Goal: Task Accomplishment & Management: Manage account settings

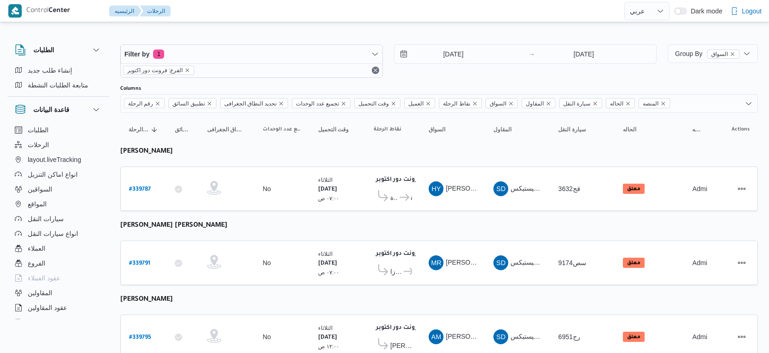
select select "ar"
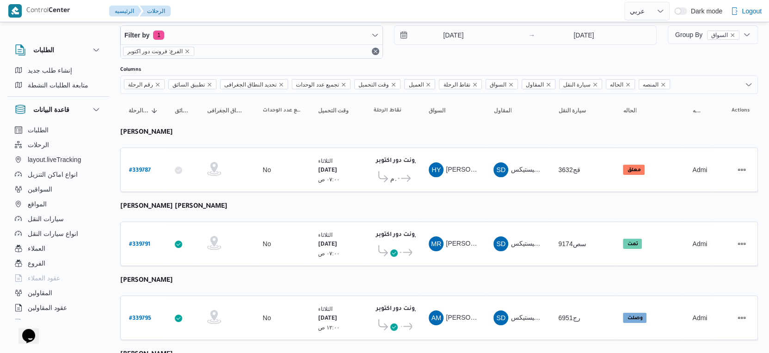
scroll to position [1, 0]
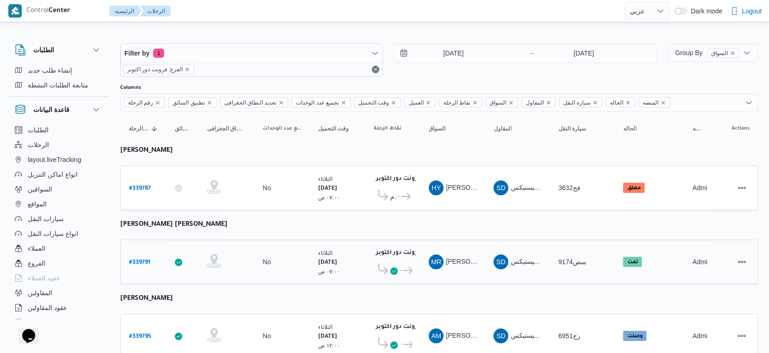
click at [142, 260] on b "# 339791" at bounding box center [139, 263] width 21 height 6
select select "ar"
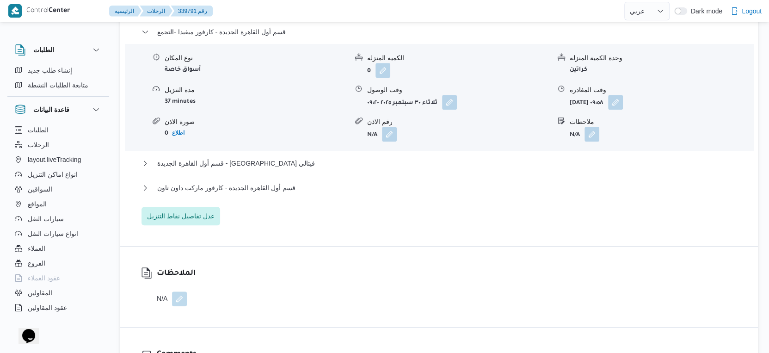
scroll to position [822, 0]
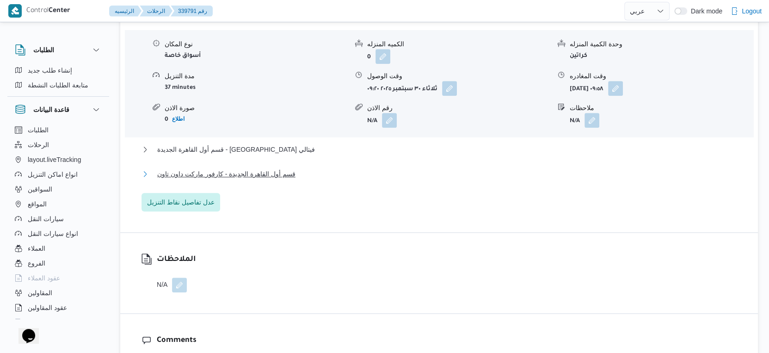
click at [311, 180] on button "قسم أول القاهرة الجديدة - كارفور ماركت داون تاون" at bounding box center [440, 173] width 596 height 11
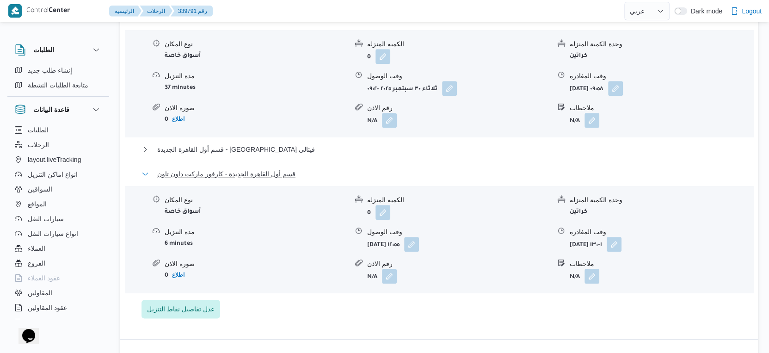
click at [311, 180] on button "قسم أول القاهرة الجديدة - كارفور ماركت داون تاون" at bounding box center [440, 173] width 596 height 11
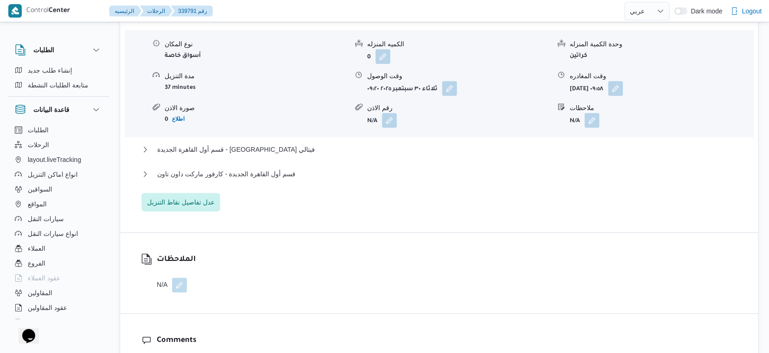
click at [337, 211] on div "قسم أول القاهرة الجديدة - كارفور ميفيدا -التجمع نوع المكان أسواق خاصة الكميه ال…" at bounding box center [440, 111] width 596 height 199
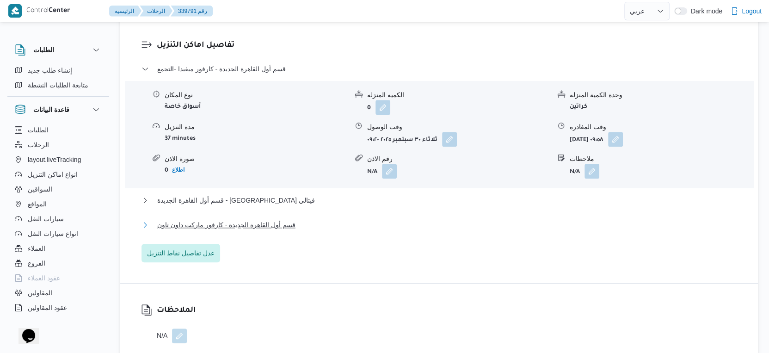
click at [296, 230] on button "قسم أول القاهرة الجديدة - كارفور ماركت داون تاون" at bounding box center [440, 224] width 596 height 11
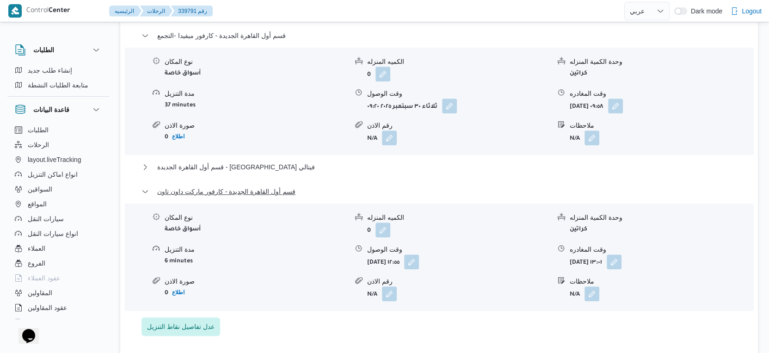
scroll to position [822, 0]
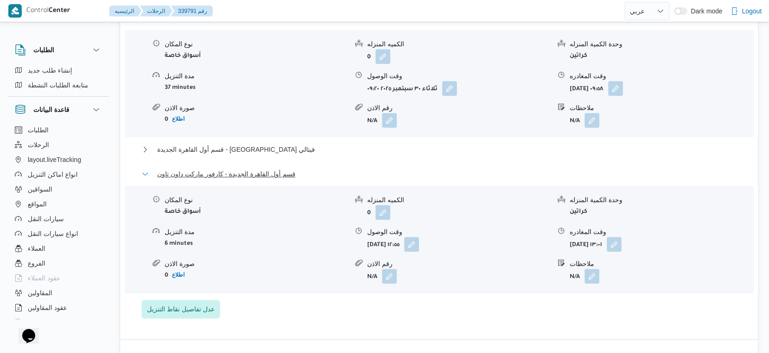
click at [263, 180] on span "قسم أول القاهرة الجديدة - كارفور ماركت داون تاون" at bounding box center [226, 173] width 138 height 11
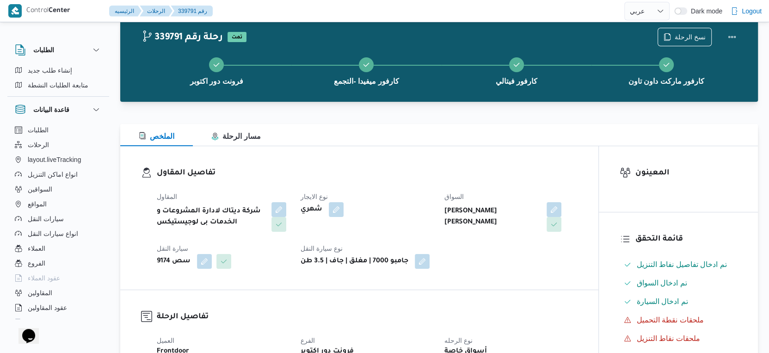
scroll to position [0, 0]
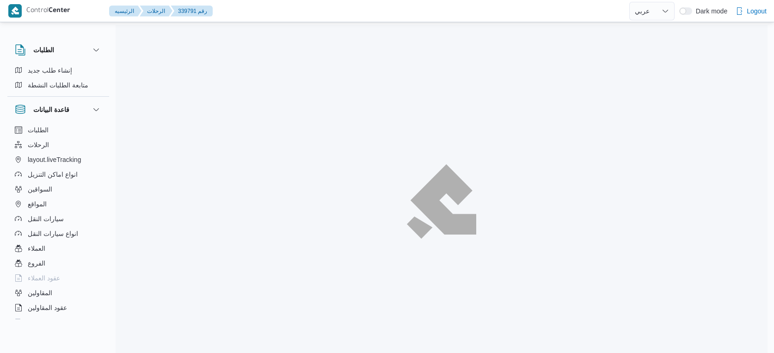
select select "ar"
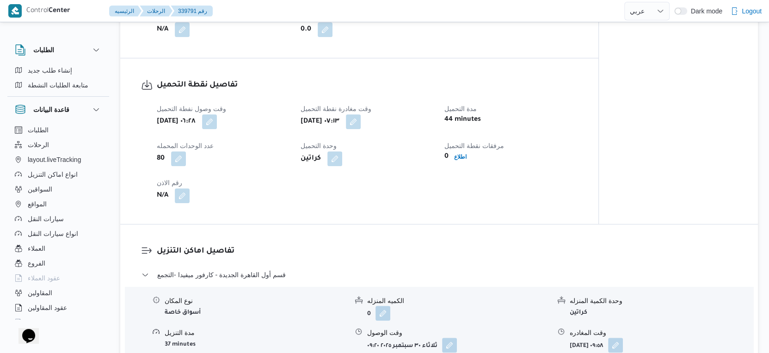
scroll to position [719, 0]
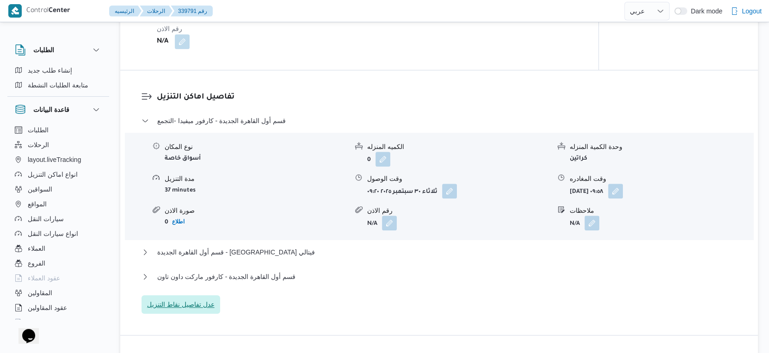
click at [204, 308] on span "عدل تفاصيل نقاط التنزيل" at bounding box center [181, 304] width 68 height 11
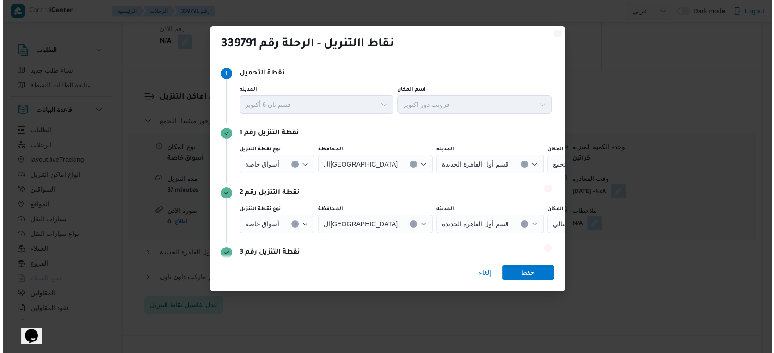
scroll to position [712, 0]
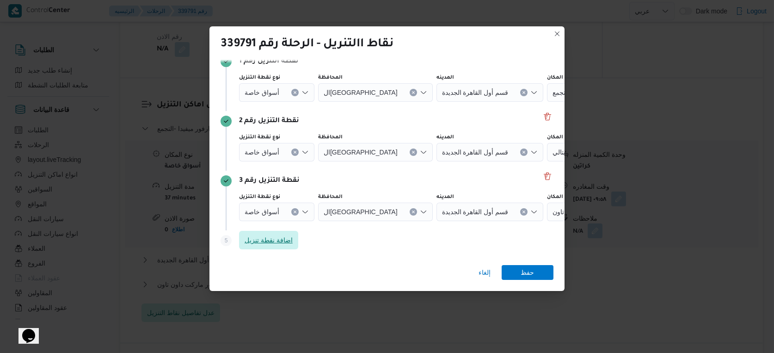
click at [287, 242] on span "اضافة نقطة تنزيل" at bounding box center [269, 240] width 48 height 11
click at [533, 211] on div "Search" at bounding box center [516, 212] width 116 height 19
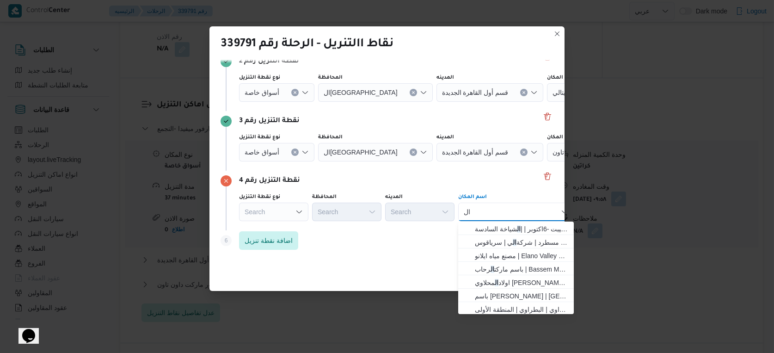
type input "ا"
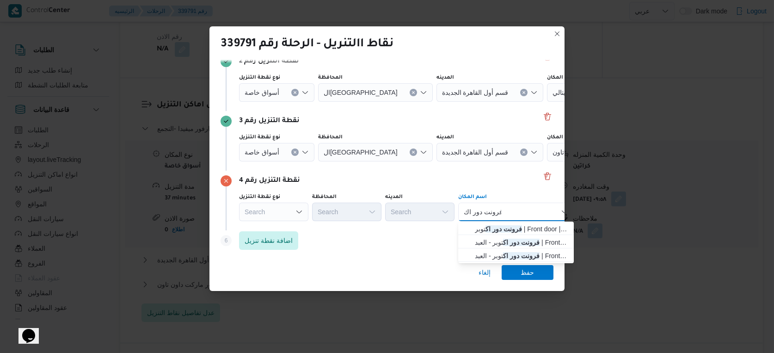
type input "فرونت دور اك"
click at [545, 210] on div "فرونت دور اك فرونت دور اك Combo box. Selected. فرونت دور اك. Selected. Combo bo…" at bounding box center [516, 212] width 116 height 19
click at [525, 225] on span "فرونت دور اك توبر | Front door | null" at bounding box center [521, 228] width 93 height 11
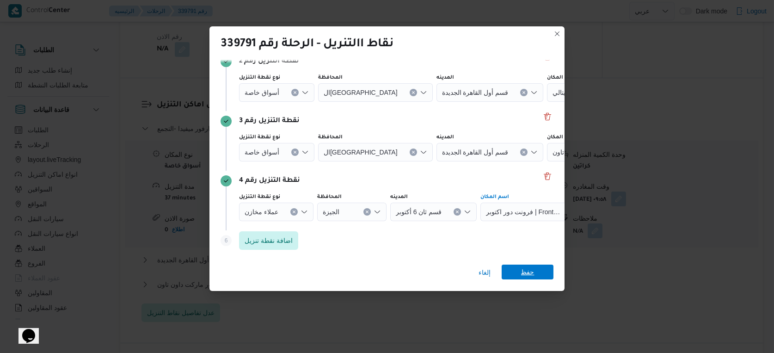
click at [529, 272] on span "حفظ" at bounding box center [527, 272] width 13 height 15
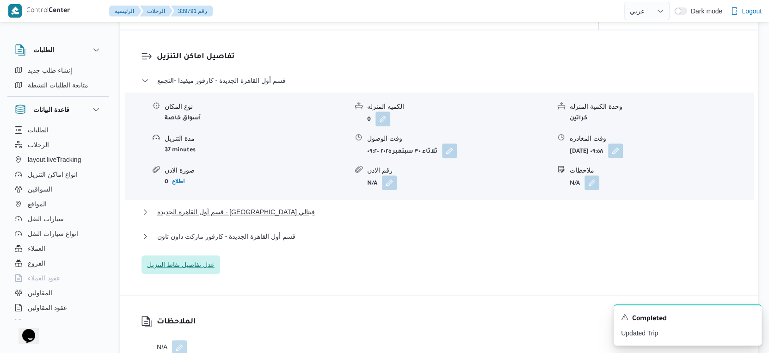
scroll to position [822, 0]
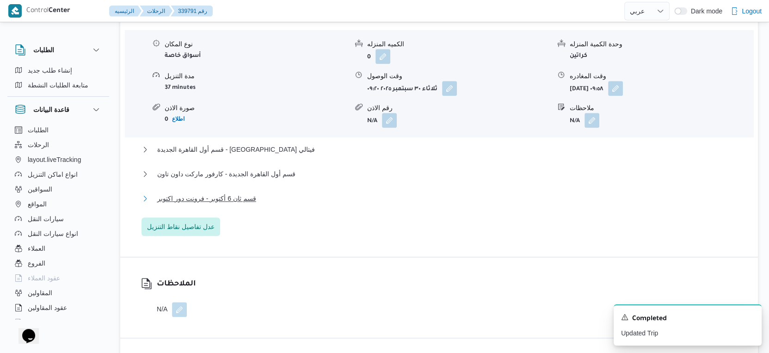
click at [282, 203] on button "قسم ثان 6 أكتوبر - فرونت دور اكتوبر" at bounding box center [440, 198] width 596 height 11
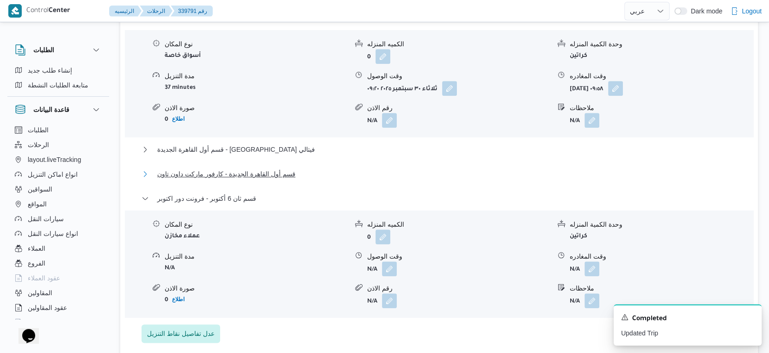
click at [321, 180] on button "قسم أول القاهرة الجديدة - كارفور ماركت داون تاون" at bounding box center [440, 173] width 596 height 11
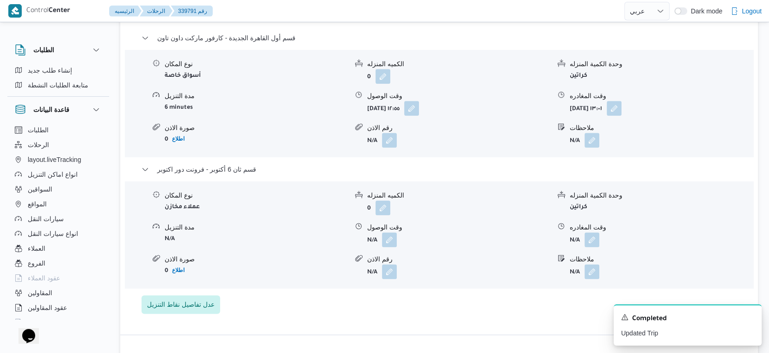
scroll to position [977, 0]
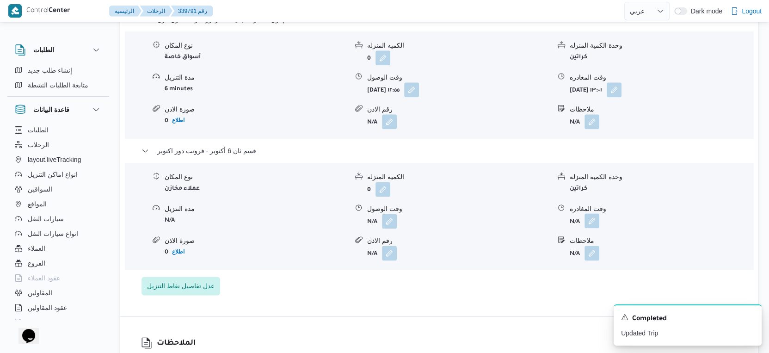
click at [588, 228] on button "button" at bounding box center [592, 220] width 15 height 15
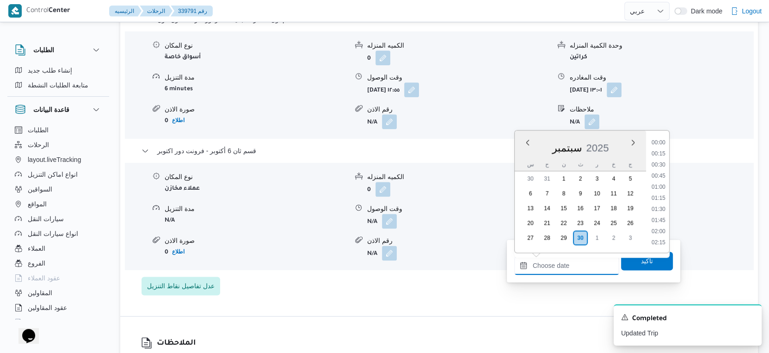
click at [587, 260] on input "وقت المغادره" at bounding box center [566, 265] width 105 height 19
click at [662, 198] on li "14:00" at bounding box center [658, 197] width 21 height 9
type input "٣٠/٠٩/٢٠٢٥ ١٤:٠٠"
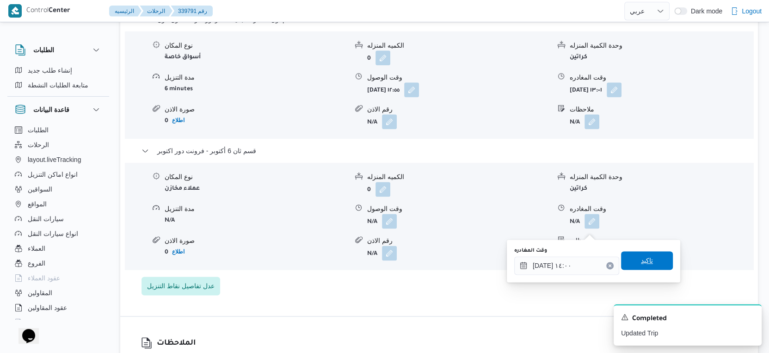
click at [652, 257] on span "تاكيد" at bounding box center [647, 260] width 52 height 19
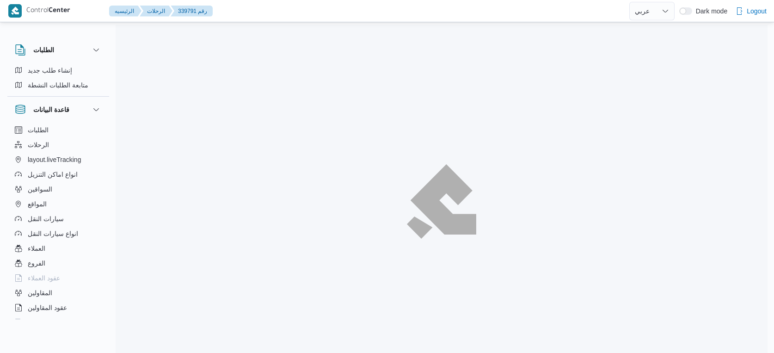
select select "ar"
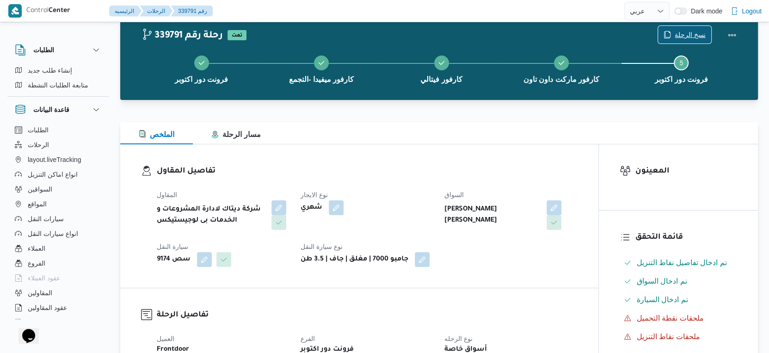
click at [692, 33] on span "نسخ الرحلة" at bounding box center [690, 34] width 31 height 11
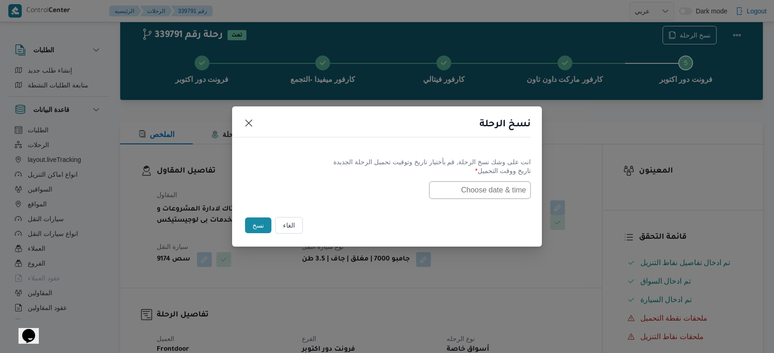
click at [487, 191] on input "text" at bounding box center [480, 190] width 102 height 18
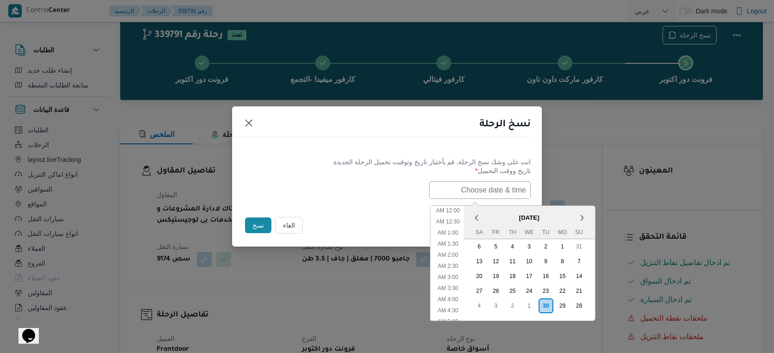
scroll to position [336, 0]
click at [494, 211] on span "September 2025" at bounding box center [529, 218] width 131 height 16
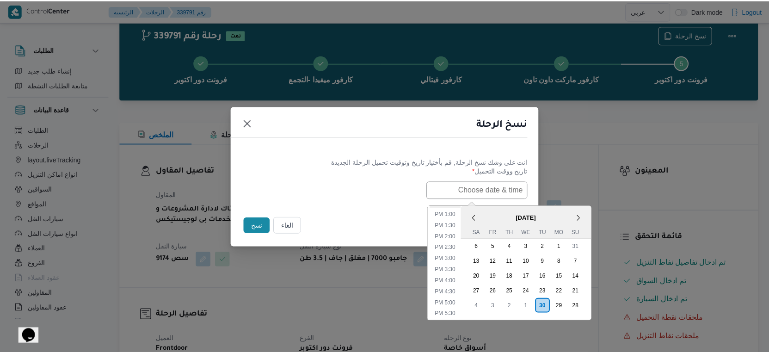
scroll to position [285, 0]
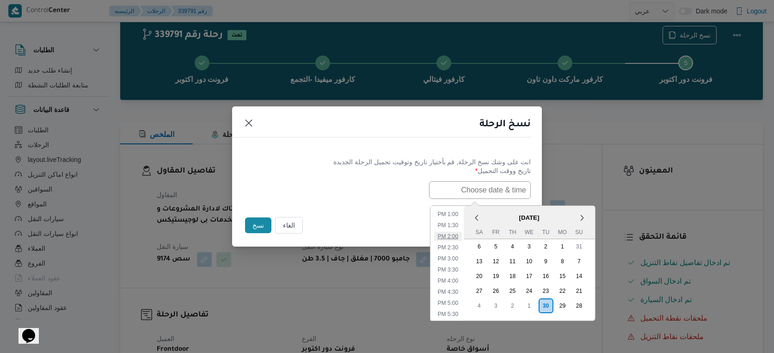
click at [454, 236] on li "2:00 PM" at bounding box center [448, 236] width 28 height 9
type input "30/09/2025 2:00PM"
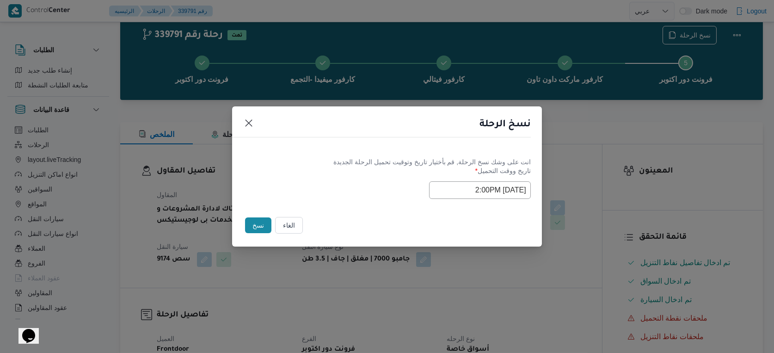
click at [260, 228] on button "نسخ" at bounding box center [258, 225] width 26 height 16
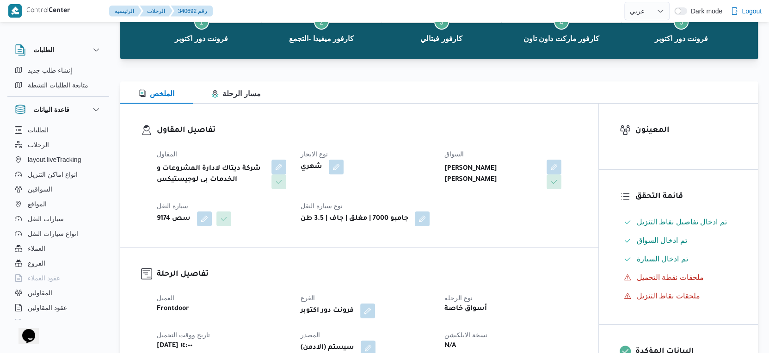
scroll to position [179, 0]
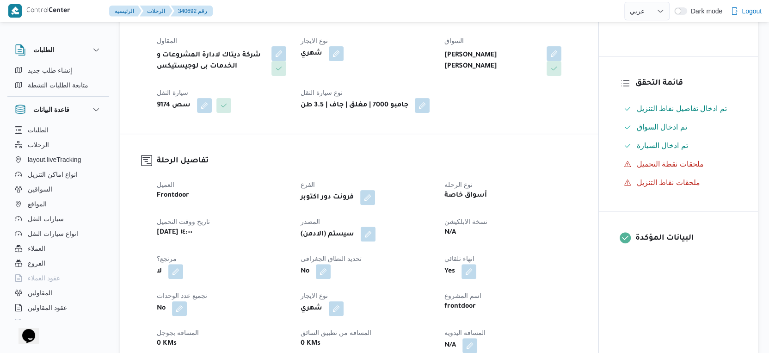
click at [376, 236] on button "button" at bounding box center [368, 234] width 15 height 15
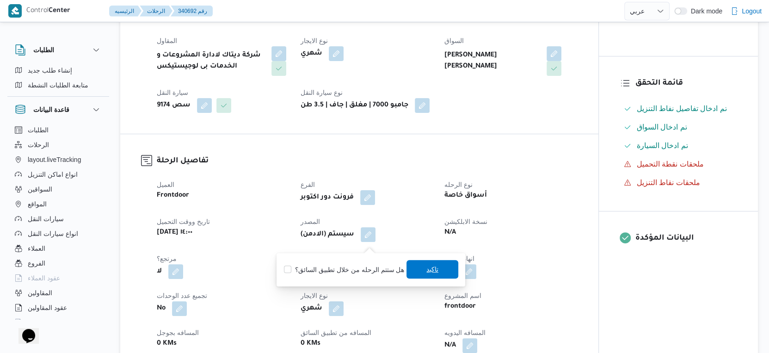
click at [417, 260] on div "تاكيد" at bounding box center [433, 269] width 52 height 19
click at [427, 268] on span "تاكيد" at bounding box center [433, 269] width 12 height 11
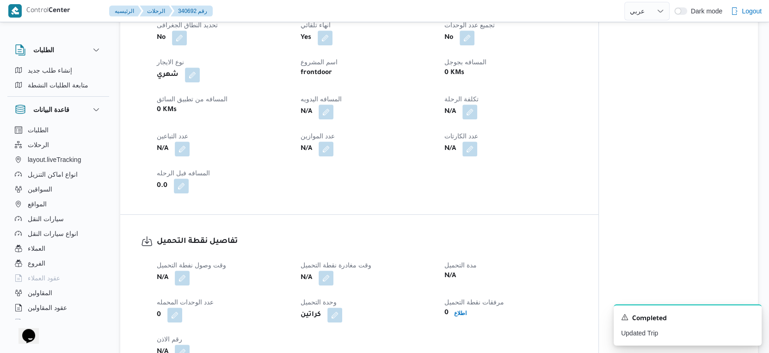
scroll to position [436, 0]
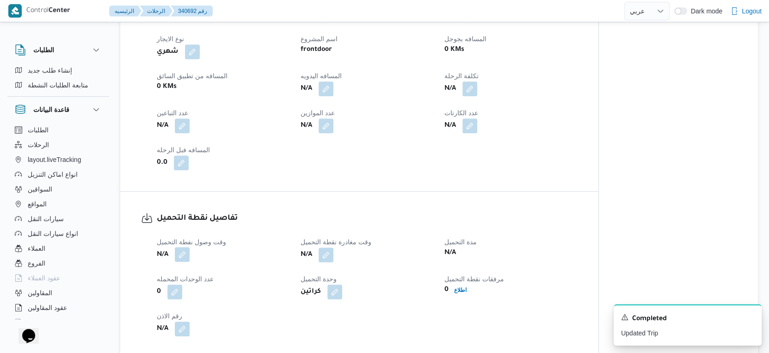
click at [188, 258] on button "button" at bounding box center [182, 254] width 15 height 15
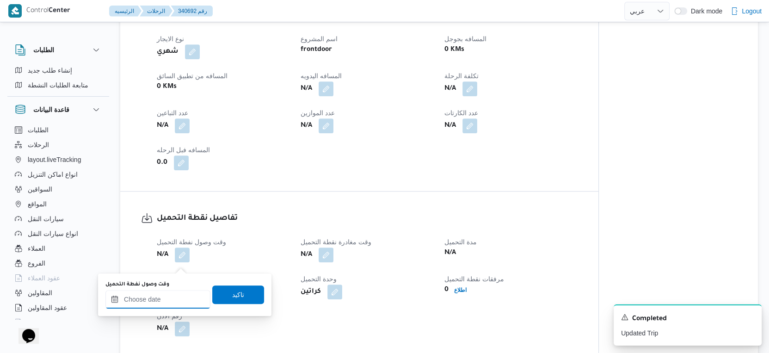
click at [172, 293] on input "وقت وصول نفطة التحميل" at bounding box center [157, 299] width 105 height 19
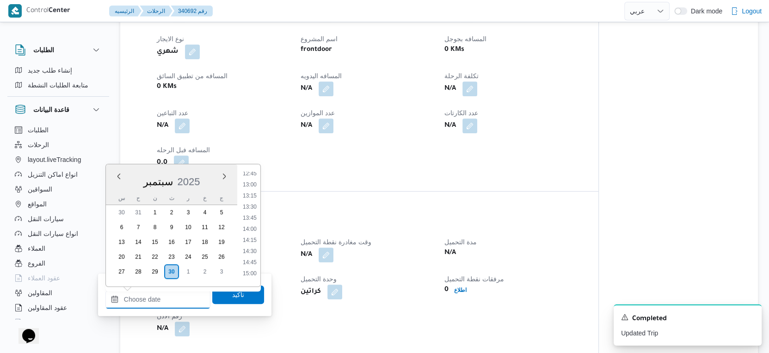
scroll to position [566, 0]
click at [249, 228] on li "14:00" at bounding box center [249, 231] width 21 height 9
type input "٣٠/٠٩/٢٠٢٥ ١٤:٠٠"
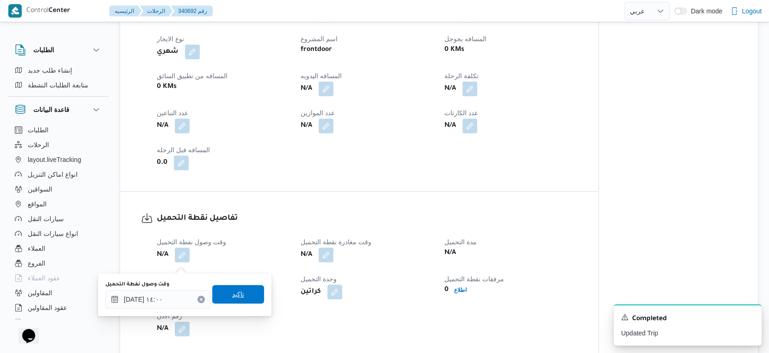
click at [248, 295] on span "تاكيد" at bounding box center [238, 294] width 52 height 19
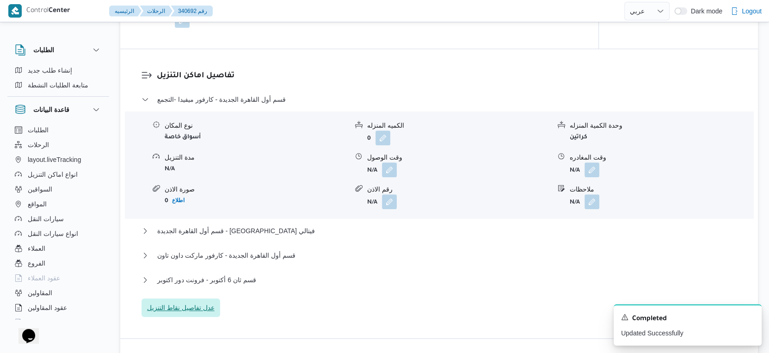
click at [192, 313] on span "عدل تفاصيل نقاط التنزيل" at bounding box center [181, 307] width 68 height 11
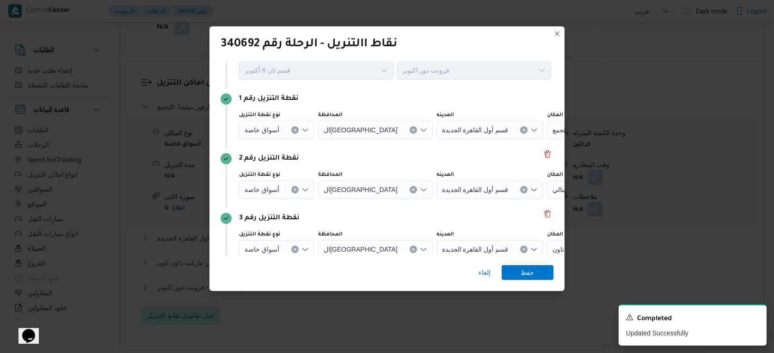
scroll to position [131, 0]
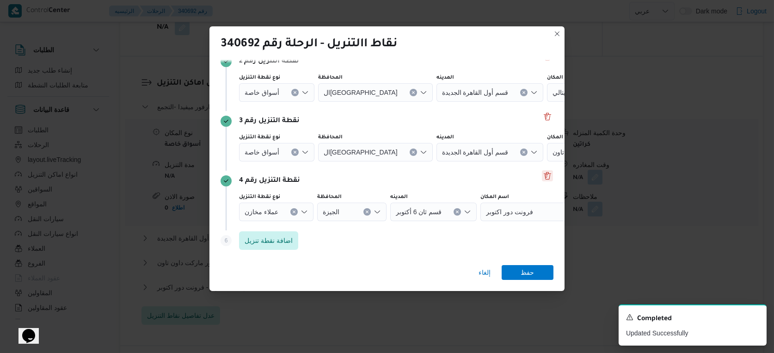
click at [543, 173] on button "Delete" at bounding box center [547, 175] width 11 height 11
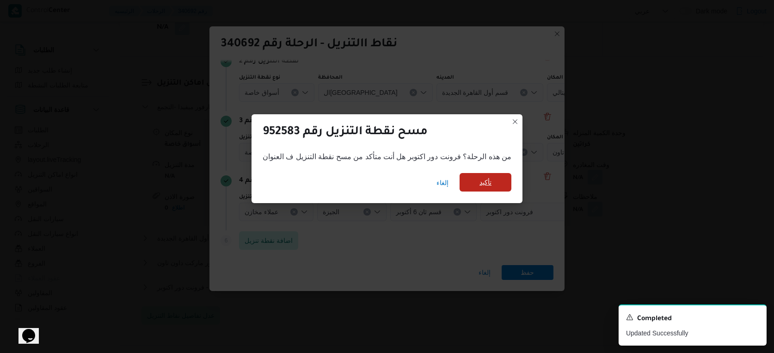
click at [484, 184] on span "تأكيد" at bounding box center [486, 182] width 12 height 11
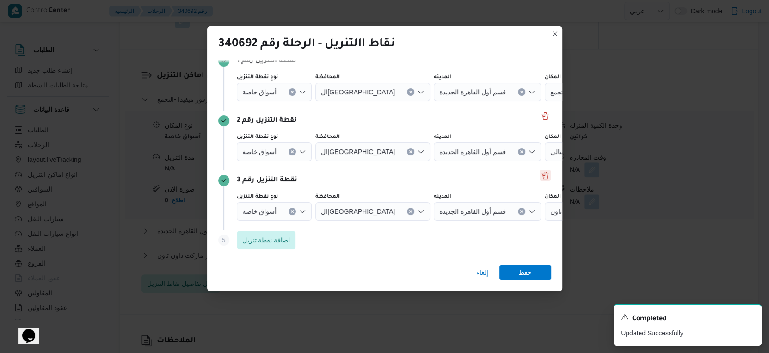
scroll to position [72, 0]
click at [533, 269] on span "حفظ" at bounding box center [526, 272] width 52 height 15
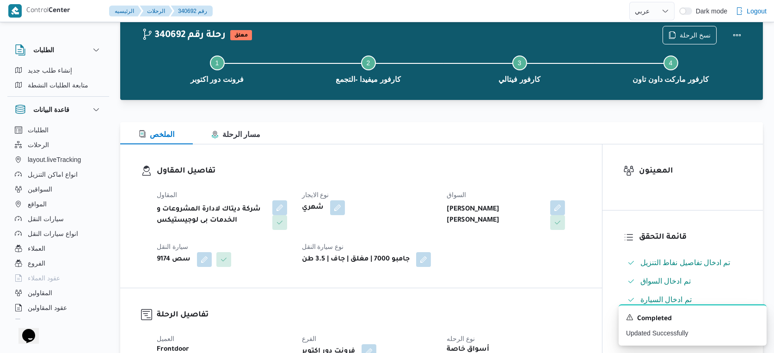
select select "ar"
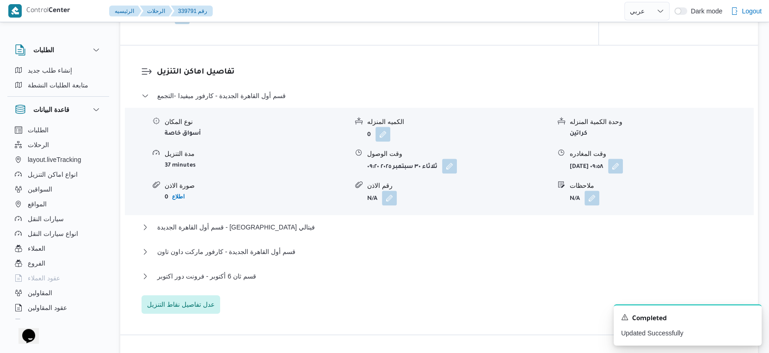
select select "ar"
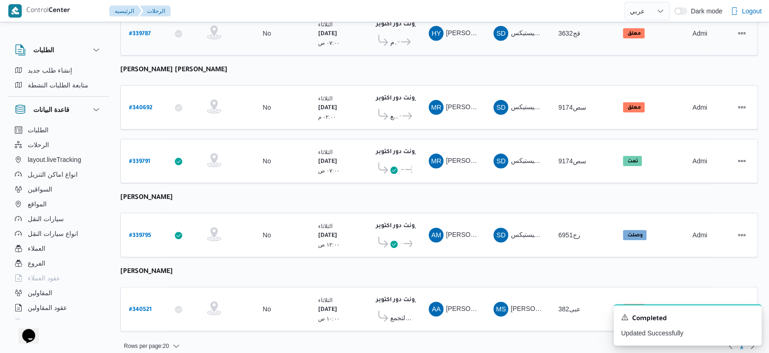
scroll to position [156, 0]
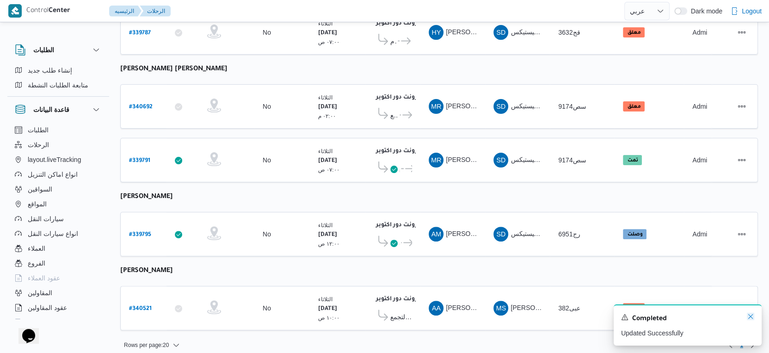
click at [750, 315] on icon "Dismiss toast" at bounding box center [750, 316] width 7 height 7
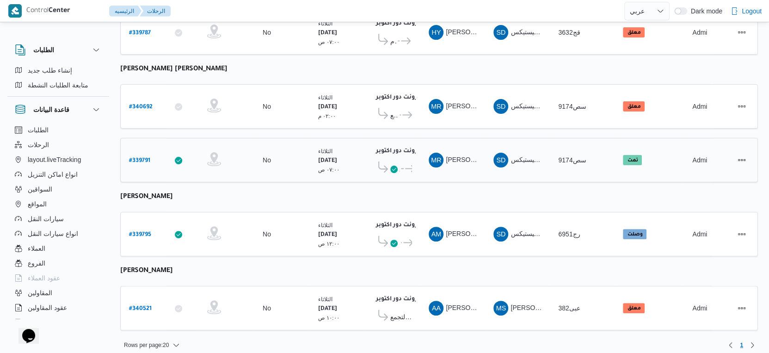
click at [401, 164] on span "..." at bounding box center [402, 168] width 4 height 11
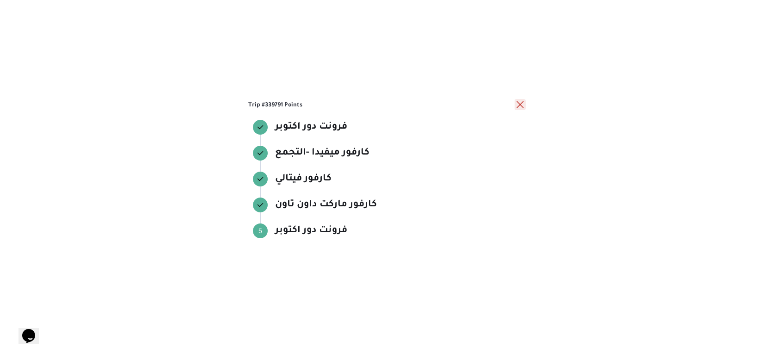
click at [520, 107] on button "close" at bounding box center [520, 104] width 11 height 11
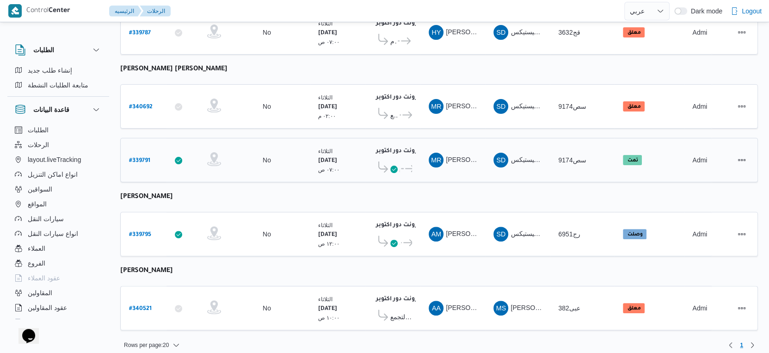
click at [144, 158] on b "# 339791" at bounding box center [139, 161] width 21 height 6
select select "ar"
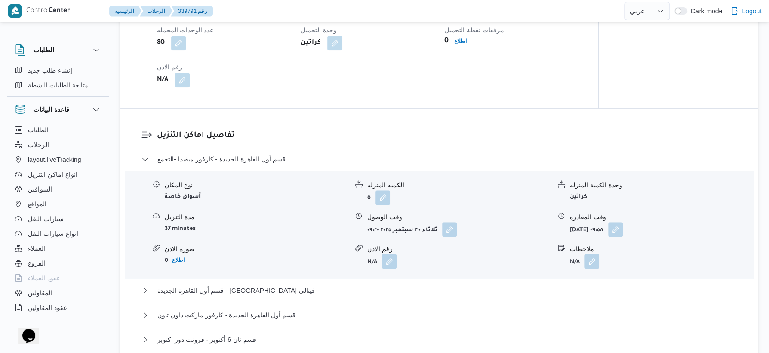
scroll to position [874, 0]
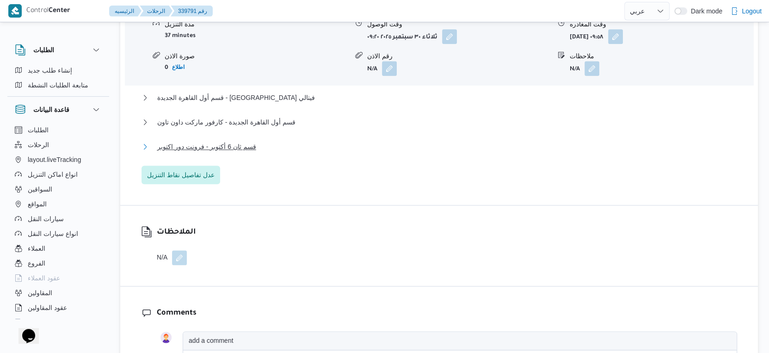
click at [242, 152] on span "قسم ثان 6 أكتوبر - فرونت دور اكتوبر" at bounding box center [206, 146] width 99 height 11
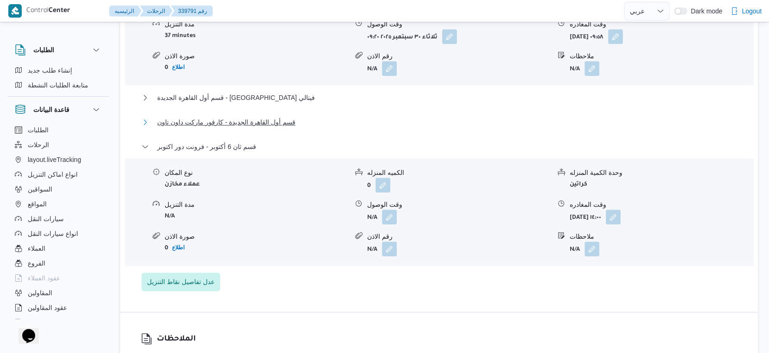
click at [266, 128] on span "قسم أول القاهرة الجديدة - كارفور ماركت داون تاون" at bounding box center [226, 122] width 138 height 11
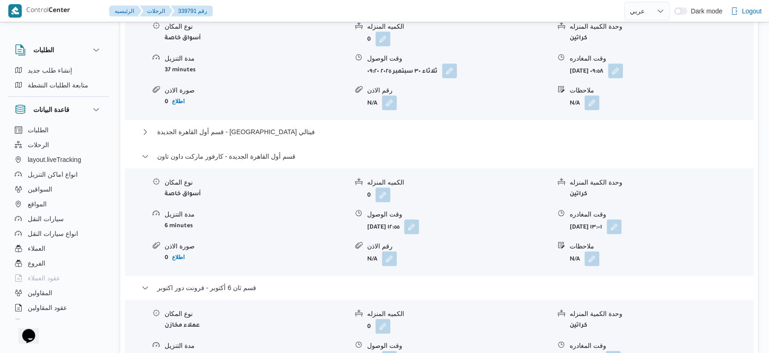
scroll to position [822, 0]
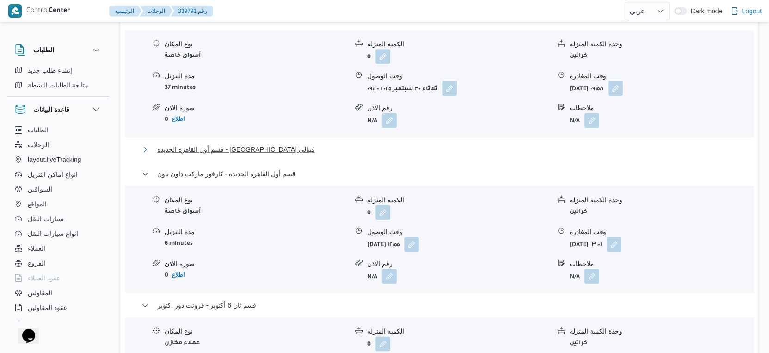
click at [262, 155] on span "قسم أول القاهرة الجديدة - كارفور فيتالي" at bounding box center [236, 149] width 158 height 11
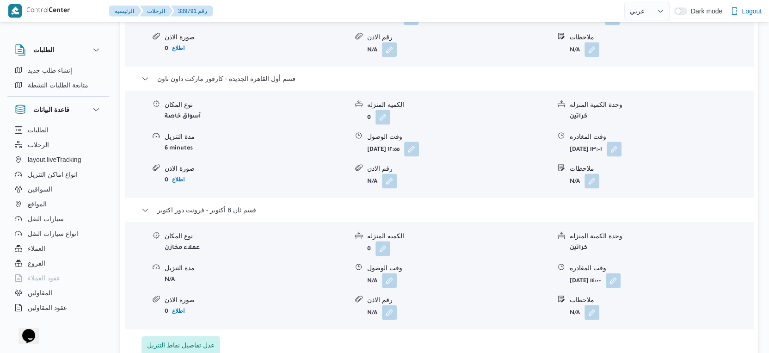
scroll to position [1079, 0]
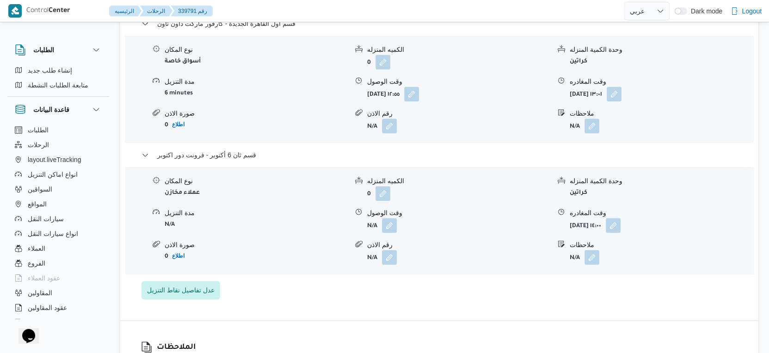
select select "ar"
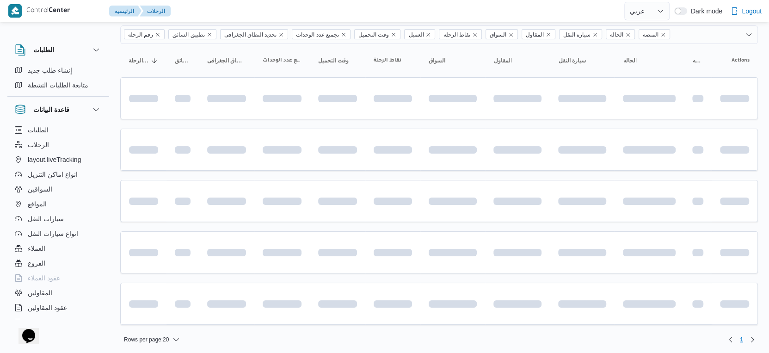
scroll to position [156, 0]
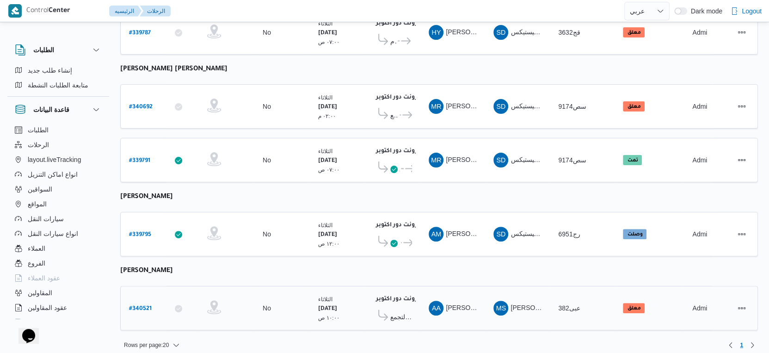
click at [141, 306] on b "# 340521" at bounding box center [140, 309] width 23 height 6
select select "ar"
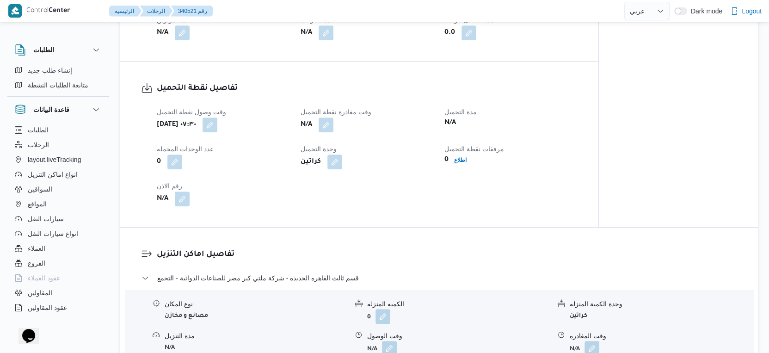
scroll to position [514, 0]
click at [328, 132] on button "button" at bounding box center [326, 124] width 15 height 15
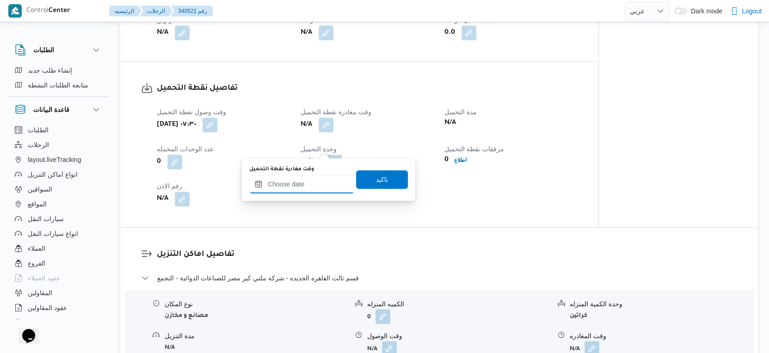
click at [314, 184] on input "وقت مغادرة نقطة التحميل" at bounding box center [301, 184] width 105 height 19
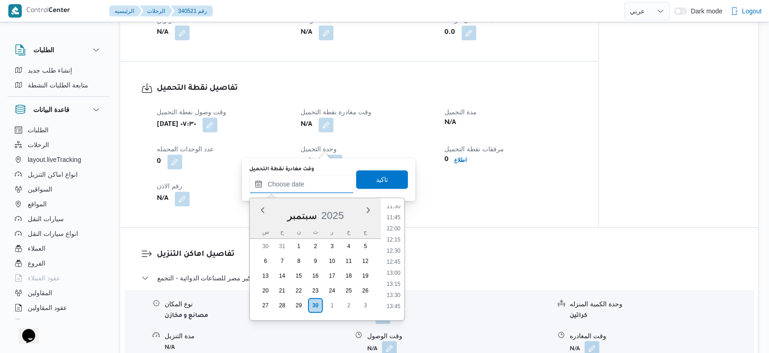
scroll to position [464, 0]
click at [394, 277] on li "12:00" at bounding box center [393, 279] width 21 height 9
type input "٣٠/٠٩/٢٠٢٥ ١٢:٠٠"
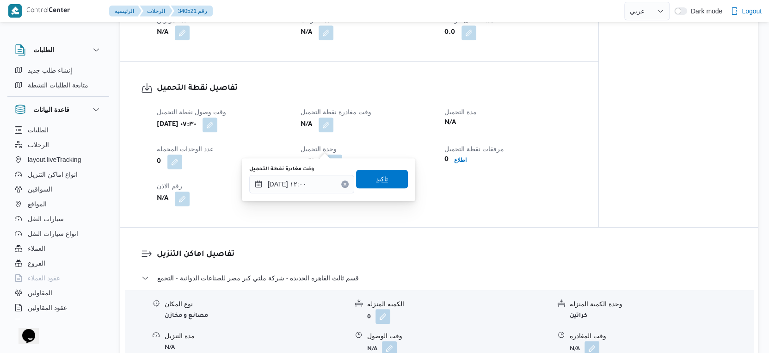
click at [376, 179] on span "تاكيد" at bounding box center [382, 178] width 12 height 11
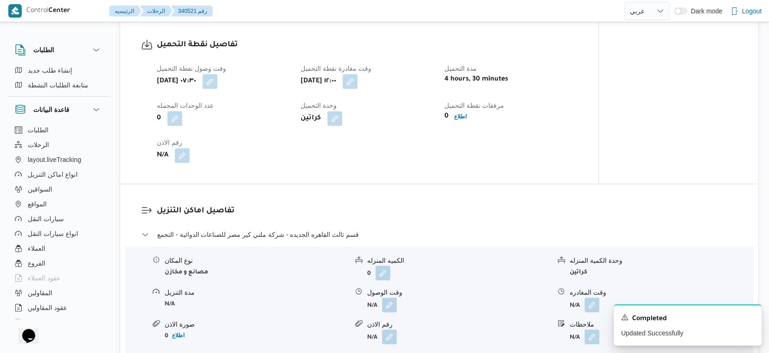
scroll to position [617, 0]
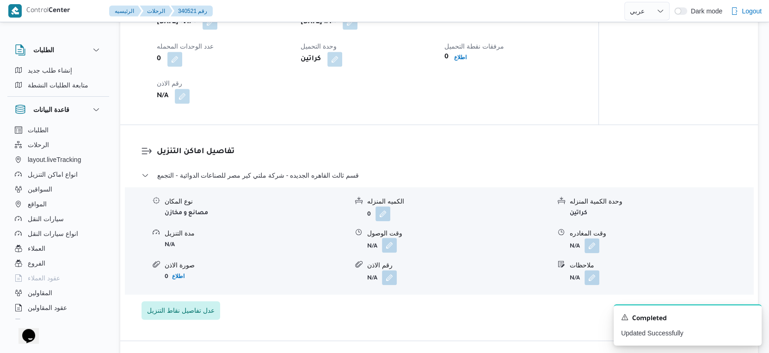
click at [393, 253] on button "button" at bounding box center [389, 245] width 15 height 15
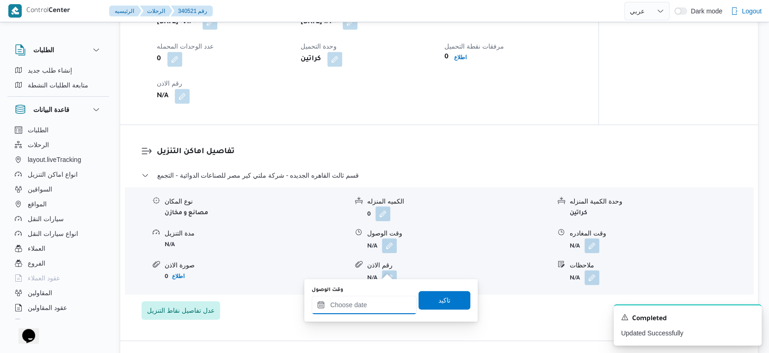
click at [370, 303] on input "وقت الوصول" at bounding box center [364, 305] width 105 height 19
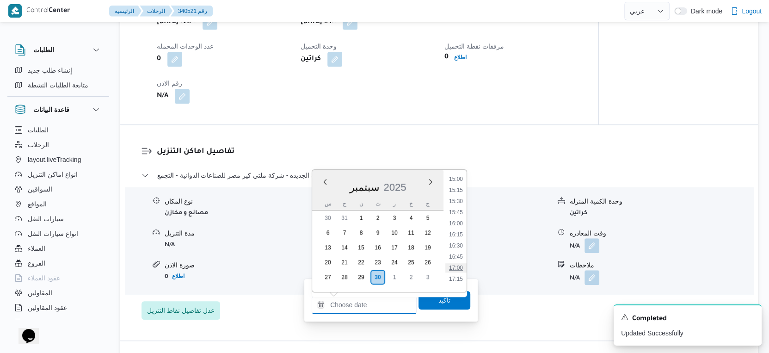
scroll to position [618, 0]
click at [463, 184] on li "14:00" at bounding box center [456, 185] width 21 height 9
type input "٣٠/٠٩/٢٠٢٥ ١٤:٠٠"
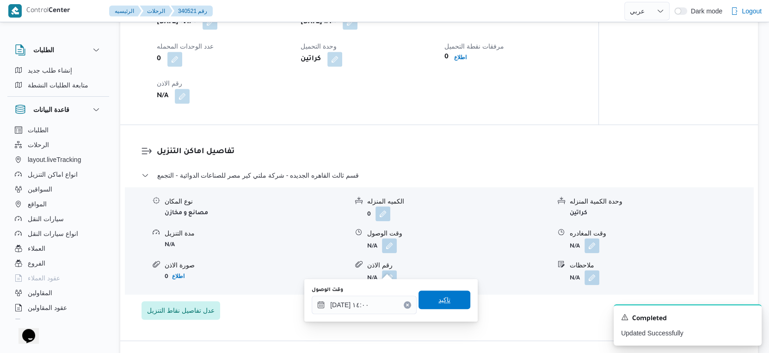
click at [452, 294] on span "تاكيد" at bounding box center [445, 300] width 52 height 19
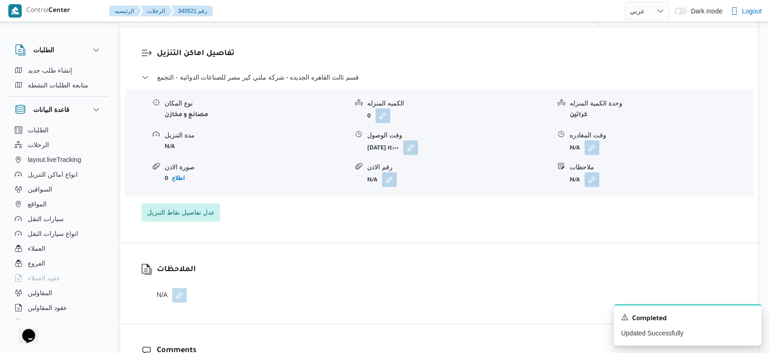
scroll to position [719, 0]
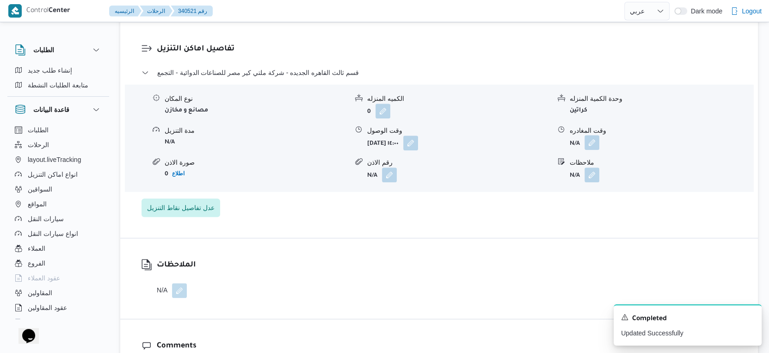
click at [594, 150] on button "button" at bounding box center [592, 142] width 15 height 15
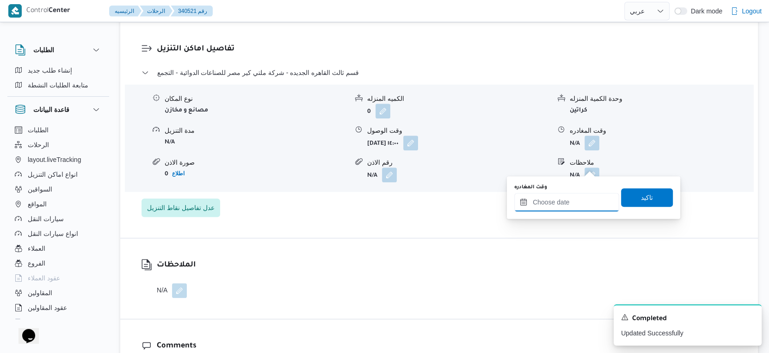
click at [580, 201] on input "وقت المغادره" at bounding box center [566, 202] width 105 height 19
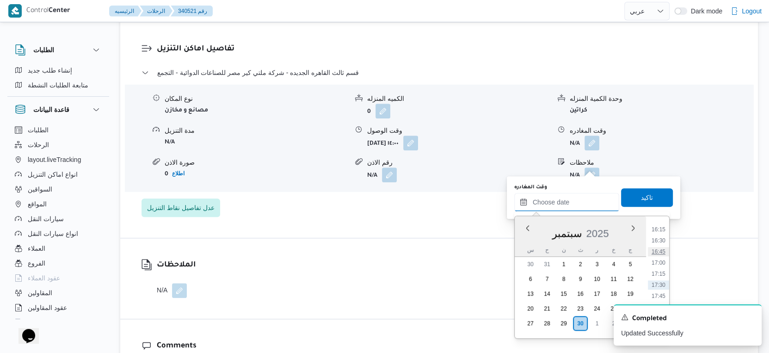
scroll to position [669, 0]
drag, startPoint x: 659, startPoint y: 270, endPoint x: 658, endPoint y: 251, distance: 19.0
click at [659, 271] on li "16:00" at bounding box center [658, 269] width 21 height 9
type input "٣٠/٠٩/٢٠٢٥ ١٦:٠٠"
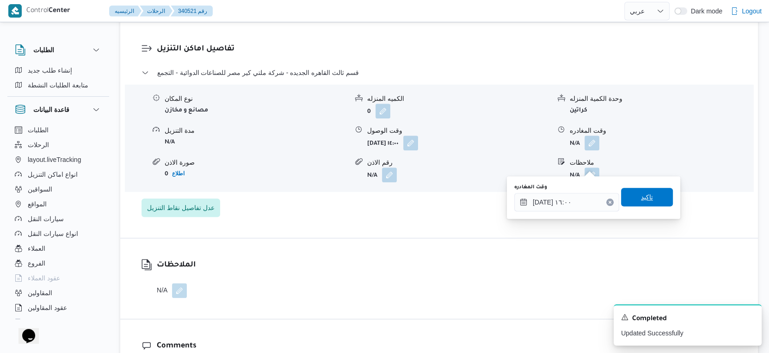
click at [643, 200] on span "تاكيد" at bounding box center [647, 197] width 12 height 11
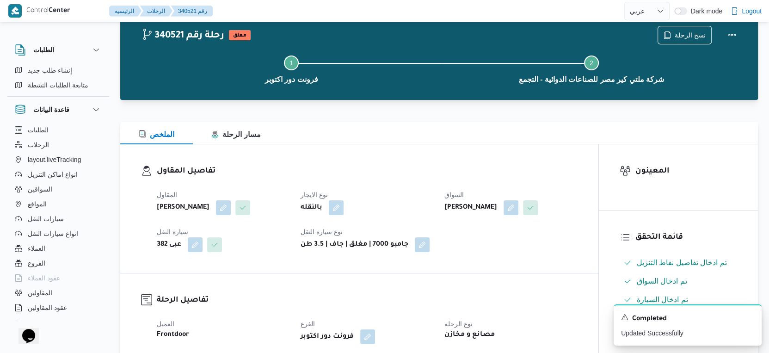
scroll to position [0, 0]
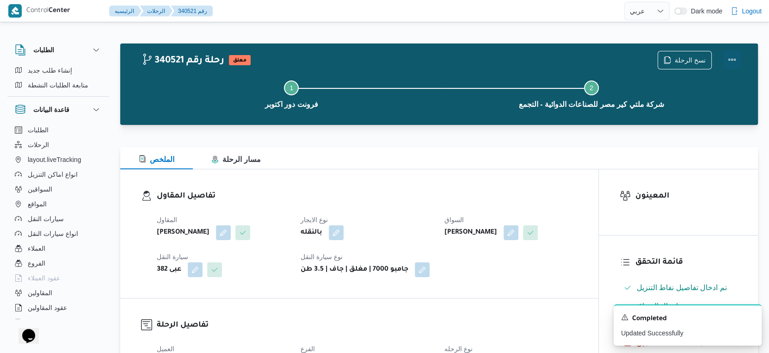
click at [734, 55] on button "Actions" at bounding box center [732, 59] width 19 height 19
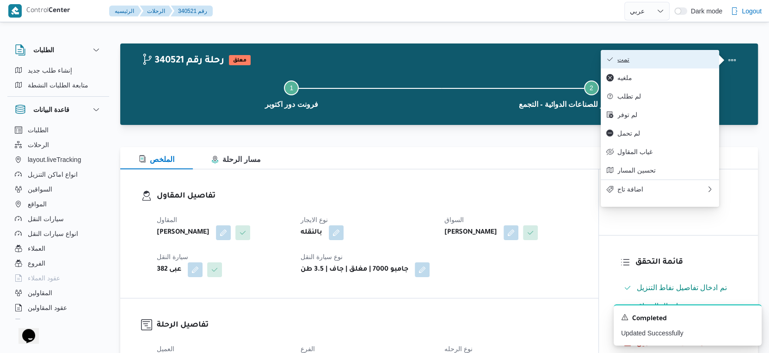
click at [675, 58] on span "تمت" at bounding box center [666, 59] width 96 height 7
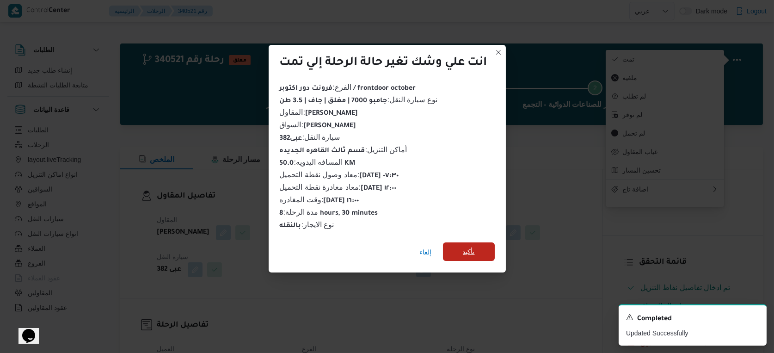
click at [463, 254] on span "تأكيد" at bounding box center [469, 251] width 52 height 19
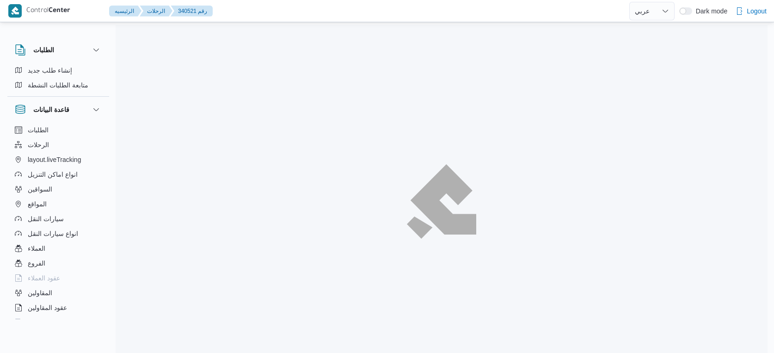
select select "ar"
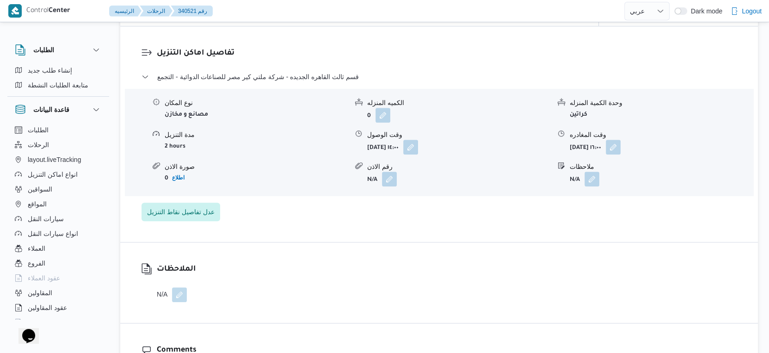
scroll to position [719, 0]
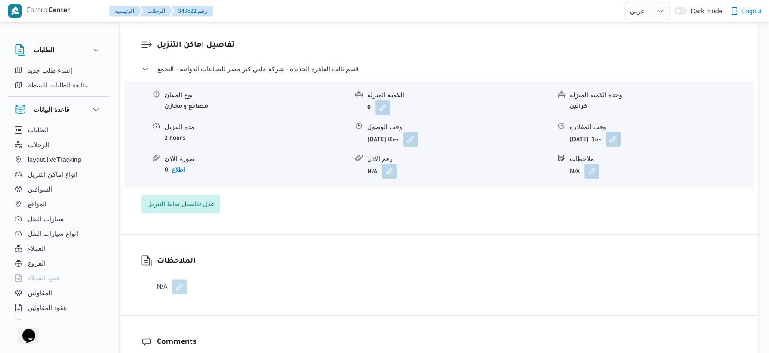
select select "ar"
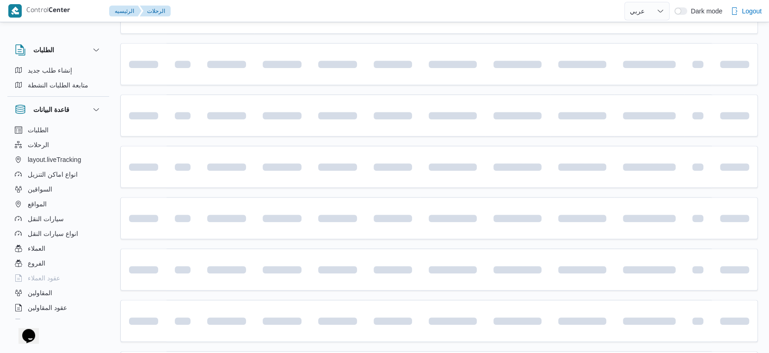
scroll to position [156, 0]
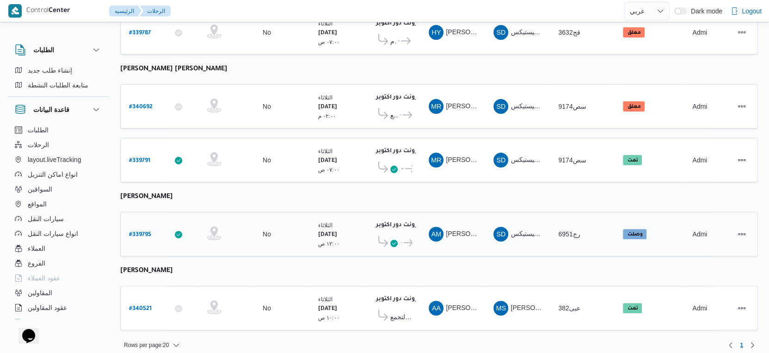
click at [407, 239] on span "كارفور ال[PERSON_NAME]" at bounding box center [407, 242] width 10 height 11
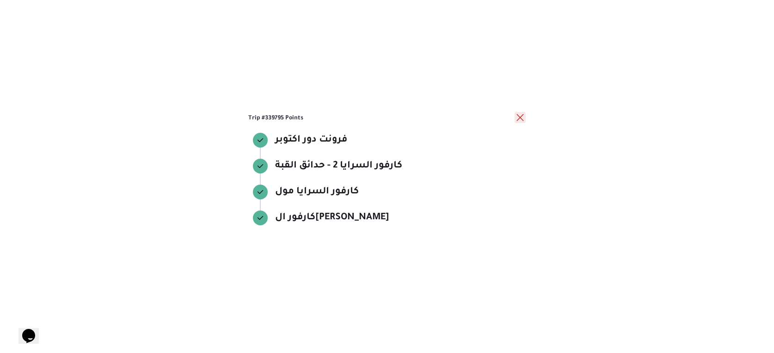
click at [525, 118] on button "close" at bounding box center [520, 117] width 11 height 11
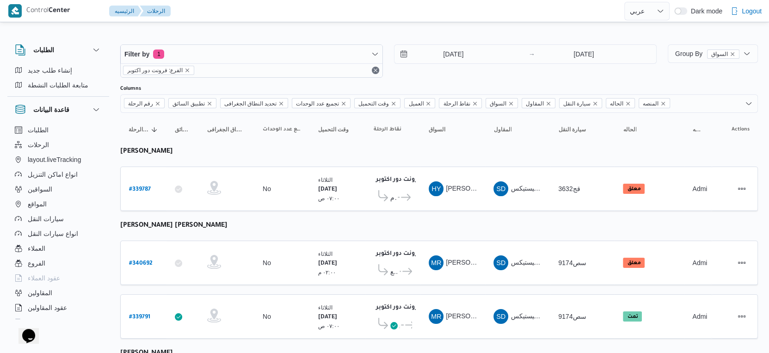
scroll to position [0, 0]
click at [406, 194] on icon at bounding box center [406, 197] width 10 height 7
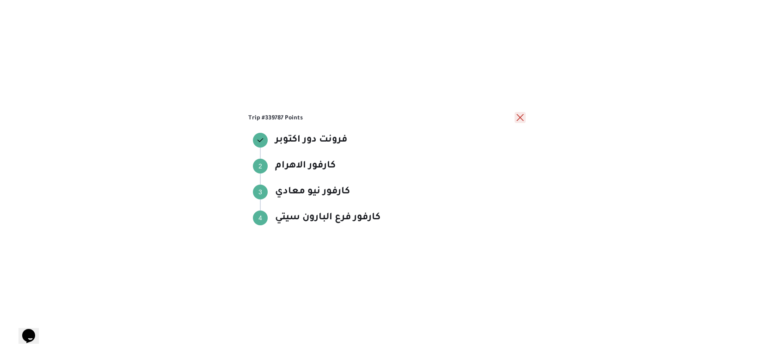
click at [518, 116] on button "close" at bounding box center [520, 117] width 11 height 11
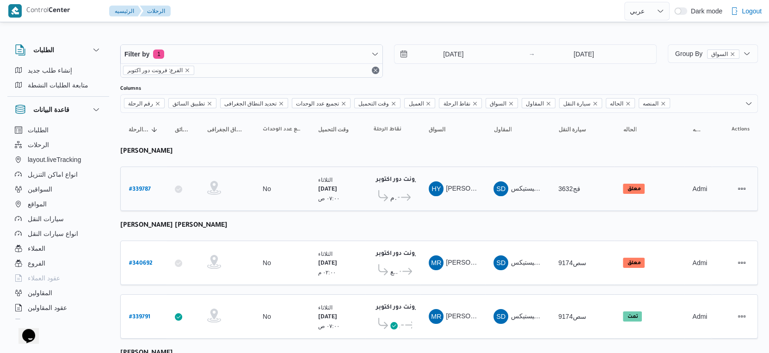
click at [147, 186] on b "# 339787" at bounding box center [140, 189] width 22 height 6
select select "ar"
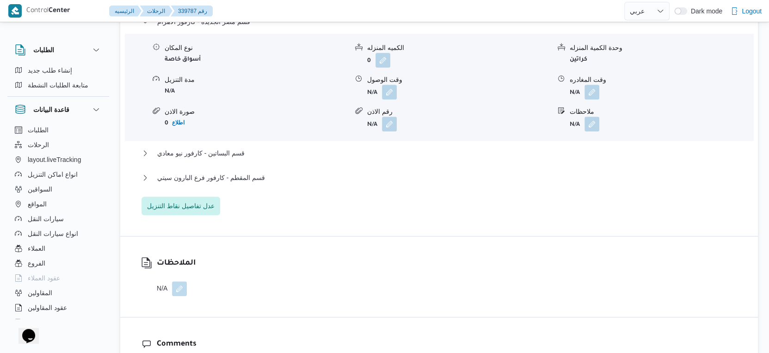
scroll to position [771, 0]
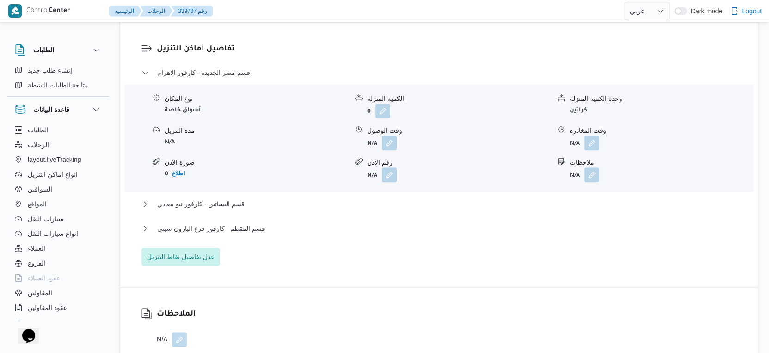
click at [276, 228] on div "قسم مصر الجديدة - كارفور الاهرام نوع المكان أسواق خاصة الكميه المنزله 0 وحدة ال…" at bounding box center [440, 166] width 596 height 199
click at [271, 234] on button "قسم المقطم - كارفور فرع البارون سيتي" at bounding box center [440, 228] width 596 height 11
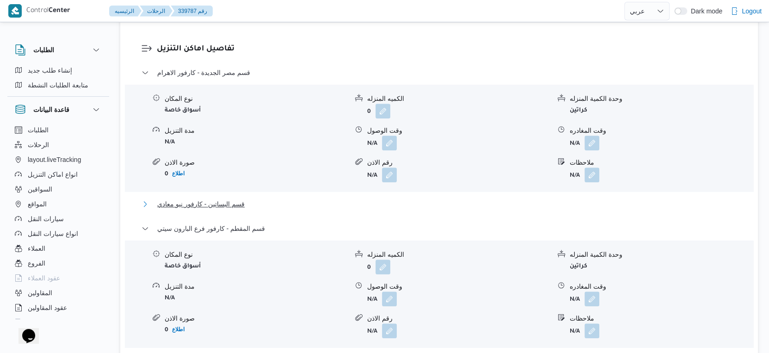
click at [248, 210] on button "قسم البساتين - كارفور نيو معادي" at bounding box center [440, 203] width 596 height 11
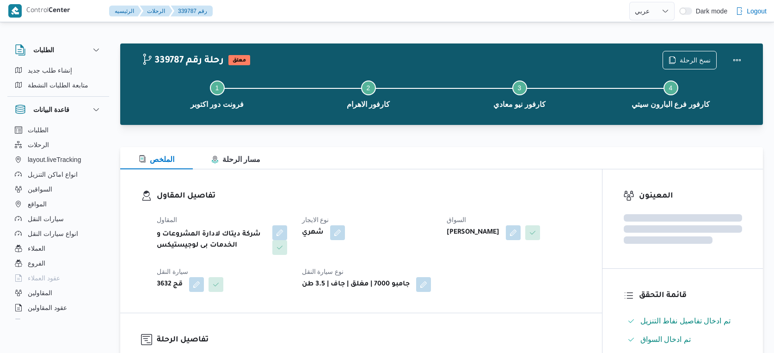
select select "ar"
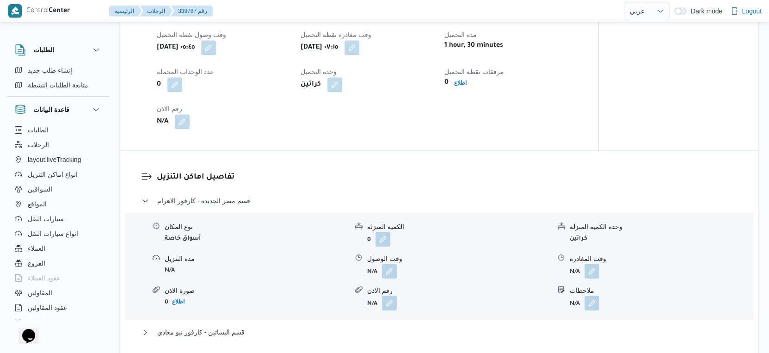
scroll to position [642, 0]
click at [359, 55] on button "button" at bounding box center [352, 48] width 15 height 15
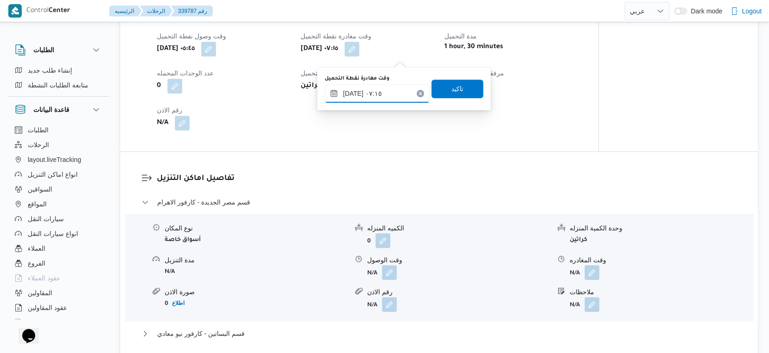
click at [381, 91] on input "[DATE] ٠٧:١٥" at bounding box center [377, 93] width 105 height 19
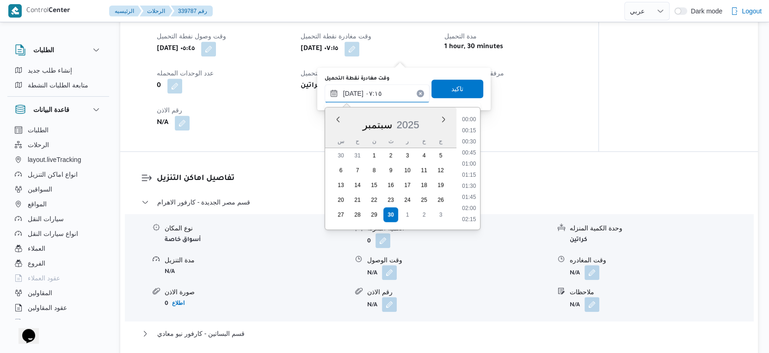
scroll to position [266, 0]
click at [472, 185] on li "07:30" at bounding box center [468, 186] width 21 height 9
type input "[DATE] ٠٧:٣٠"
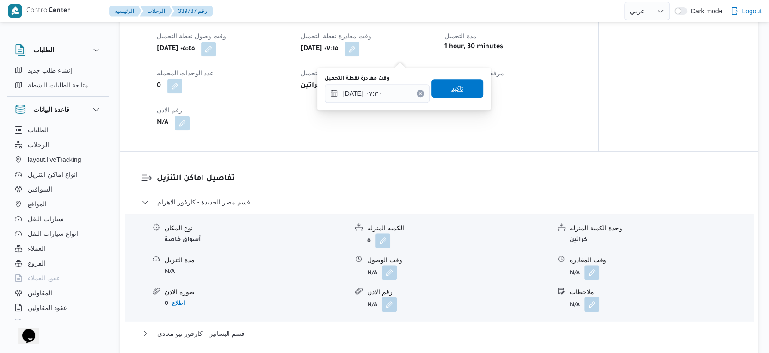
click at [452, 88] on span "تاكيد" at bounding box center [458, 88] width 12 height 11
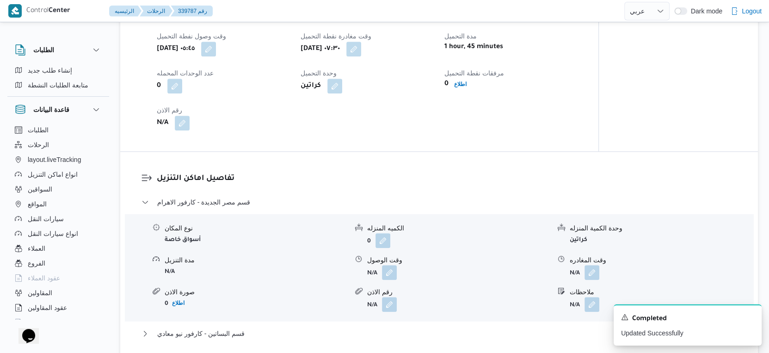
scroll to position [693, 0]
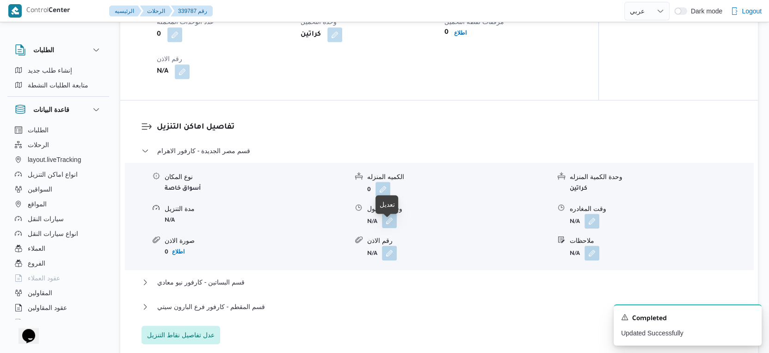
click at [390, 228] on button "button" at bounding box center [389, 220] width 15 height 15
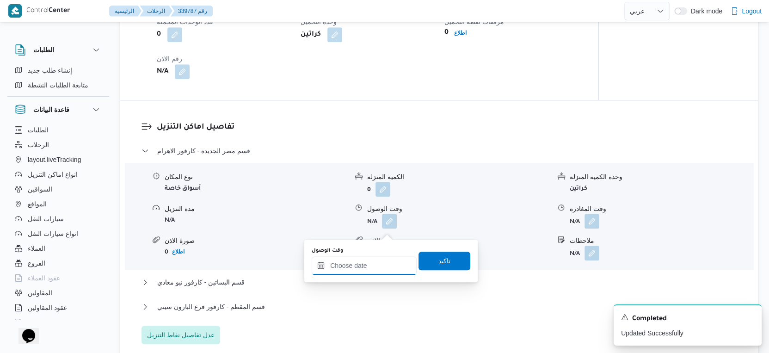
drag, startPoint x: 370, startPoint y: 266, endPoint x: 385, endPoint y: 259, distance: 16.6
click at [370, 266] on input "وقت الوصول" at bounding box center [364, 265] width 105 height 19
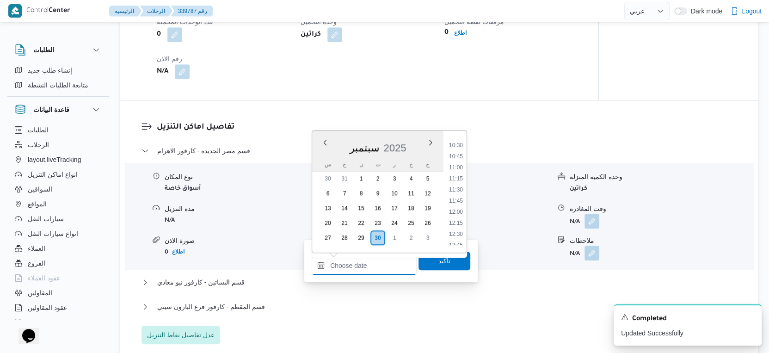
scroll to position [412, 0]
click at [456, 149] on li "09:30" at bounding box center [456, 152] width 21 height 9
type input "[DATE] ٠٩:٣٠"
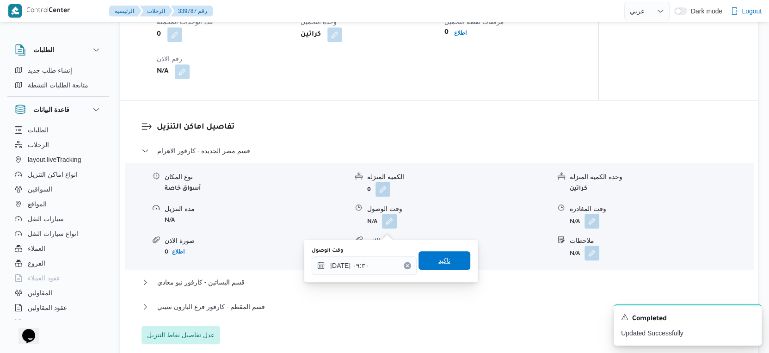
click at [444, 257] on span "تاكيد" at bounding box center [445, 260] width 52 height 19
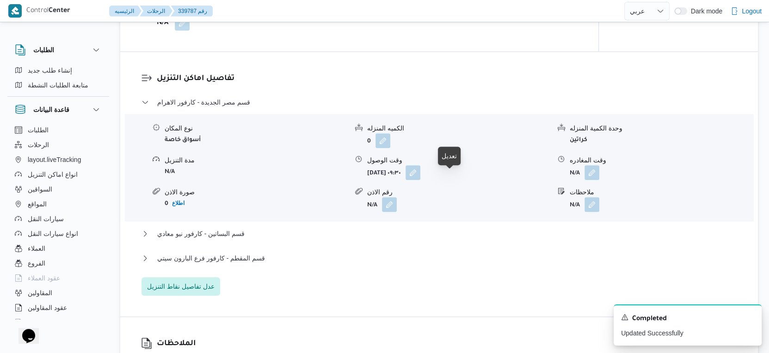
scroll to position [796, 0]
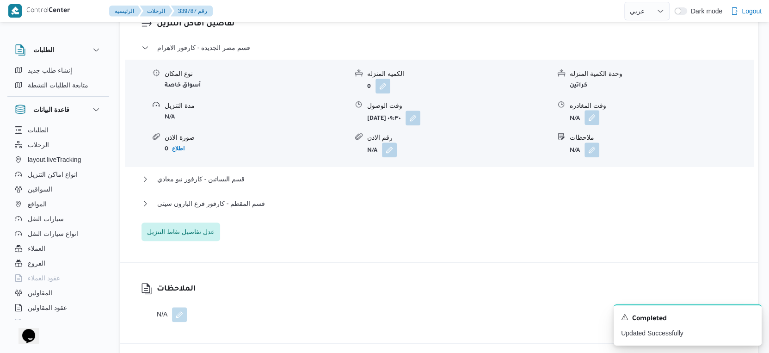
click at [588, 125] on button "button" at bounding box center [592, 117] width 15 height 15
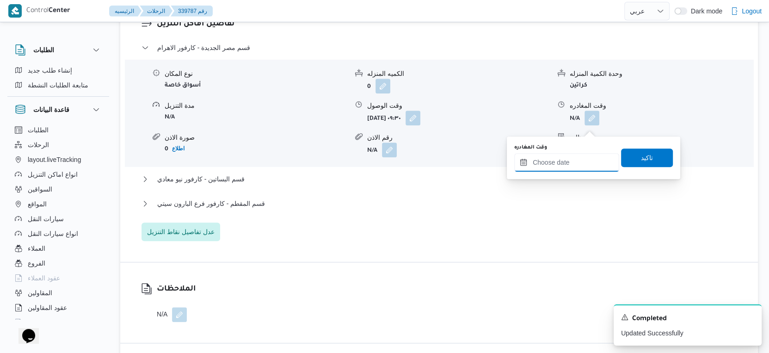
drag, startPoint x: 577, startPoint y: 157, endPoint x: 595, endPoint y: 165, distance: 18.7
click at [577, 157] on input "وقت المغادره" at bounding box center [566, 162] width 105 height 19
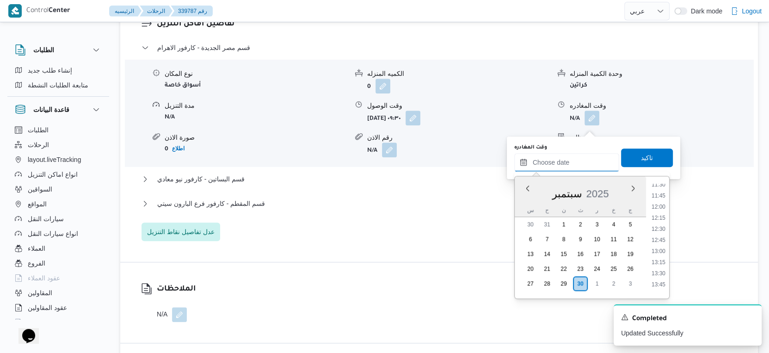
scroll to position [464, 0]
click at [661, 190] on li "10:30" at bounding box center [658, 190] width 21 height 9
type input "[DATE] ١٠:٣٠"
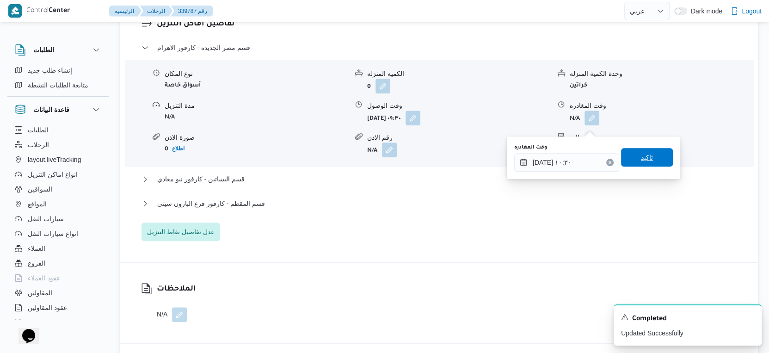
click at [650, 161] on span "تاكيد" at bounding box center [647, 157] width 52 height 19
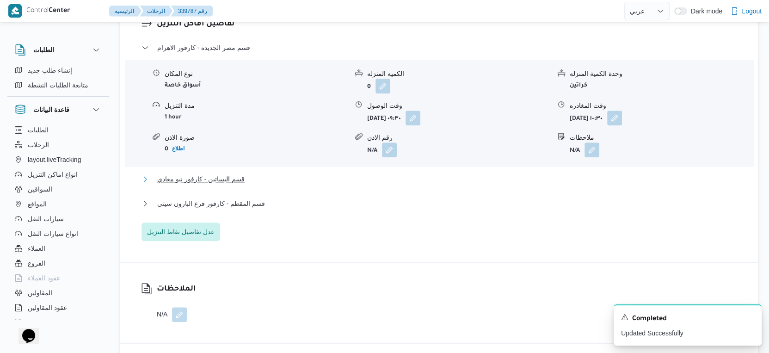
click at [269, 184] on button "قسم البساتين - كارفور نيو معادي" at bounding box center [440, 178] width 596 height 11
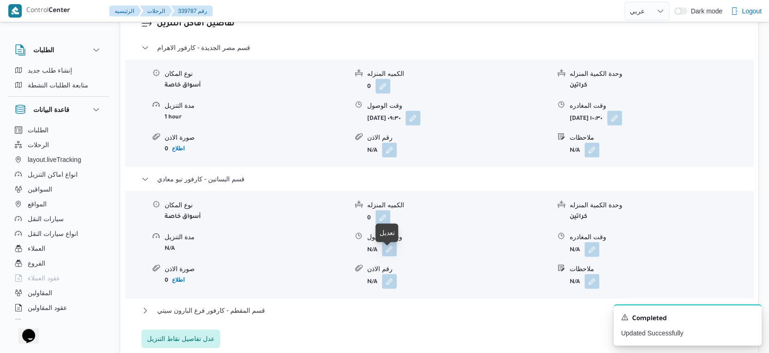
click at [389, 254] on button "button" at bounding box center [389, 249] width 15 height 15
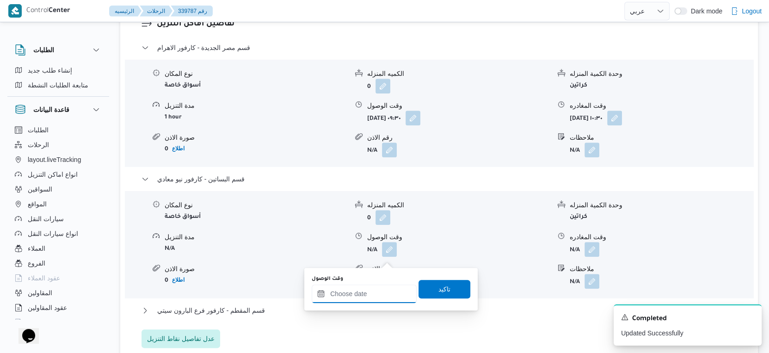
drag, startPoint x: 373, startPoint y: 291, endPoint x: 384, endPoint y: 285, distance: 11.4
click at [373, 291] on input "وقت الوصول" at bounding box center [364, 294] width 105 height 19
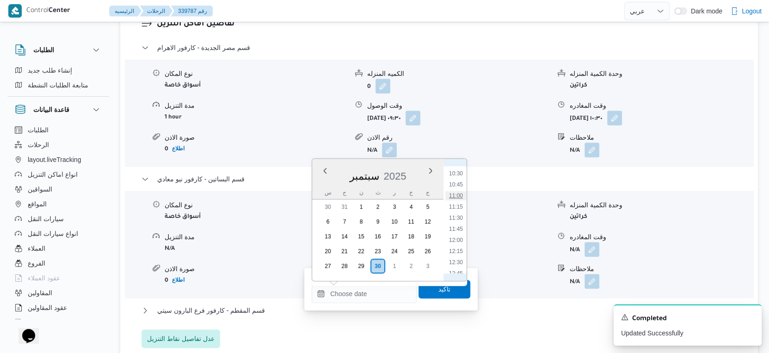
click at [458, 195] on li "11:00" at bounding box center [456, 195] width 21 height 9
type input "[DATE] ١١:٠٠"
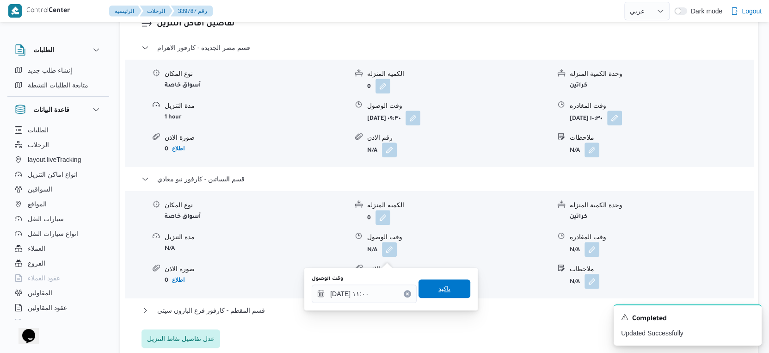
click at [448, 285] on span "تاكيد" at bounding box center [445, 288] width 52 height 19
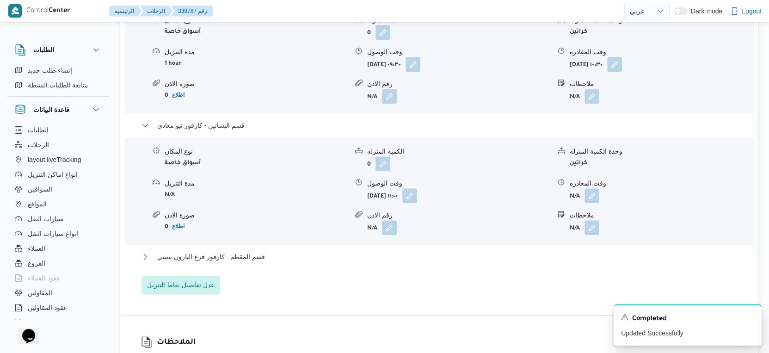
scroll to position [899, 0]
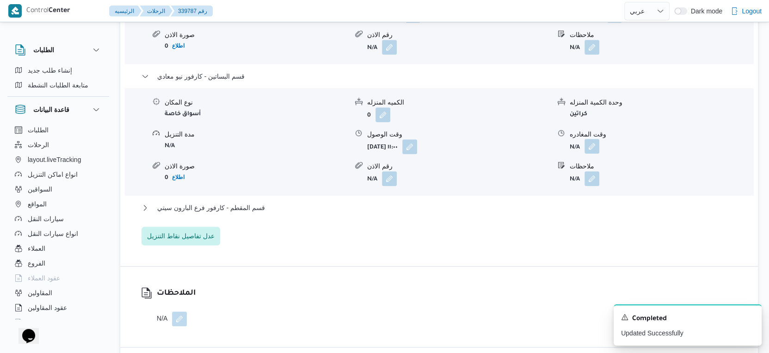
click at [585, 154] on button "button" at bounding box center [592, 146] width 15 height 15
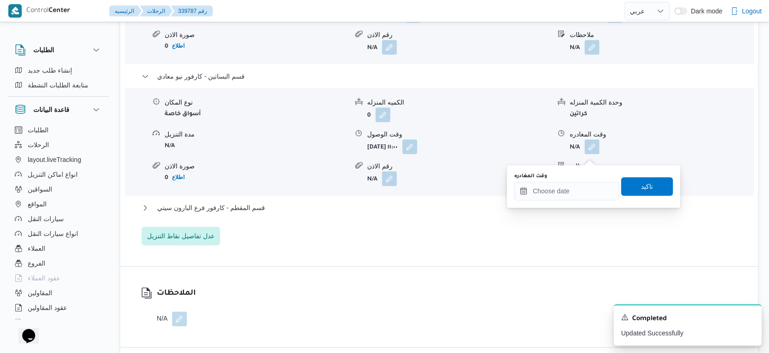
click at [582, 175] on div "وقت المغادره" at bounding box center [566, 176] width 105 height 7
drag, startPoint x: 581, startPoint y: 193, endPoint x: 589, endPoint y: 198, distance: 9.7
click at [581, 193] on input "وقت المغادره" at bounding box center [566, 191] width 105 height 19
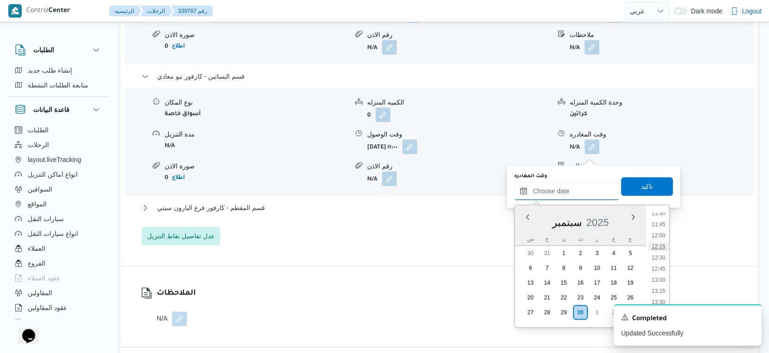
scroll to position [464, 0]
click at [660, 263] on li "11:30" at bounding box center [658, 264] width 21 height 9
type input "[DATE] ١١:٣٠"
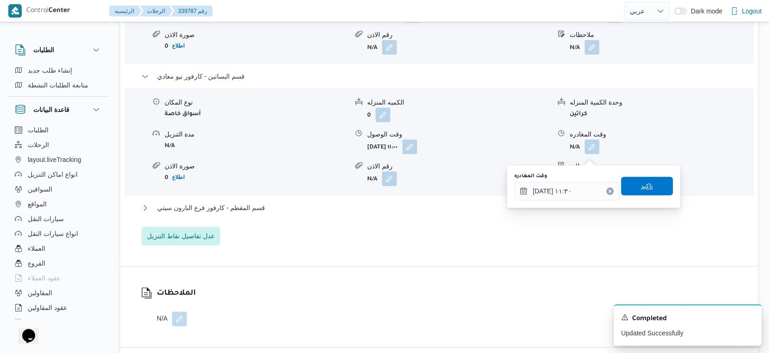
click at [644, 184] on span "تاكيد" at bounding box center [647, 185] width 12 height 11
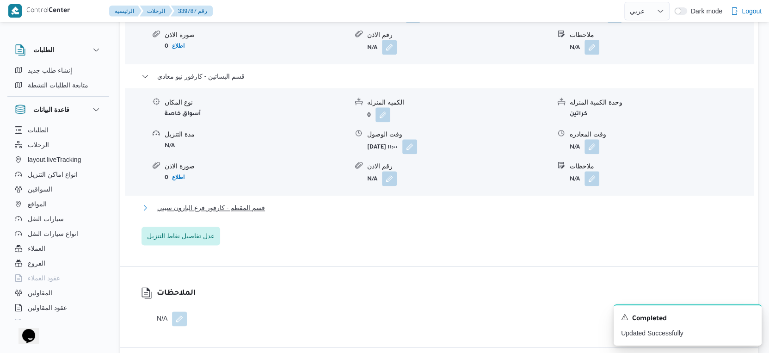
click at [278, 209] on button "قسم المقطم - كارفور فرع البارون سيتي" at bounding box center [440, 207] width 596 height 11
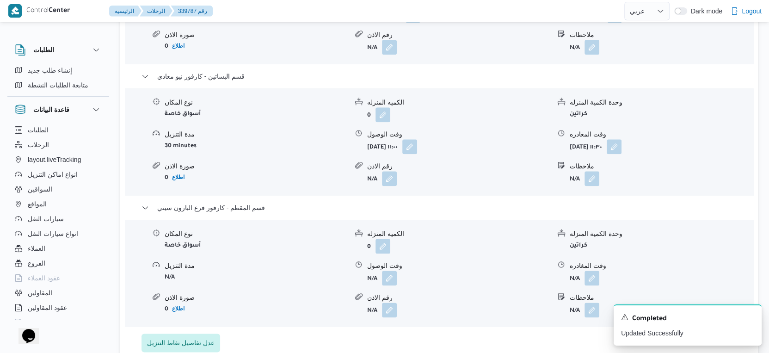
scroll to position [950, 0]
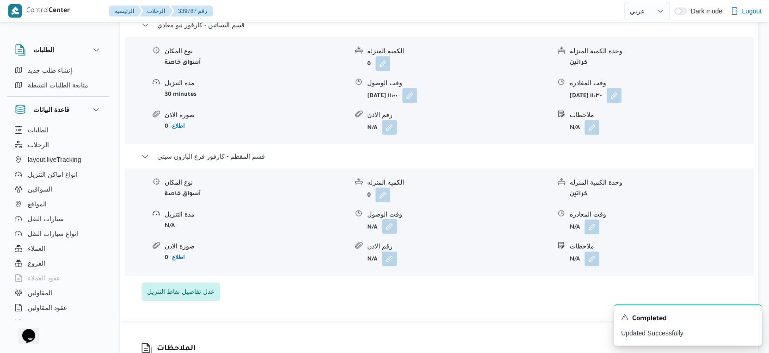
click at [391, 234] on button "button" at bounding box center [389, 226] width 15 height 15
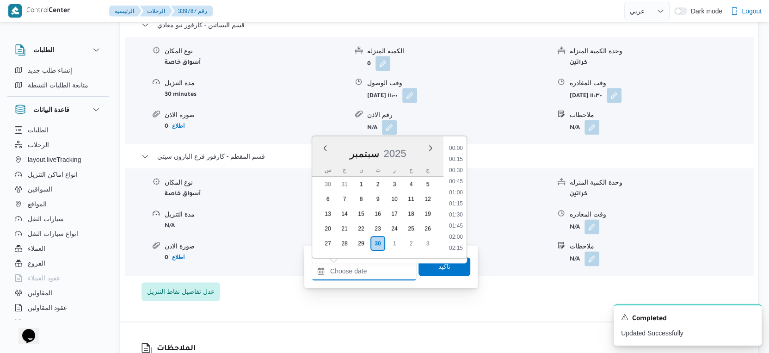
drag, startPoint x: 373, startPoint y: 276, endPoint x: 445, endPoint y: 226, distance: 87.1
click at [373, 276] on input "وقت الوصول" at bounding box center [364, 271] width 105 height 19
click at [458, 187] on li "12:30" at bounding box center [456, 188] width 21 height 9
type input "[DATE] ١٢:٣٠"
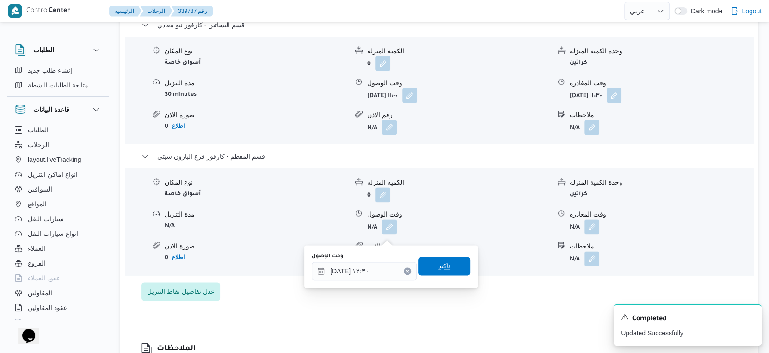
click at [452, 261] on span "تاكيد" at bounding box center [445, 266] width 52 height 19
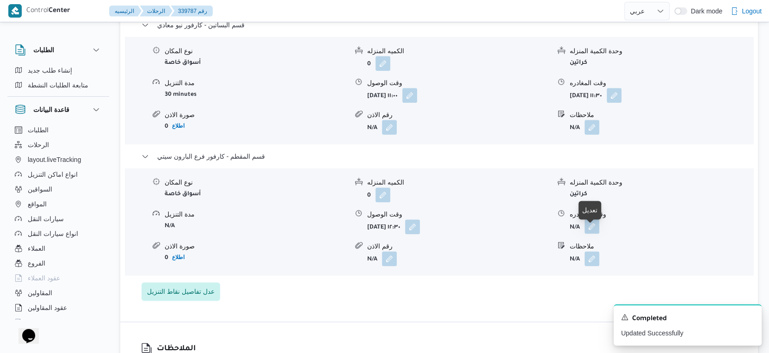
click at [593, 231] on button "button" at bounding box center [592, 226] width 15 height 15
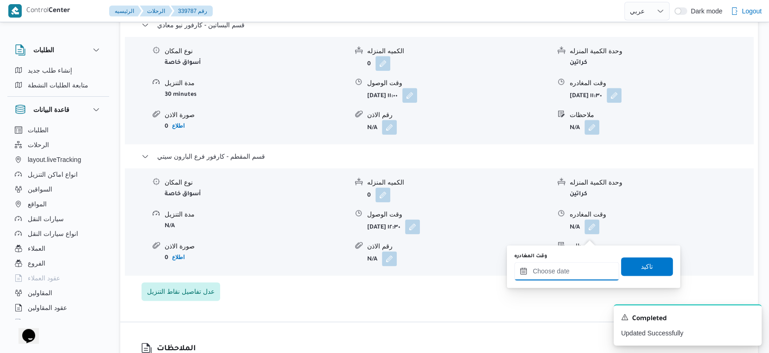
click at [577, 270] on input "وقت المغادره" at bounding box center [566, 271] width 105 height 19
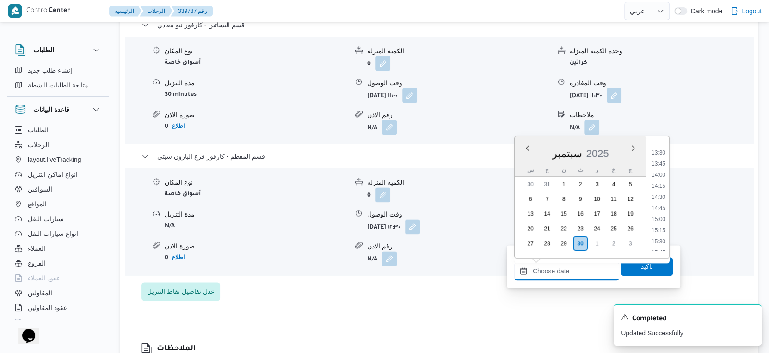
scroll to position [618, 0]
click at [660, 238] on li "16:00" at bounding box center [658, 240] width 21 height 9
type input "[DATE] ١٦:٠٠"
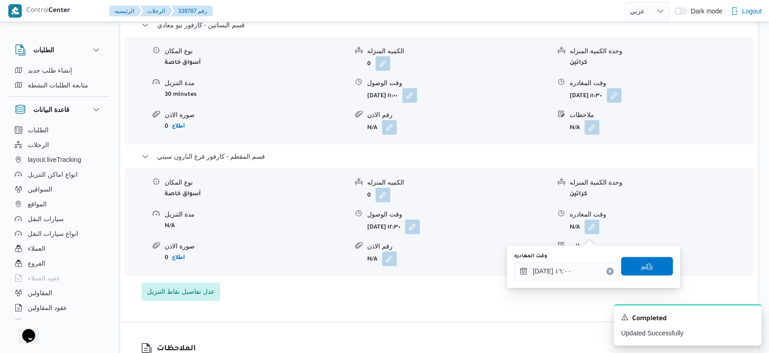
click at [643, 267] on span "تاكيد" at bounding box center [647, 265] width 12 height 11
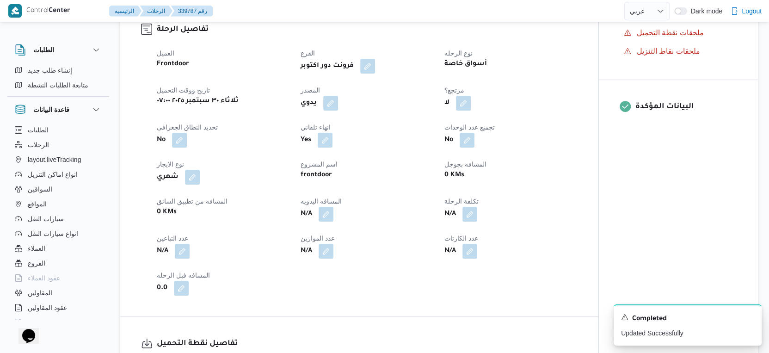
scroll to position [308, 0]
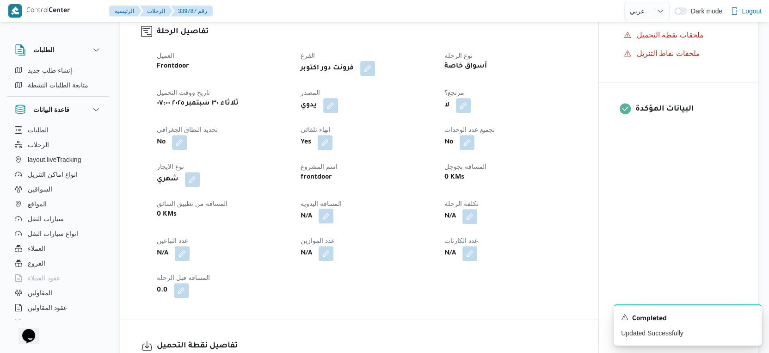
click at [329, 223] on button "button" at bounding box center [326, 216] width 15 height 15
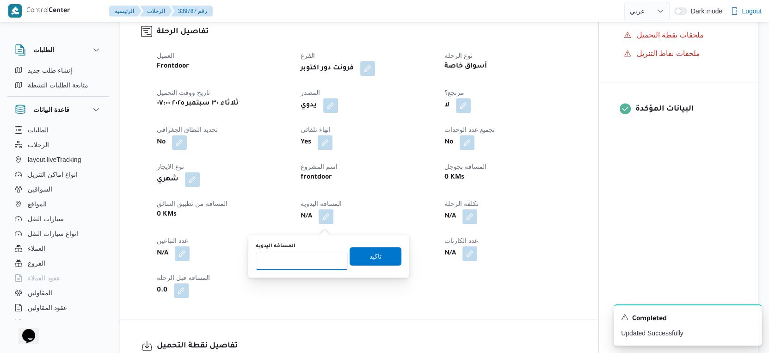
click at [310, 259] on input "المسافه اليدويه" at bounding box center [302, 261] width 92 height 19
type input "151"
click at [378, 255] on span "تاكيد" at bounding box center [376, 256] width 52 height 19
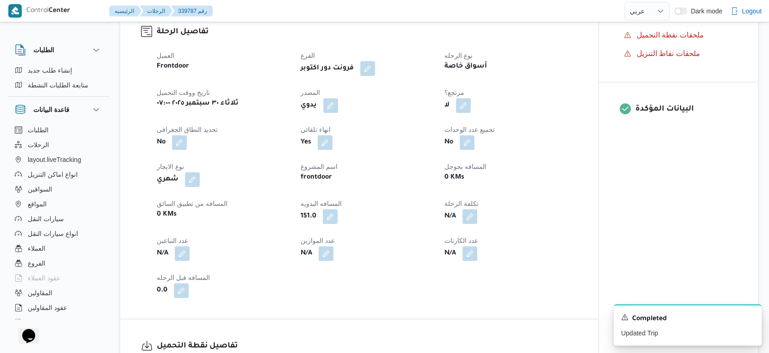
scroll to position [0, 0]
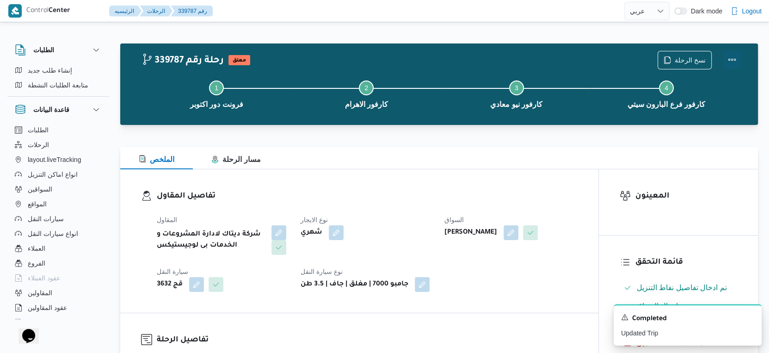
click at [729, 59] on button "Actions" at bounding box center [732, 59] width 19 height 19
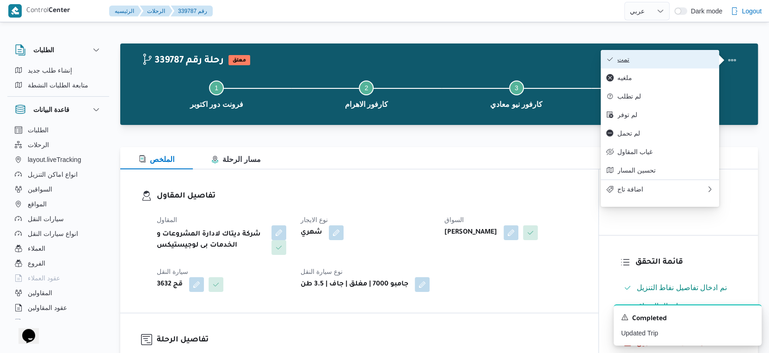
click at [651, 50] on button "تمت" at bounding box center [660, 59] width 118 height 19
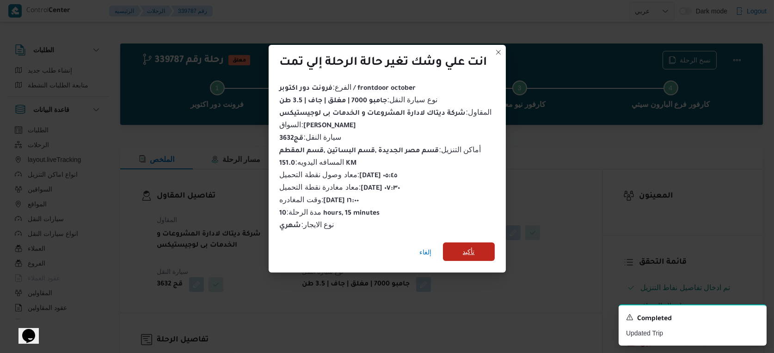
click at [473, 248] on span "تأكيد" at bounding box center [469, 251] width 12 height 11
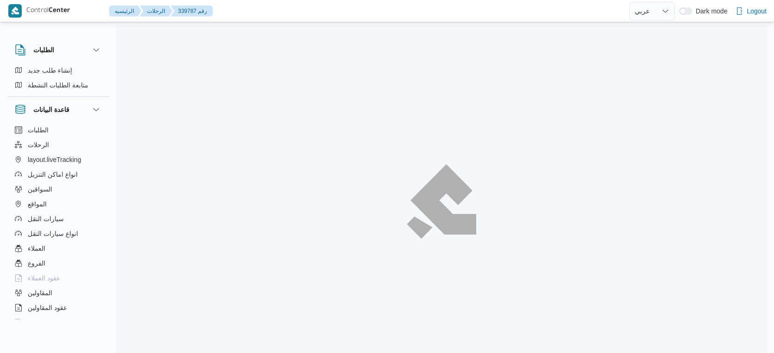
select select "ar"
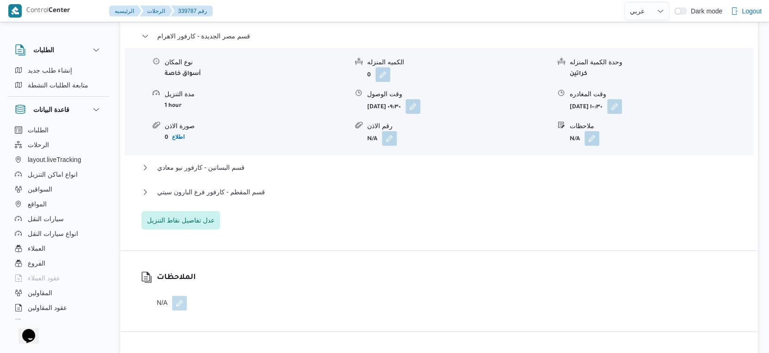
scroll to position [822, 0]
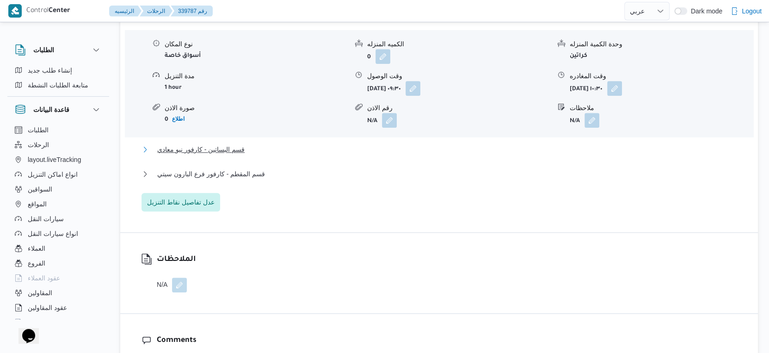
click at [245, 155] on button "قسم البساتين - كارفور نيو معادي" at bounding box center [440, 149] width 596 height 11
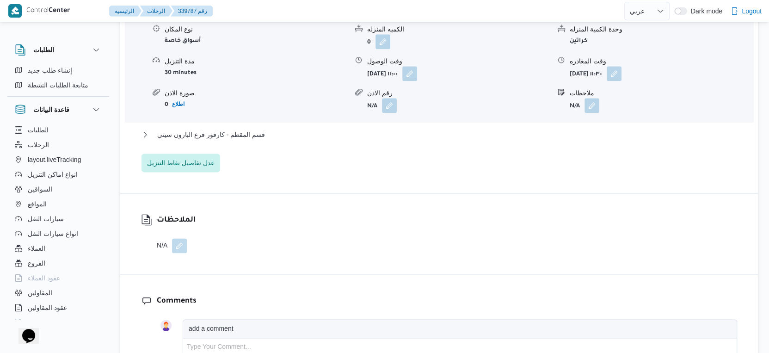
scroll to position [977, 0]
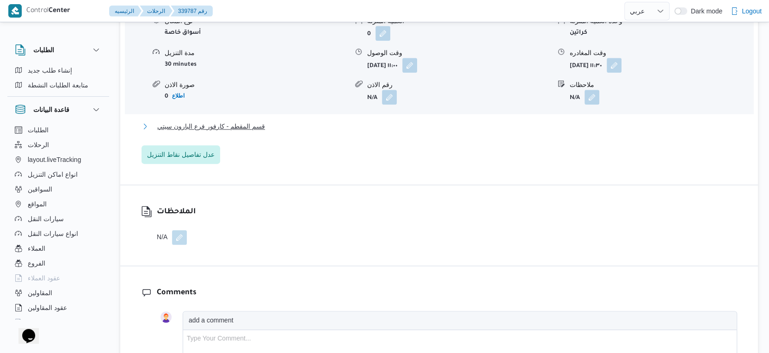
click at [265, 130] on button "قسم المقطم - كارفور فرع البارون سيتي" at bounding box center [440, 126] width 596 height 11
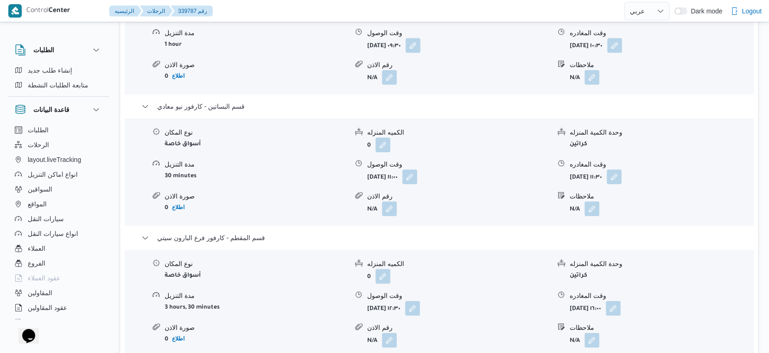
scroll to position [925, 0]
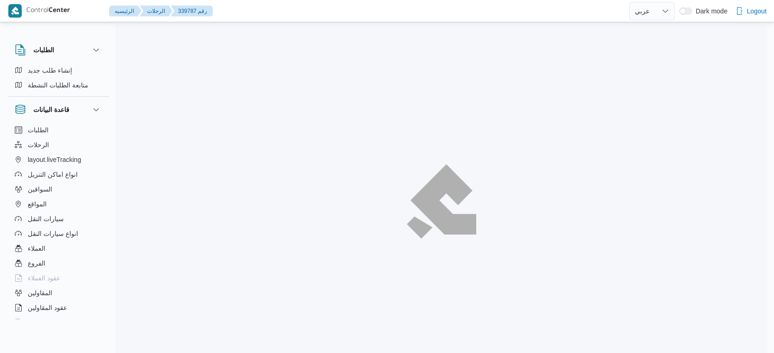
select select "ar"
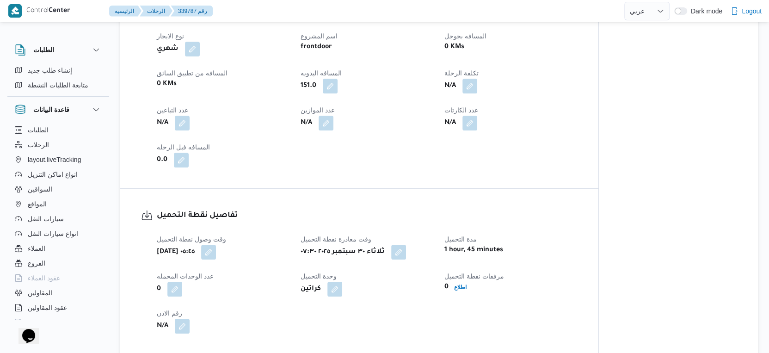
scroll to position [411, 0]
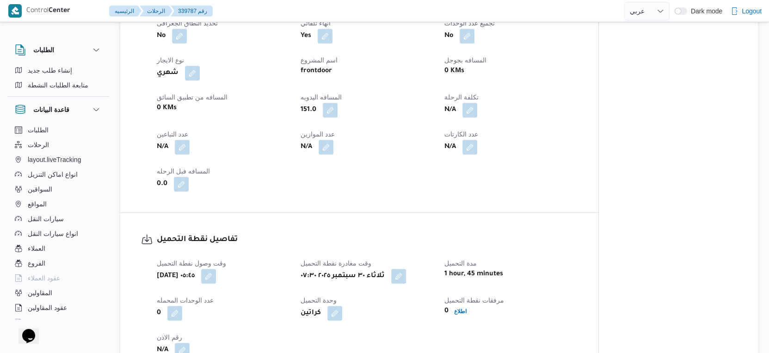
select select "ar"
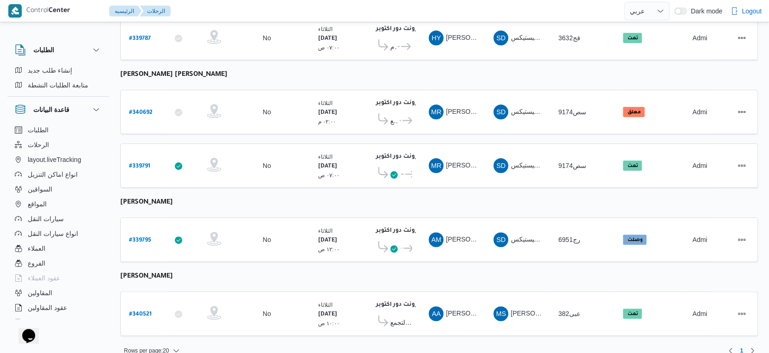
scroll to position [156, 0]
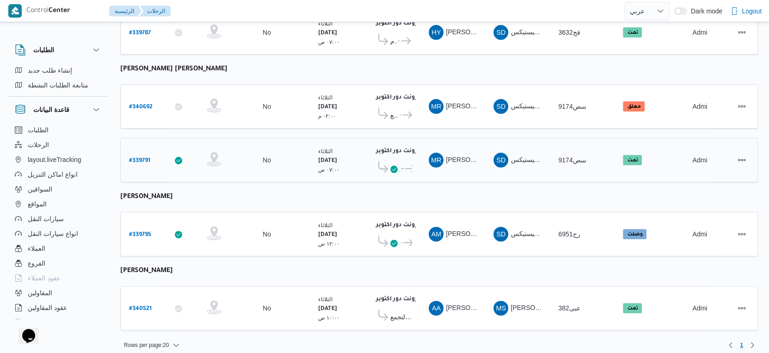
click at [146, 158] on b "# 339791" at bounding box center [139, 161] width 21 height 6
select select "ar"
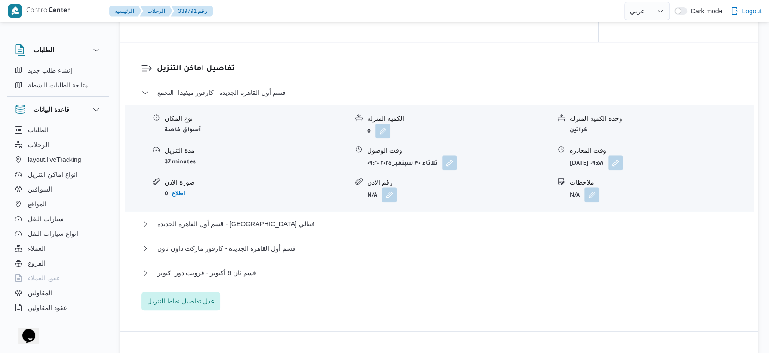
scroll to position [822, 0]
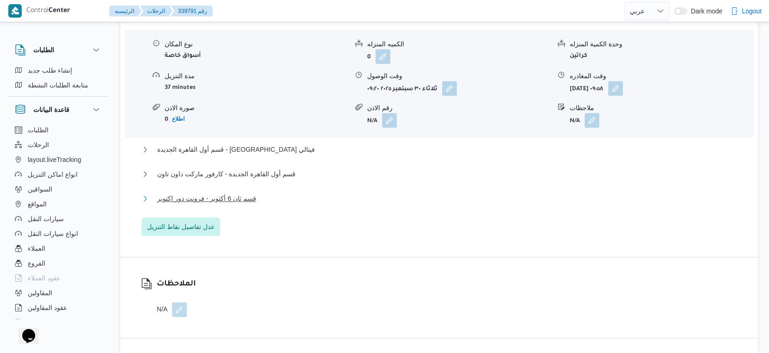
click at [265, 204] on button "قسم ثان 6 أكتوبر - فرونت دور اكتوبر" at bounding box center [440, 198] width 596 height 11
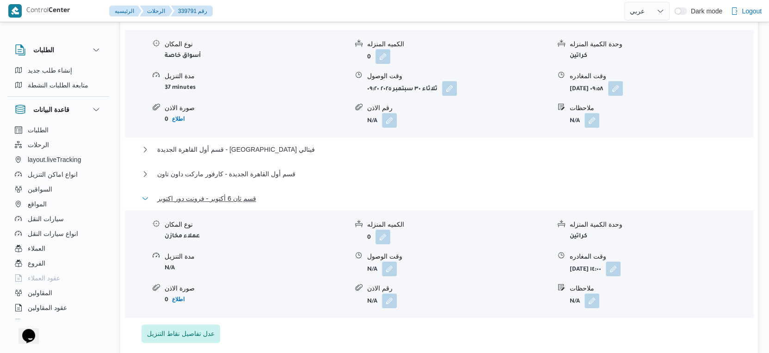
click at [263, 204] on button "قسم ثان 6 أكتوبر - فرونت دور اكتوبر" at bounding box center [440, 198] width 596 height 11
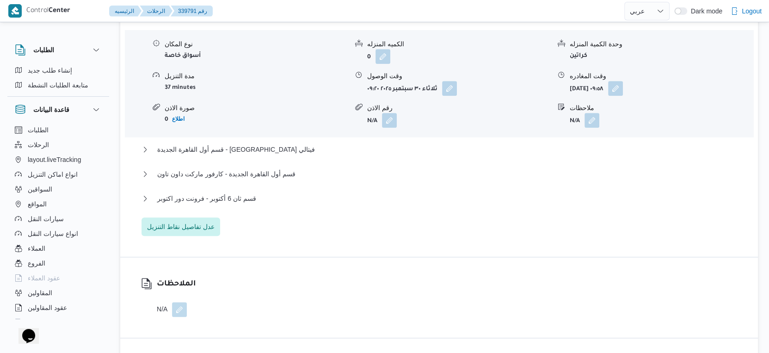
select select "ar"
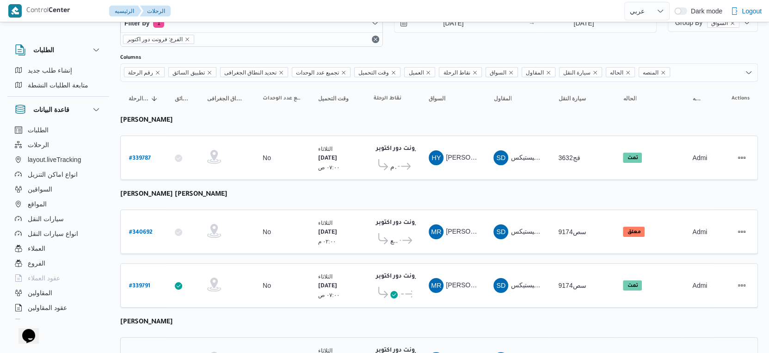
scroll to position [53, 0]
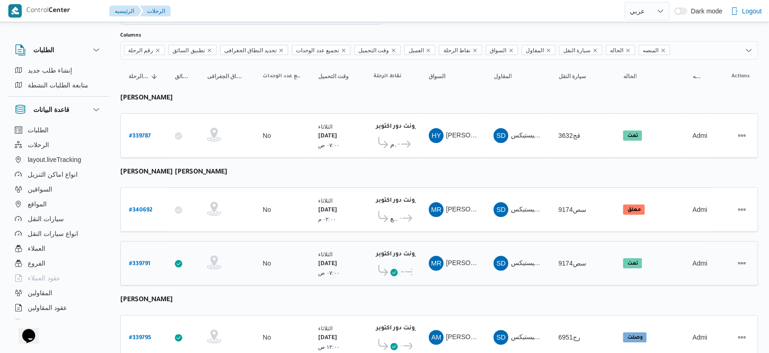
click at [392, 269] on icon at bounding box center [393, 272] width 7 height 7
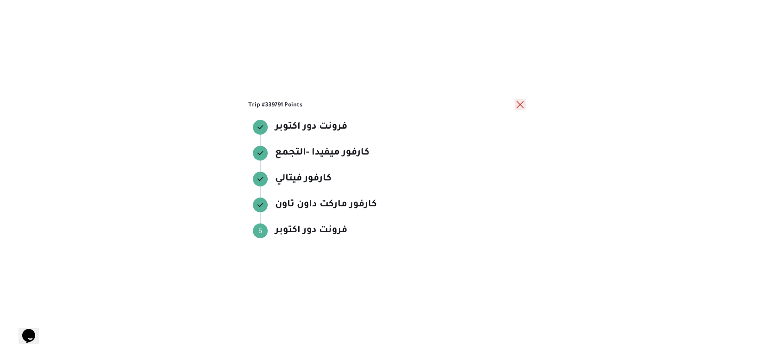
click at [524, 106] on button "close" at bounding box center [520, 104] width 11 height 11
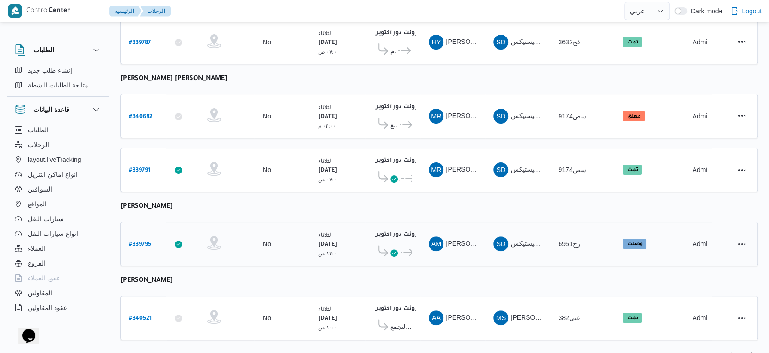
scroll to position [156, 0]
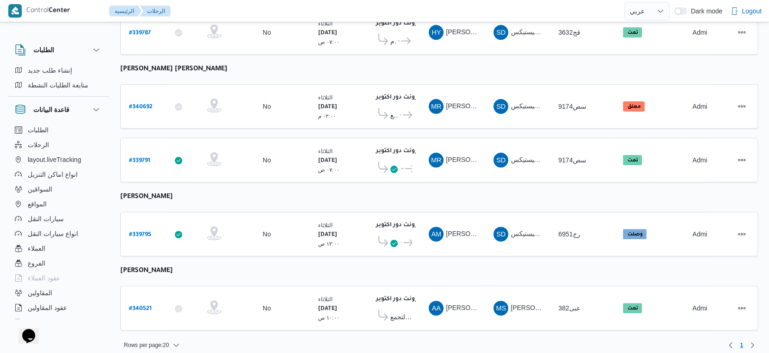
click at [368, 181] on table "رقم الرحلة Click to sort in ascending order تطبيق السائق Click to sort in ascen…" at bounding box center [439, 148] width 638 height 383
click at [398, 110] on span "كارفور ميفيدا -التجمع" at bounding box center [394, 115] width 8 height 11
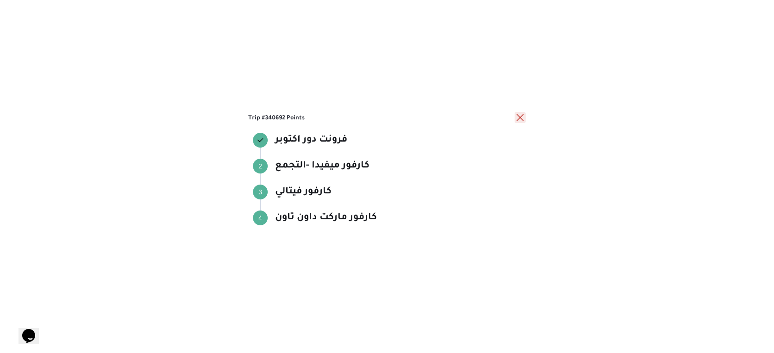
click at [523, 116] on button "close" at bounding box center [520, 117] width 11 height 11
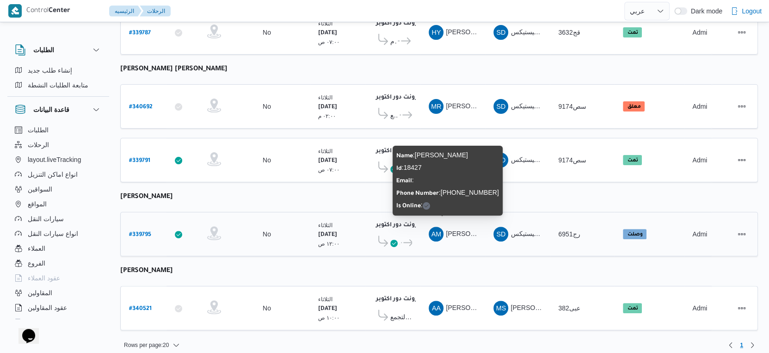
click at [440, 229] on span "AM" at bounding box center [437, 234] width 10 height 15
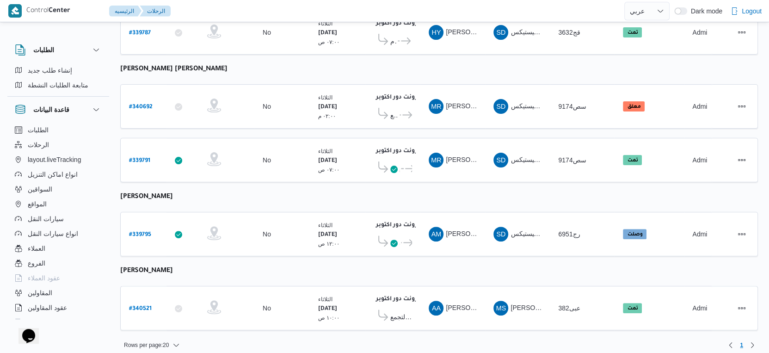
click at [433, 254] on table "رقم الرحلة Click to sort in ascending order تطبيق السائق Click to sort in ascen…" at bounding box center [439, 148] width 638 height 383
click at [397, 311] on span "شركة ملتي كير مصر للصناعات الدوائية - التجمع" at bounding box center [401, 316] width 22 height 11
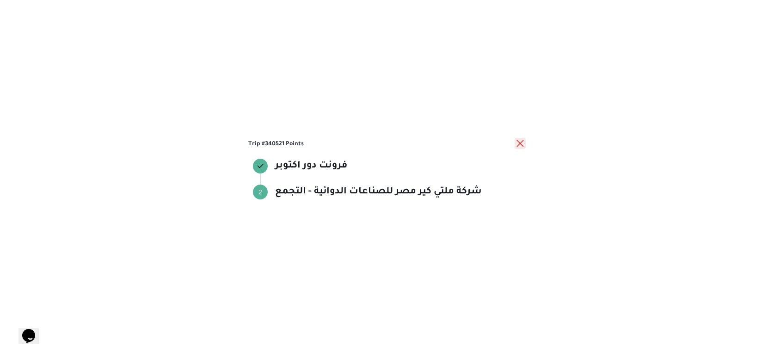
click at [519, 145] on button "close" at bounding box center [520, 143] width 11 height 11
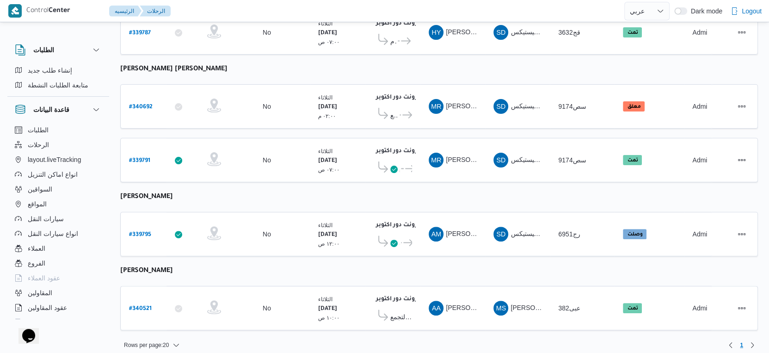
click at [463, 250] on table "رقم الرحلة Click to sort in ascending order تطبيق السائق Click to sort in ascen…" at bounding box center [439, 148] width 638 height 383
click at [146, 158] on b "# 339791" at bounding box center [139, 161] width 21 height 6
select select "ar"
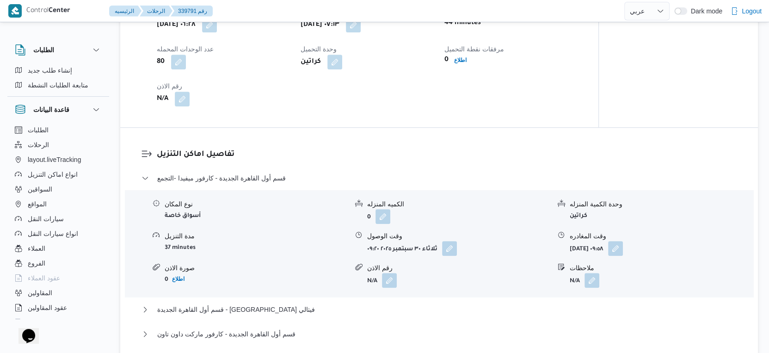
scroll to position [771, 0]
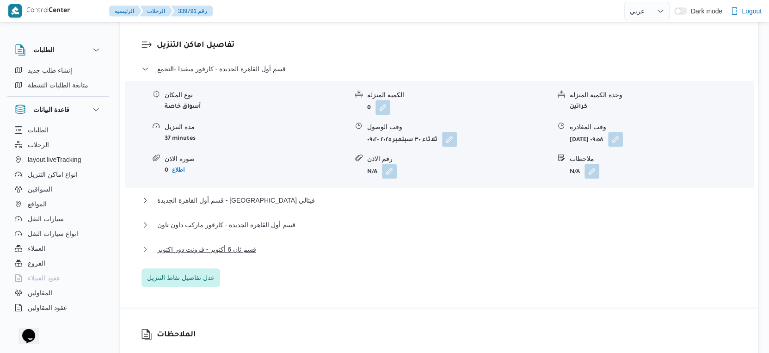
click at [257, 255] on button "قسم ثان 6 أكتوبر - فرونت دور اكتوبر" at bounding box center [440, 249] width 596 height 11
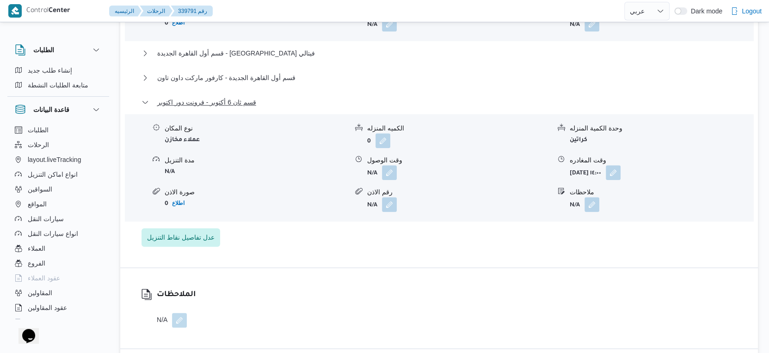
scroll to position [925, 0]
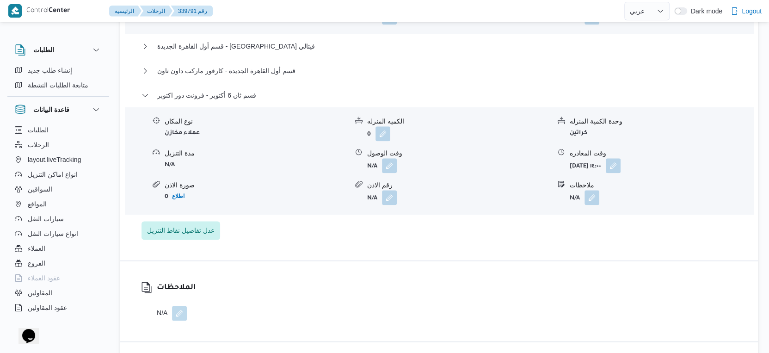
click at [316, 203] on form "0 اطلاع" at bounding box center [256, 196] width 183 height 12
select select "ar"
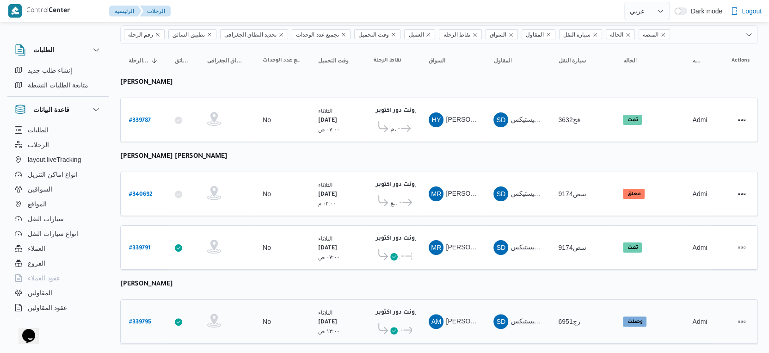
scroll to position [156, 0]
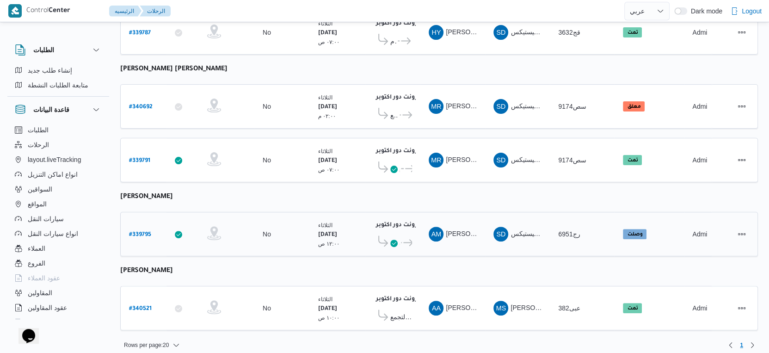
click at [138, 232] on b "# 339795" at bounding box center [140, 235] width 22 height 6
select select "ar"
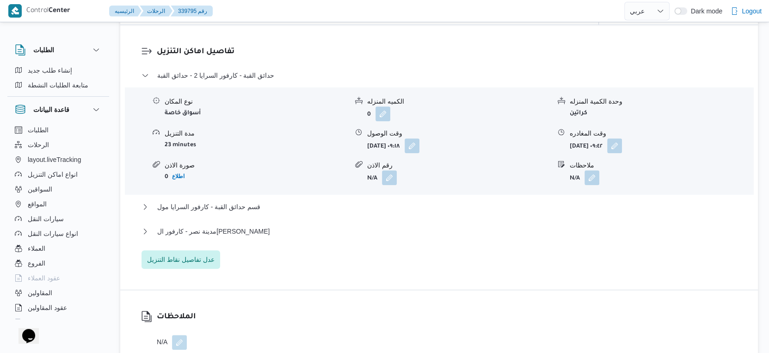
scroll to position [771, 0]
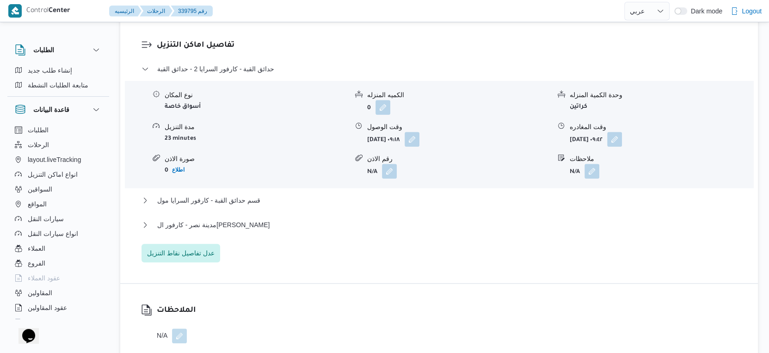
select select "ar"
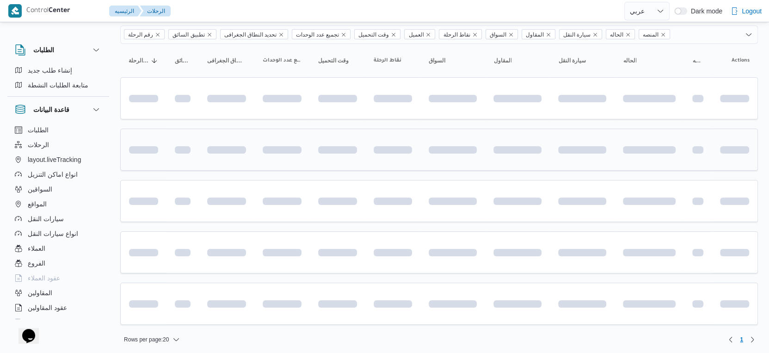
scroll to position [156, 0]
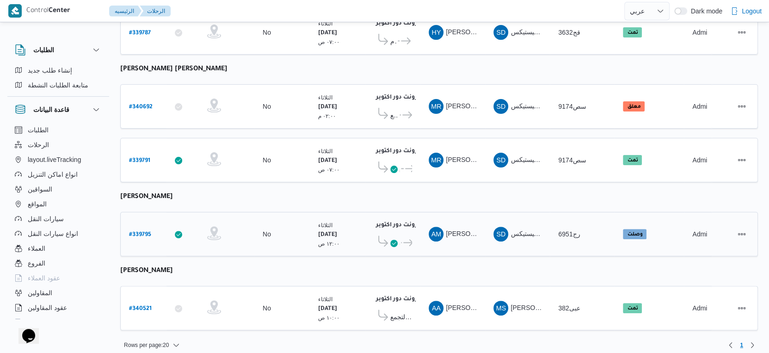
click at [144, 232] on b "# 339795" at bounding box center [140, 235] width 22 height 6
select select "ar"
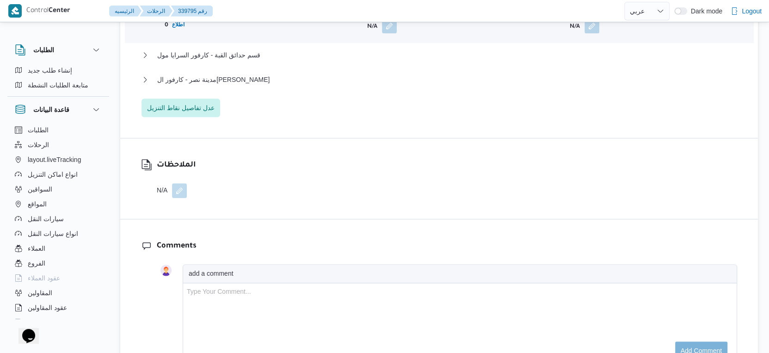
scroll to position [925, 0]
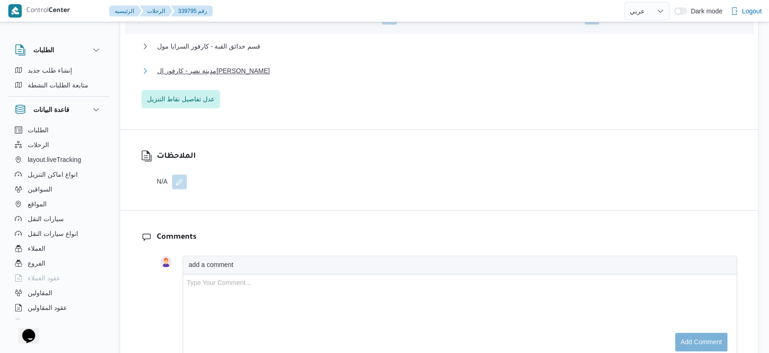
click at [239, 76] on span "مدينة نصر - كارفور الجولف صلاح سالم" at bounding box center [213, 70] width 112 height 11
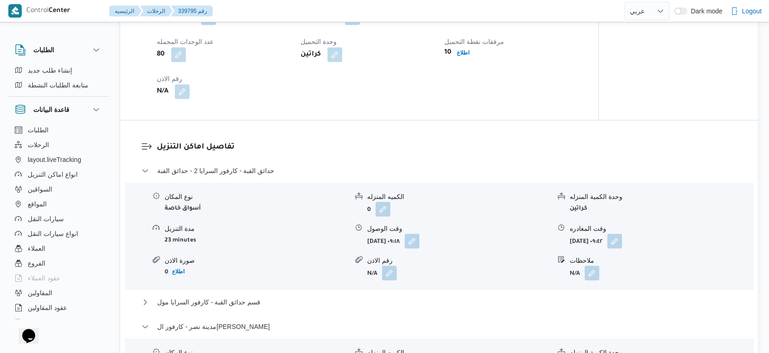
scroll to position [668, 0]
select select "ar"
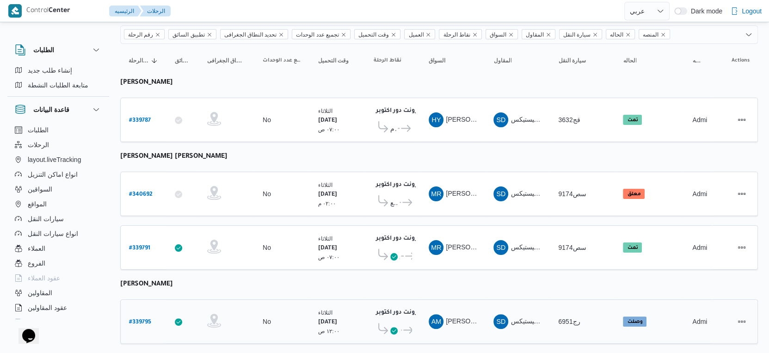
scroll to position [156, 0]
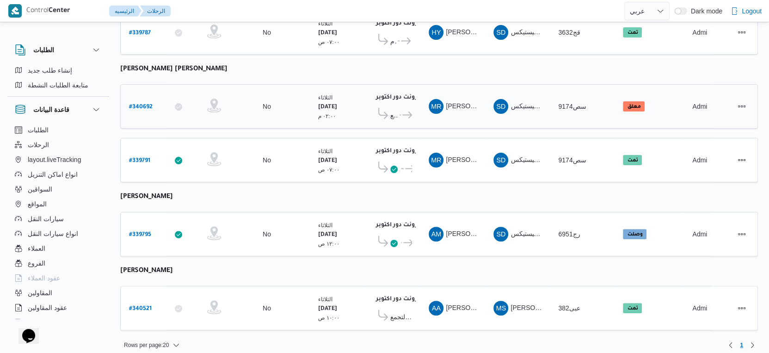
click at [408, 113] on icon at bounding box center [408, 115] width 10 height 7
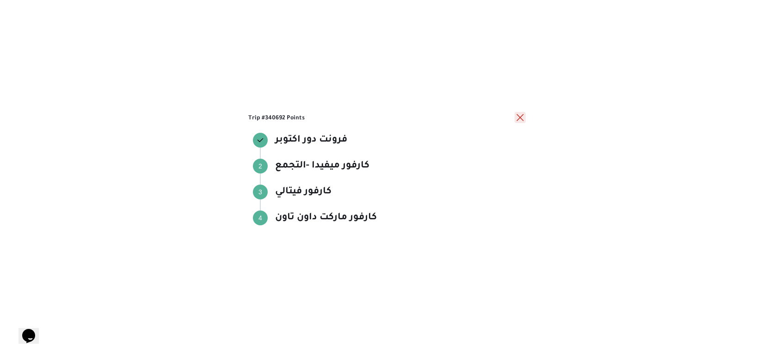
click at [520, 115] on button "close" at bounding box center [520, 117] width 11 height 11
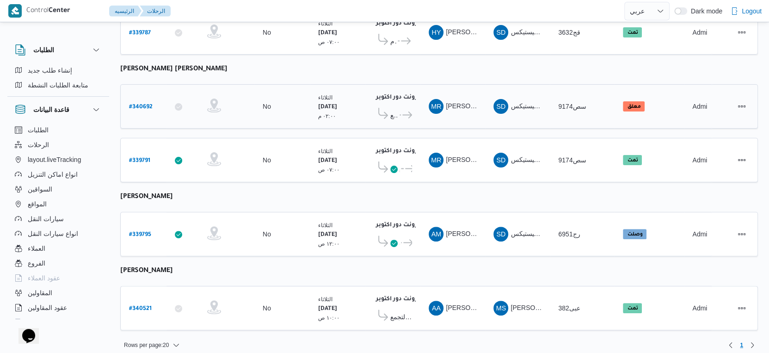
click at [141, 104] on b "# 340692" at bounding box center [141, 107] width 24 height 6
select select "ar"
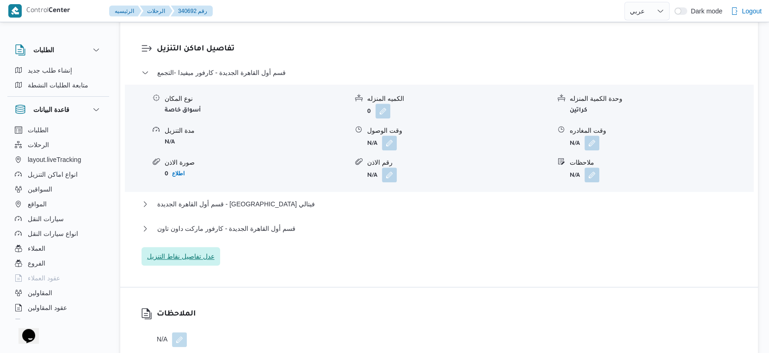
click at [196, 262] on span "عدل تفاصيل نقاط التنزيل" at bounding box center [181, 256] width 68 height 11
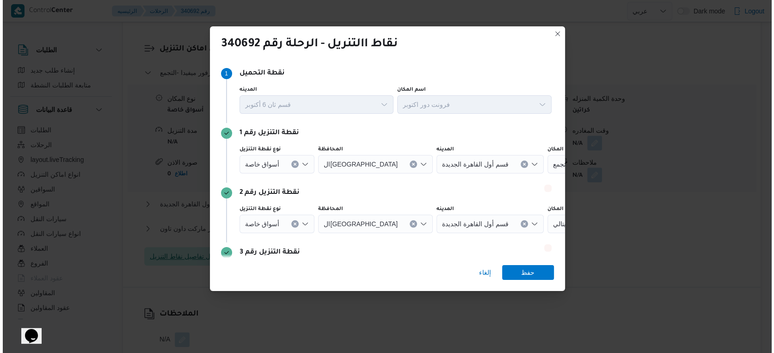
scroll to position [763, 0]
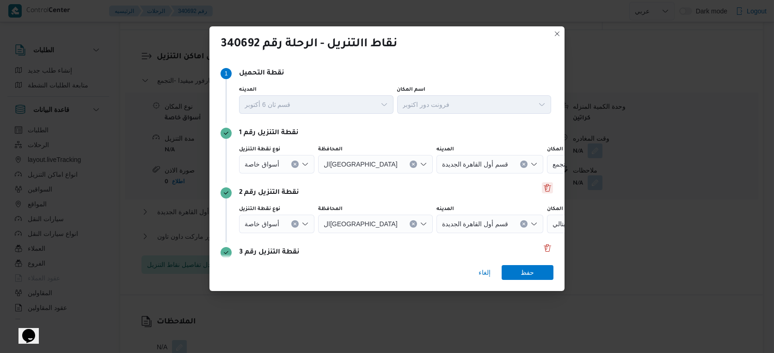
click at [543, 184] on button "Delete" at bounding box center [547, 187] width 11 height 11
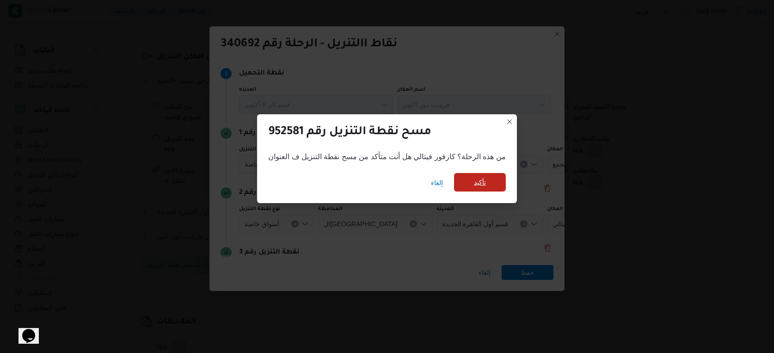
click at [503, 188] on span "تأكيد" at bounding box center [480, 182] width 52 height 19
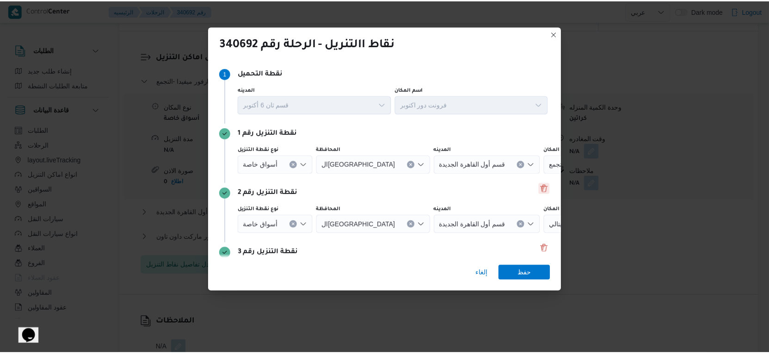
scroll to position [771, 0]
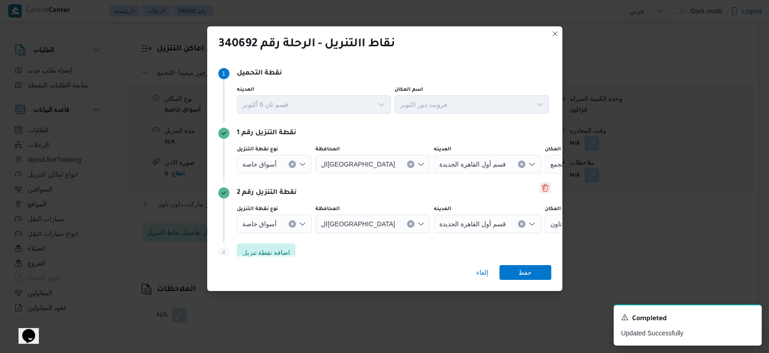
click at [540, 186] on button "Delete" at bounding box center [545, 187] width 11 height 11
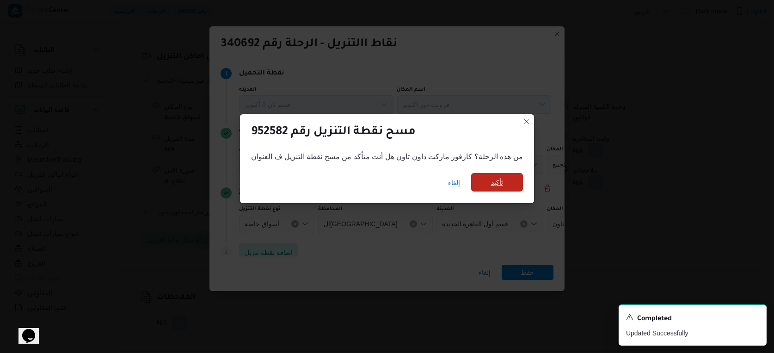
click at [492, 187] on span "تأكيد" at bounding box center [497, 182] width 12 height 11
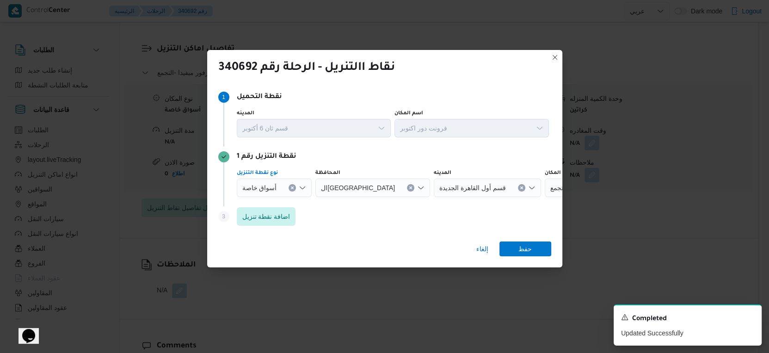
click at [291, 186] on icon "Clear input" at bounding box center [293, 188] width 4 height 4
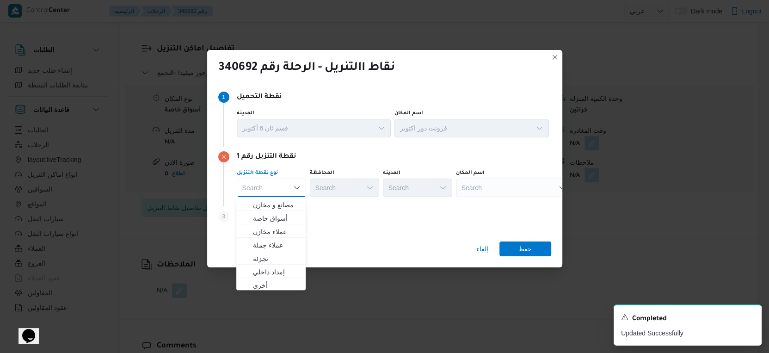
click at [526, 182] on div "Search" at bounding box center [514, 188] width 116 height 19
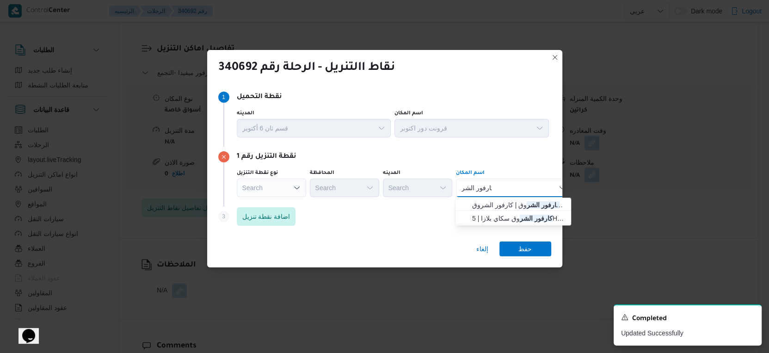
type input "كارفور الشر"
click at [527, 180] on div "كارفور الشر كارفور الشر" at bounding box center [514, 188] width 116 height 19
click at [510, 200] on span "كارفور الشر وق | كارفور الشروق | null" at bounding box center [518, 204] width 93 height 11
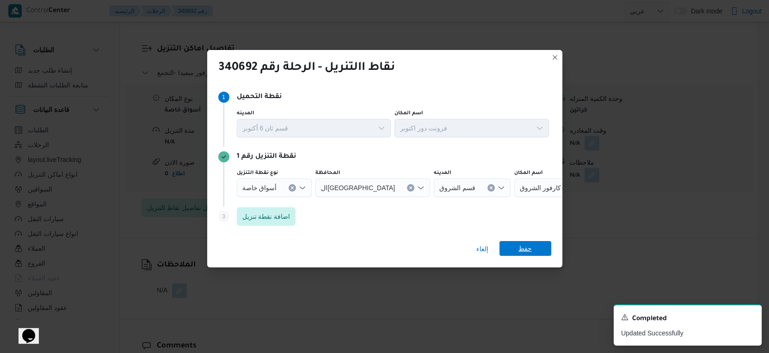
click at [517, 244] on span "حفظ" at bounding box center [526, 248] width 52 height 15
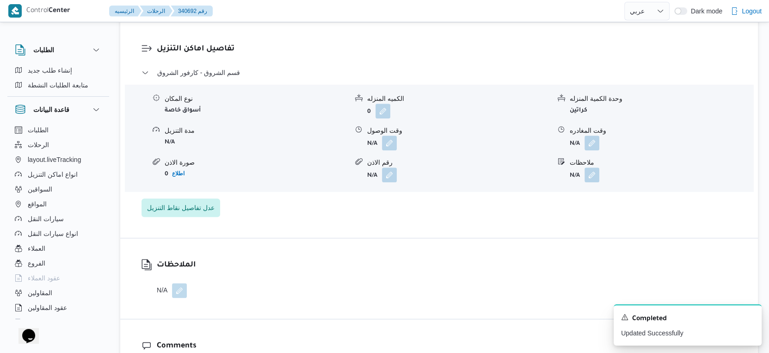
select select "ar"
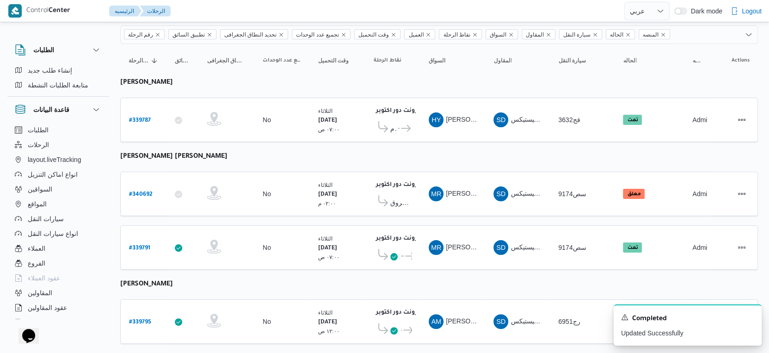
scroll to position [156, 0]
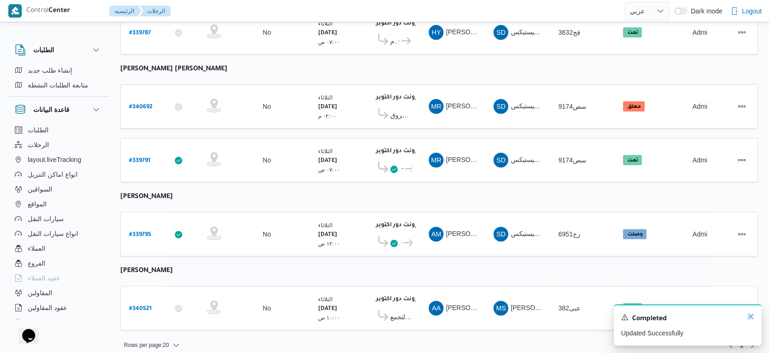
click at [751, 314] on icon "Dismiss toast" at bounding box center [750, 316] width 7 height 7
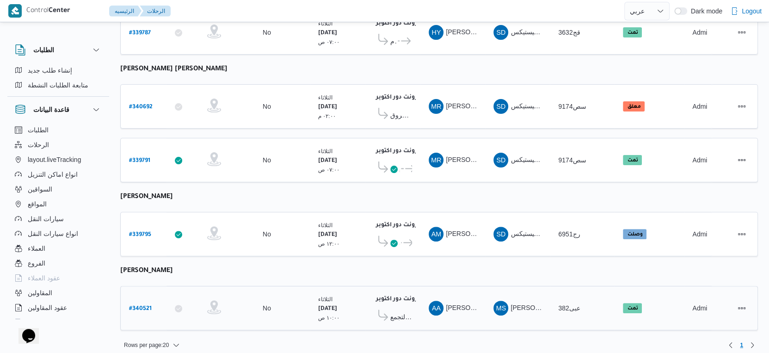
click at [401, 312] on span "شركة ملتي كير مصر للصناعات الدوائية - التجمع" at bounding box center [401, 316] width 22 height 11
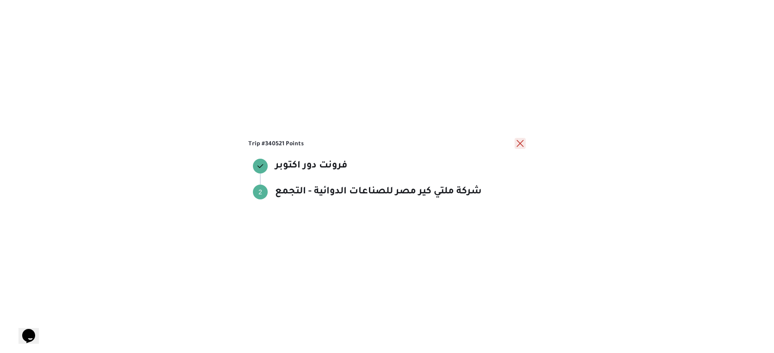
click at [518, 145] on button "close" at bounding box center [520, 143] width 11 height 11
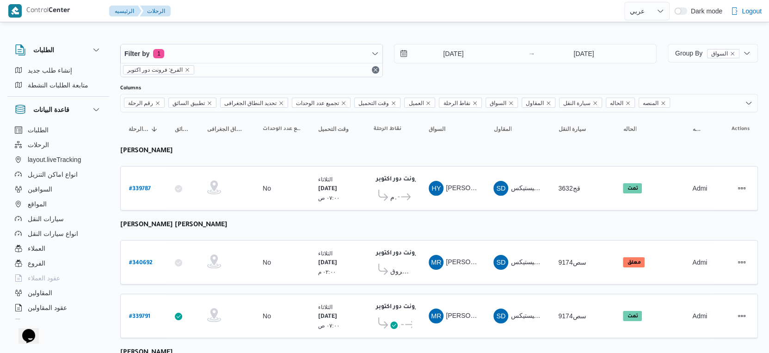
scroll to position [0, 0]
click at [452, 226] on table "رقم الرحلة Click to sort in ascending order تطبيق السائق Click to sort in ascen…" at bounding box center [439, 304] width 638 height 383
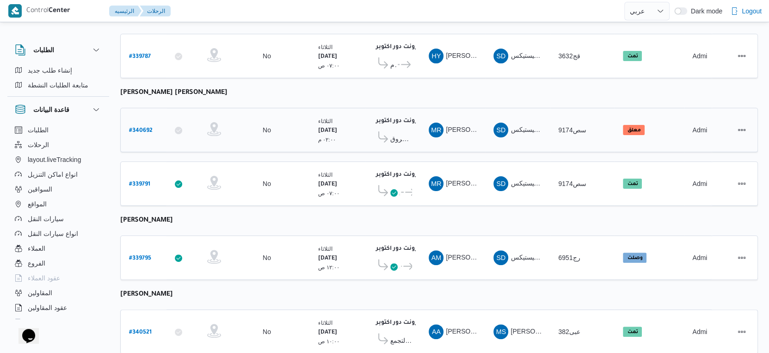
scroll to position [156, 0]
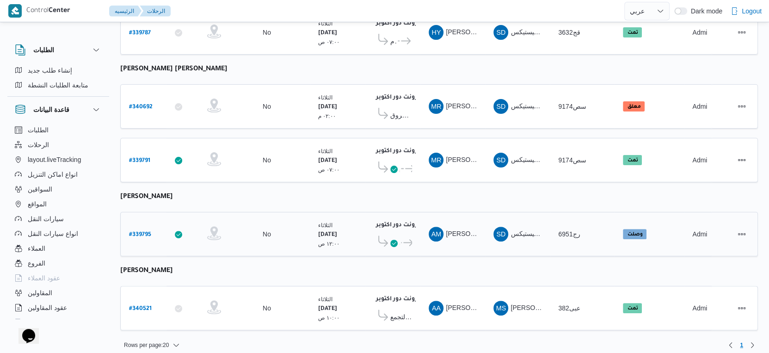
click at [143, 232] on b "# 339795" at bounding box center [140, 235] width 22 height 6
select select "ar"
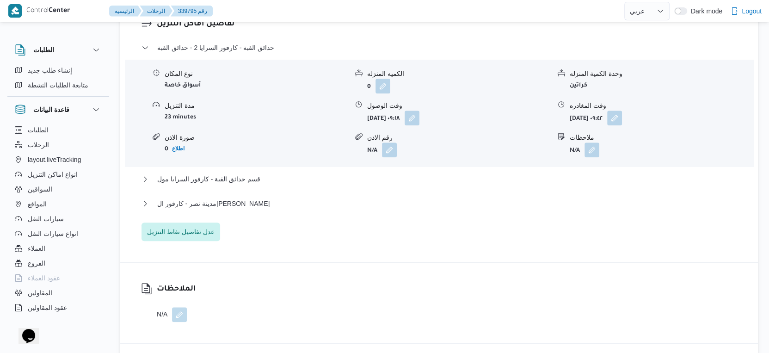
scroll to position [822, 0]
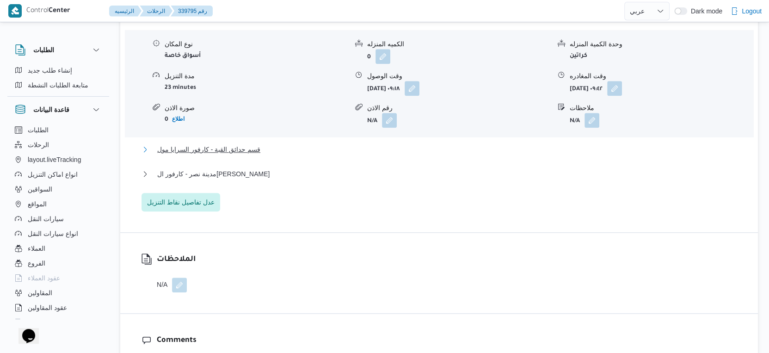
click at [250, 155] on span "قسم حدائق القبة - كارفور السرايا مول" at bounding box center [208, 149] width 103 height 11
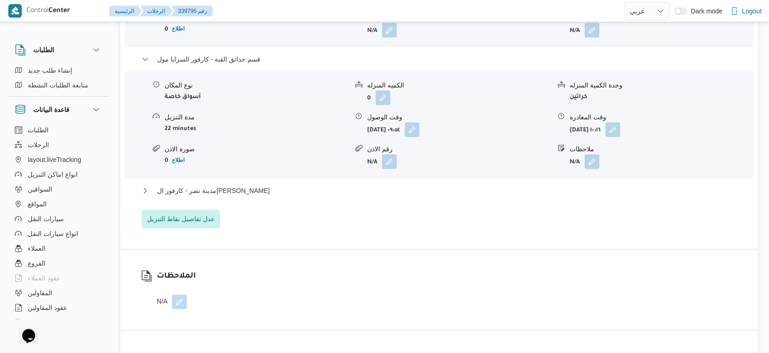
scroll to position [925, 0]
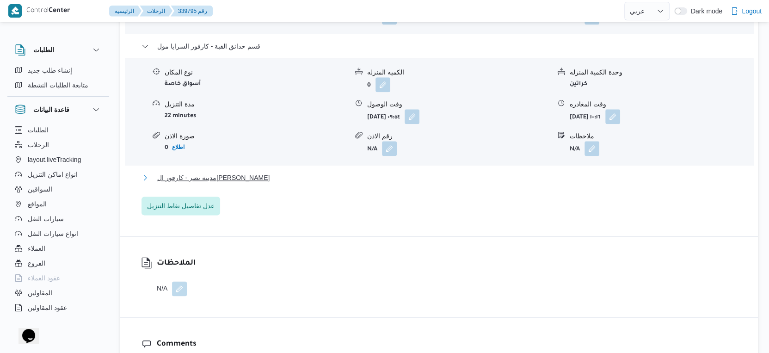
click at [260, 183] on button "مدينة نصر - كارفور الجولف صلاح سالم" at bounding box center [440, 177] width 596 height 11
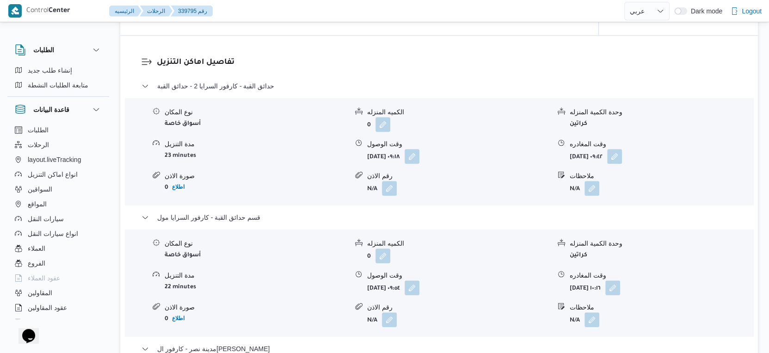
scroll to position [822, 0]
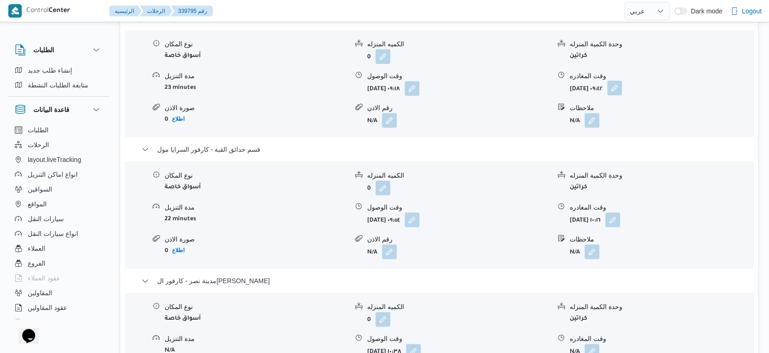
click at [622, 94] on button "button" at bounding box center [614, 88] width 15 height 15
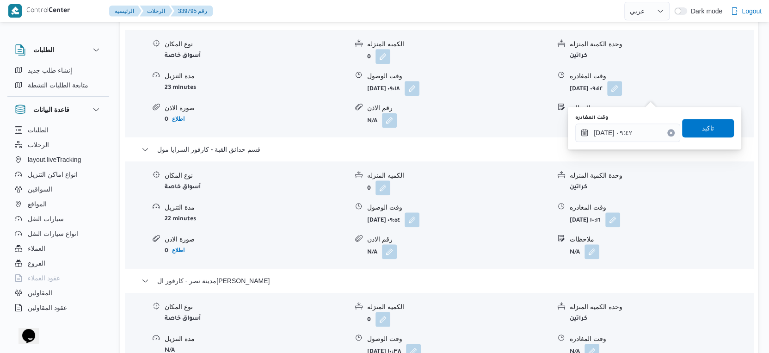
click at [629, 122] on div "وقت المغادره ٣٠/٠٩/٢٠٢٥ ٠٩:٤٢" at bounding box center [628, 128] width 105 height 28
click at [630, 129] on input "٣٠/٠٩/٢٠٢٥ ٠٩:٤٢" at bounding box center [628, 133] width 105 height 19
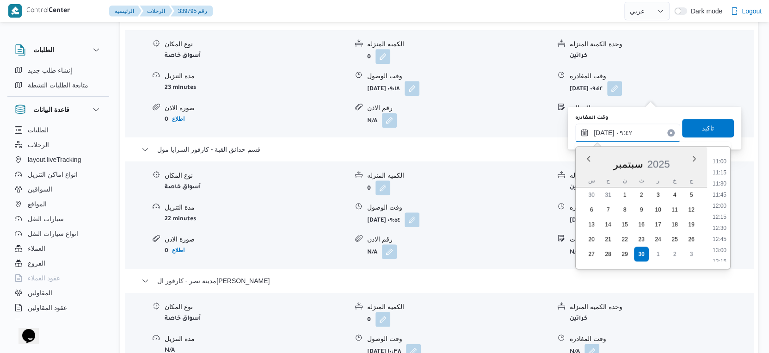
scroll to position [468, 0]
click at [718, 179] on li "11:00" at bounding box center [719, 178] width 21 height 9
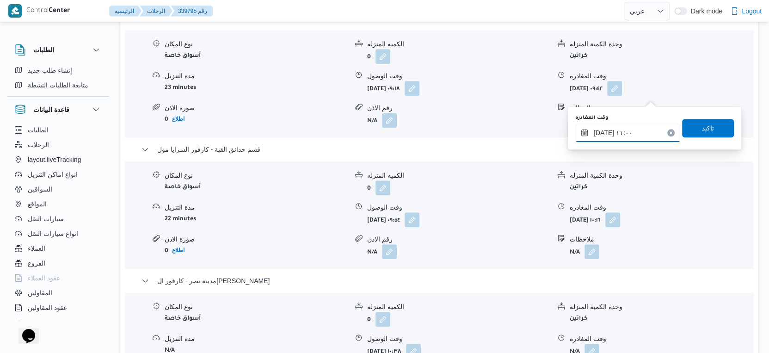
click at [635, 130] on input "٣٠/٠٩/٢٠٢٥ ١١:٠٠" at bounding box center [628, 133] width 105 height 19
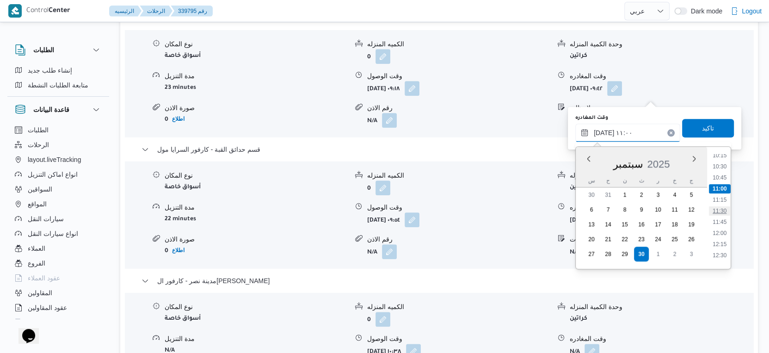
scroll to position [483, 0]
click at [723, 207] on li "12:00" at bounding box center [719, 208] width 21 height 9
type input "٣٠/٠٩/٢٠٢٥ ١٢:٠٠"
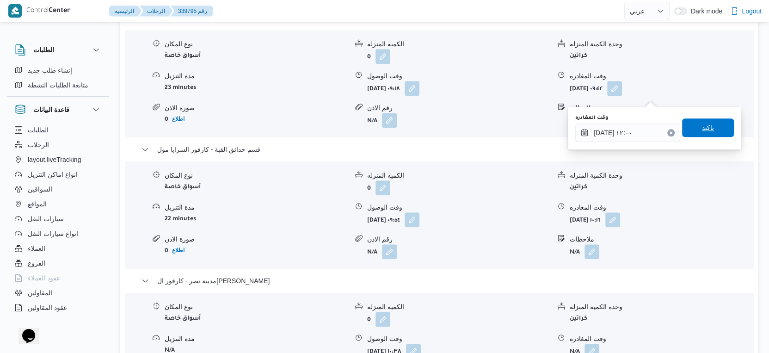
click at [720, 131] on span "تاكيد" at bounding box center [708, 127] width 52 height 19
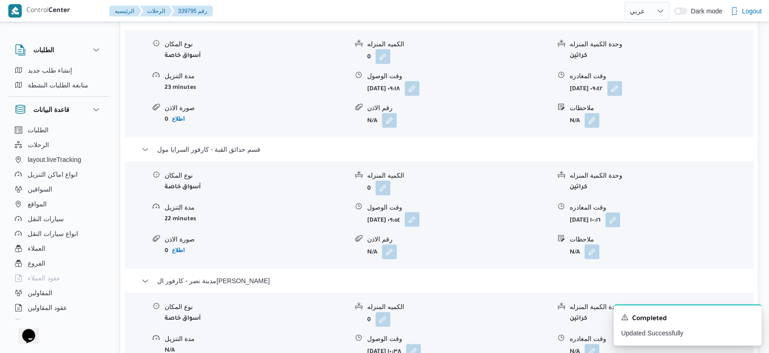
click at [420, 227] on button "button" at bounding box center [412, 219] width 15 height 15
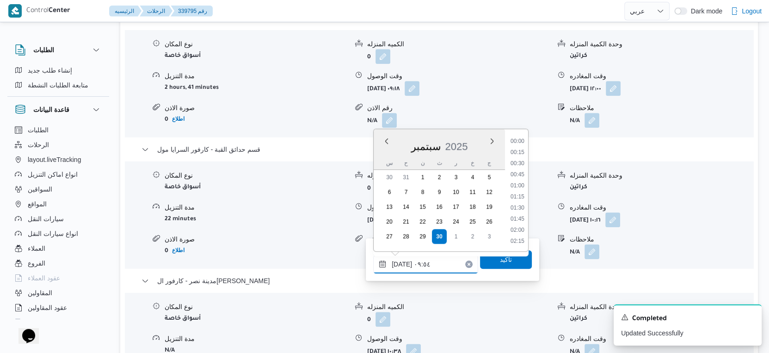
click at [427, 268] on input "٣٠/٠٩/٢٠٢٥ ٠٩:٥٤" at bounding box center [425, 264] width 105 height 19
click at [517, 165] on li "12:30" at bounding box center [517, 165] width 21 height 9
type input "٣٠/٠٩/٢٠٢٥ ١٢:٣٠"
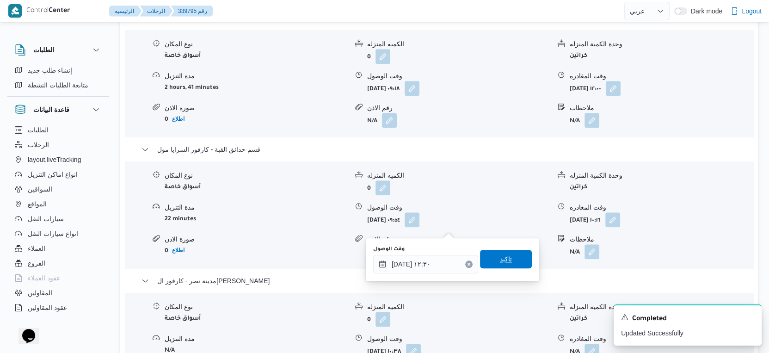
click at [510, 258] on span "تاكيد" at bounding box center [506, 259] width 52 height 19
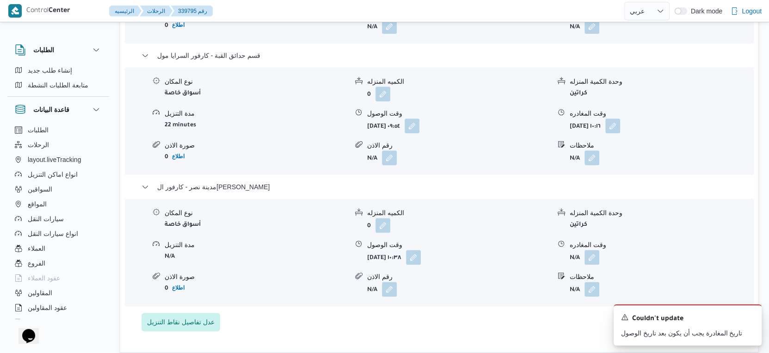
scroll to position [925, 0]
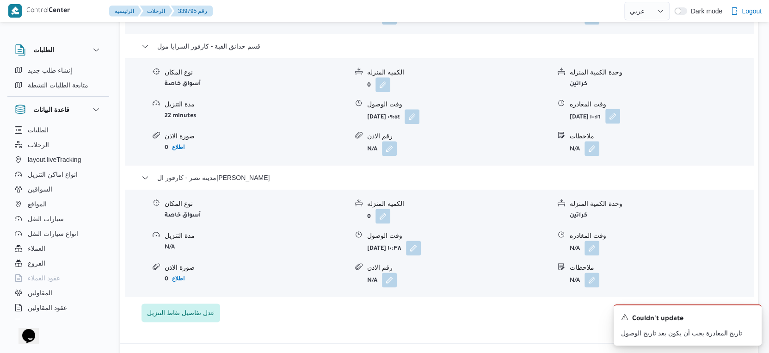
click at [620, 118] on button "button" at bounding box center [613, 116] width 15 height 15
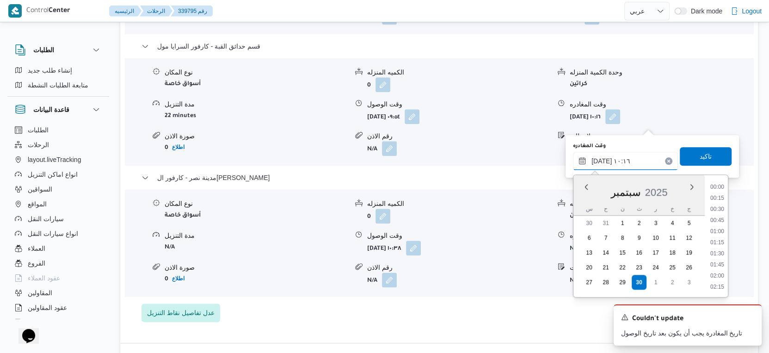
click at [633, 161] on input "٣٠/٠٩/٢٠٢٥ ١٠:١٦" at bounding box center [625, 161] width 105 height 19
click at [719, 255] on li "14:00" at bounding box center [717, 255] width 21 height 9
type input "٣٠/٠٩/٢٠٢٥ ١٤:٠٠"
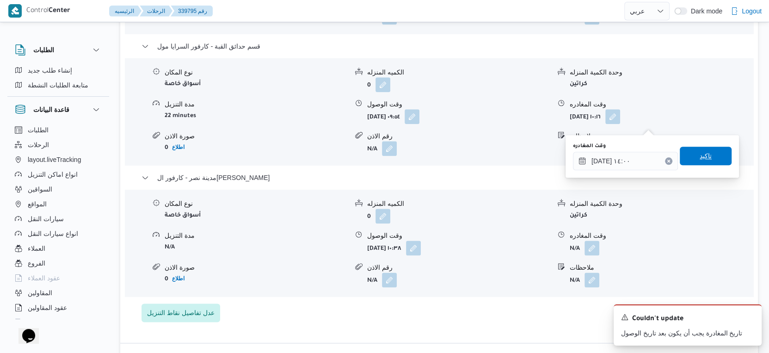
click at [703, 159] on span "تاكيد" at bounding box center [706, 155] width 12 height 11
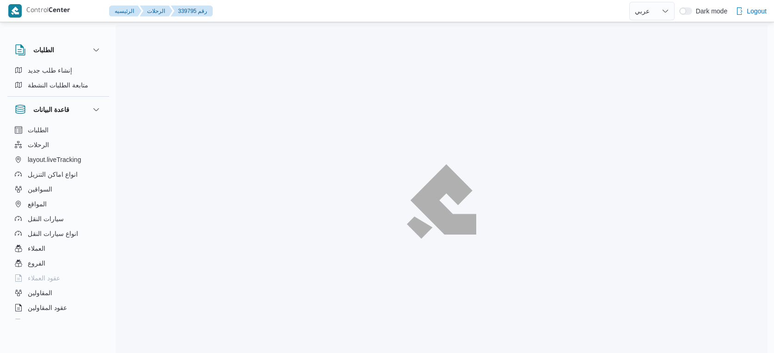
select select "ar"
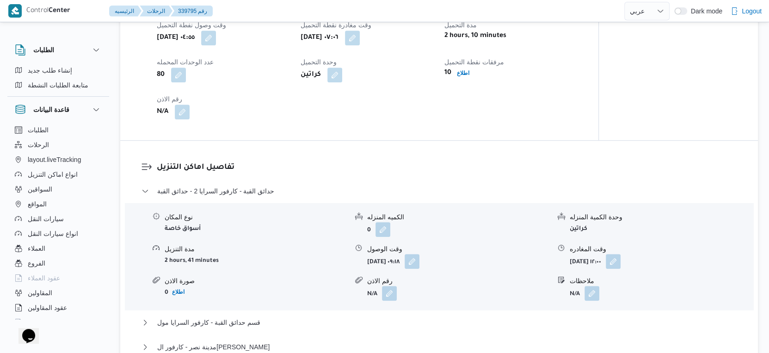
scroll to position [744, 0]
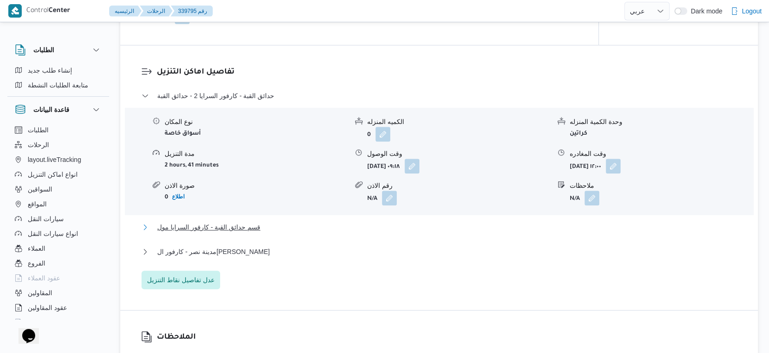
click at [274, 233] on button "قسم حدائق القبة - كارفور السرايا مول" at bounding box center [440, 227] width 596 height 11
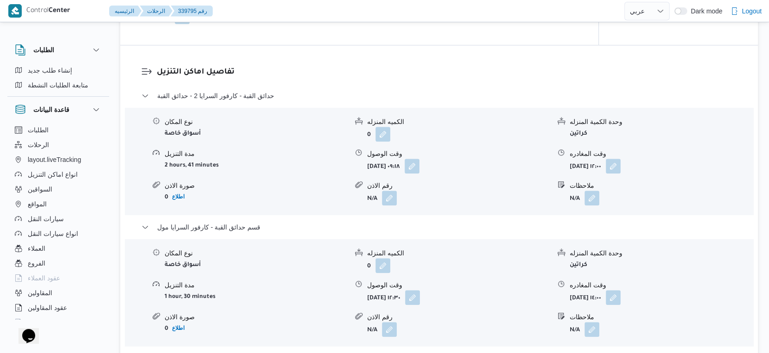
scroll to position [899, 0]
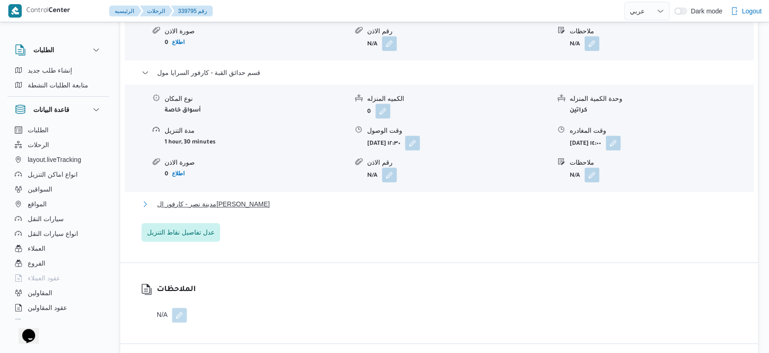
click at [280, 210] on button "مدينة نصر - كارفور ال[PERSON_NAME]" at bounding box center [440, 203] width 596 height 11
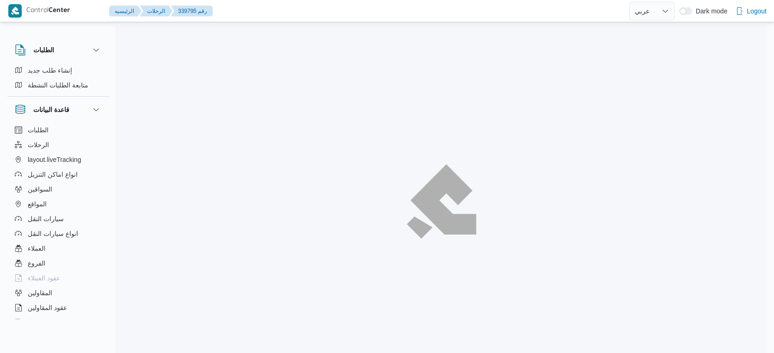
select select "ar"
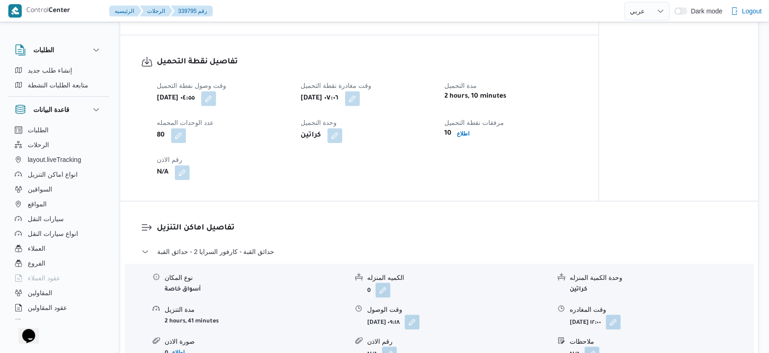
scroll to position [385, 0]
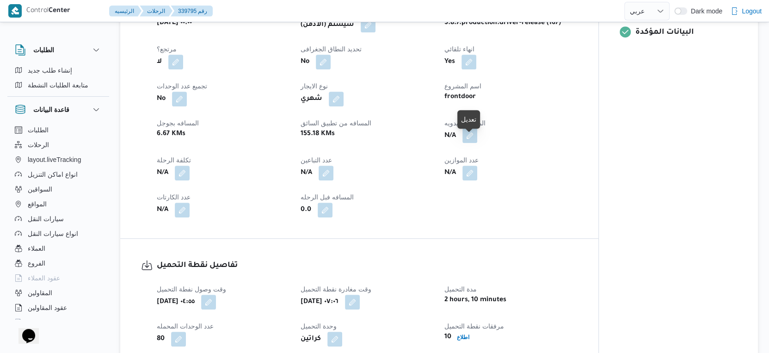
click at [468, 142] on button "button" at bounding box center [470, 135] width 15 height 15
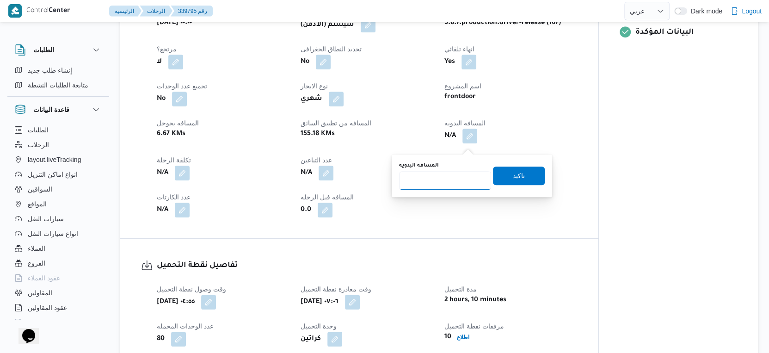
click at [435, 177] on input "المسافه اليدويه" at bounding box center [445, 180] width 92 height 19
type input "131"
click at [542, 182] on div "You are in a dialog. To close this dialog, hit escape. المسافه اليدويه 131 تاكيد" at bounding box center [472, 176] width 161 height 43
click at [526, 178] on span "تاكيد" at bounding box center [519, 175] width 52 height 19
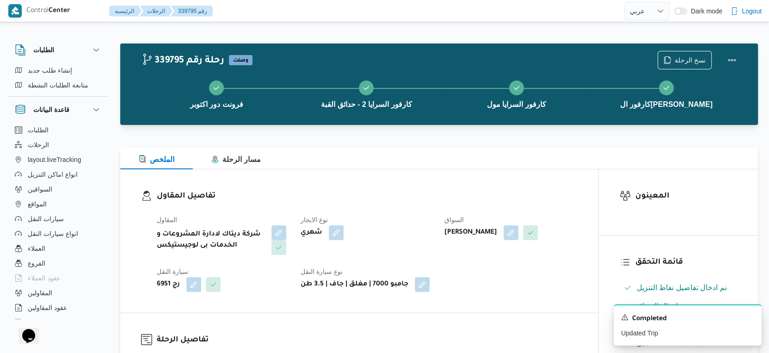
scroll to position [0, 0]
click at [734, 58] on button "Actions" at bounding box center [732, 59] width 19 height 19
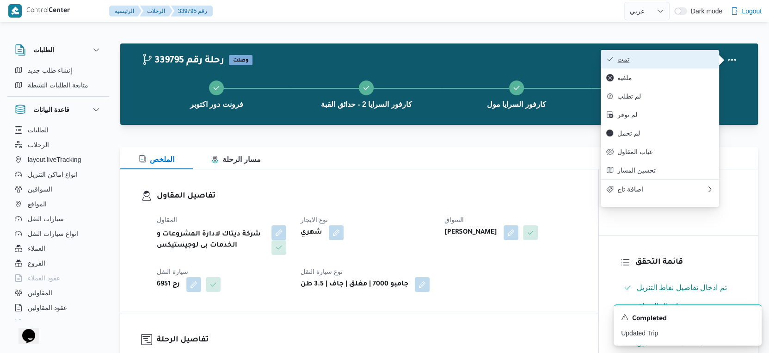
click at [677, 62] on span "تمت" at bounding box center [666, 59] width 96 height 7
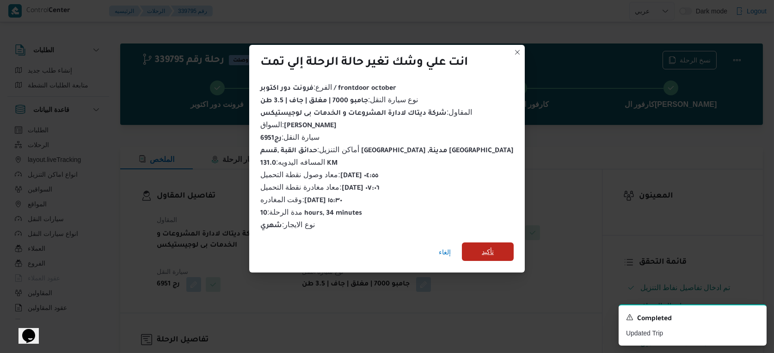
click at [483, 249] on span "تأكيد" at bounding box center [488, 251] width 52 height 19
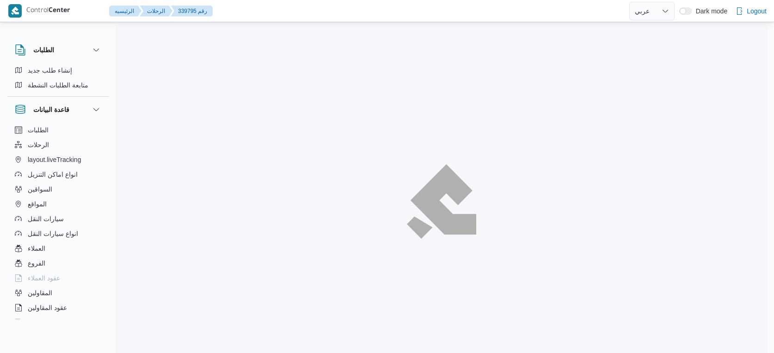
select select "ar"
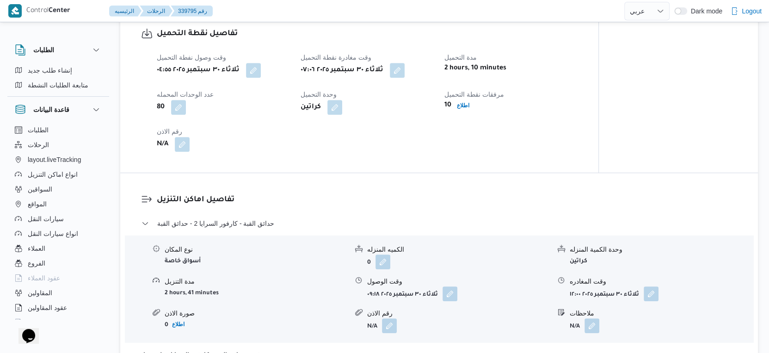
scroll to position [822, 0]
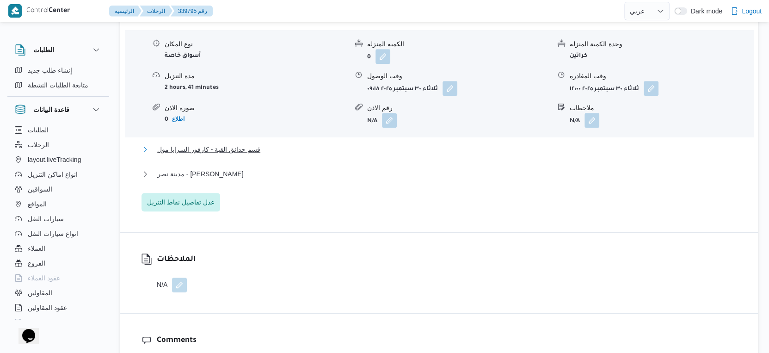
click at [243, 155] on span "قسم حدائق القبة - كارفور السرايا مول" at bounding box center [208, 149] width 103 height 11
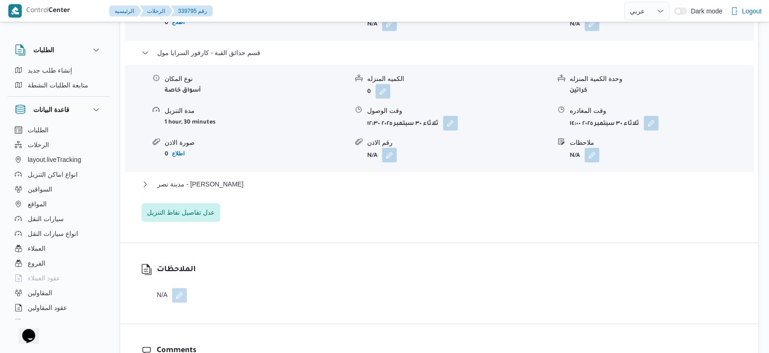
scroll to position [925, 0]
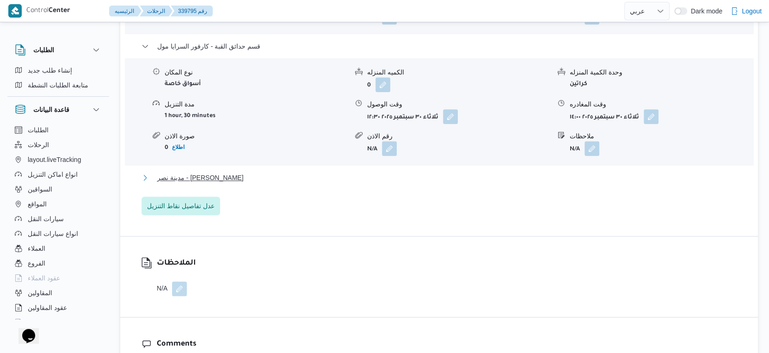
click at [268, 182] on button "مدينة نصر - [PERSON_NAME]" at bounding box center [440, 177] width 596 height 11
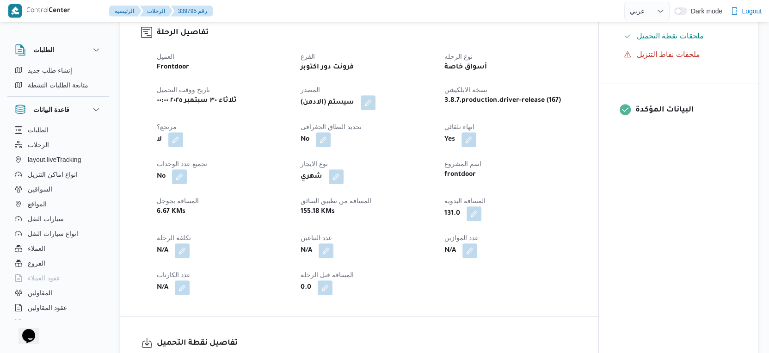
scroll to position [308, 0]
select select "ar"
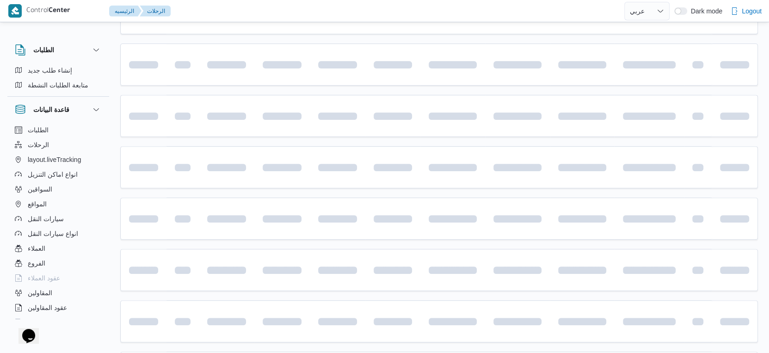
scroll to position [156, 0]
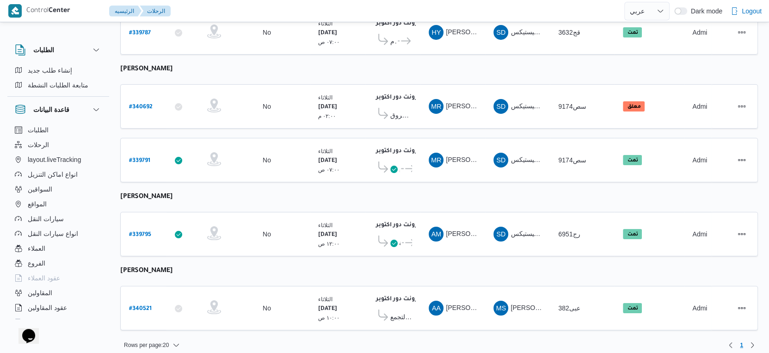
select select "ar"
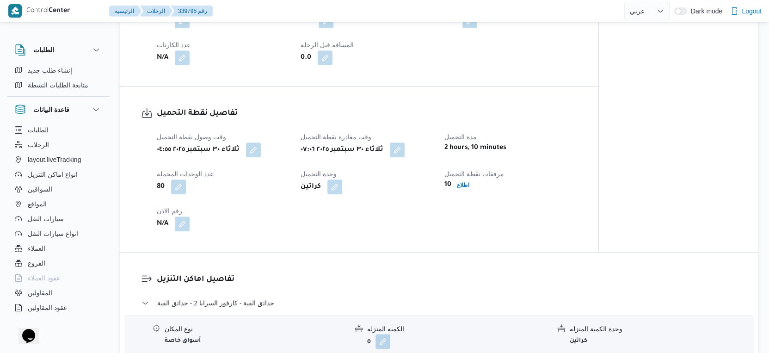
scroll to position [668, 0]
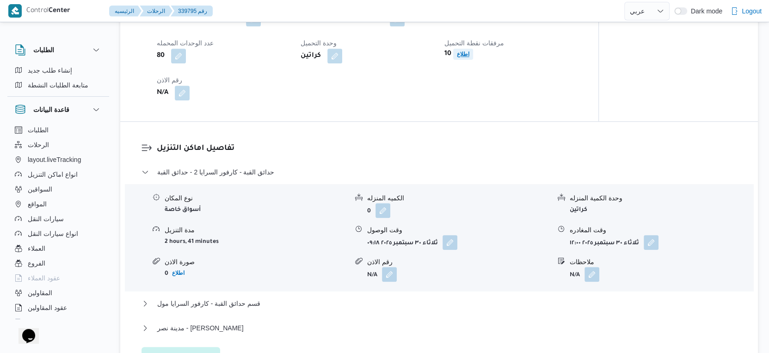
click at [462, 57] on b "اطلاع" at bounding box center [463, 54] width 12 height 6
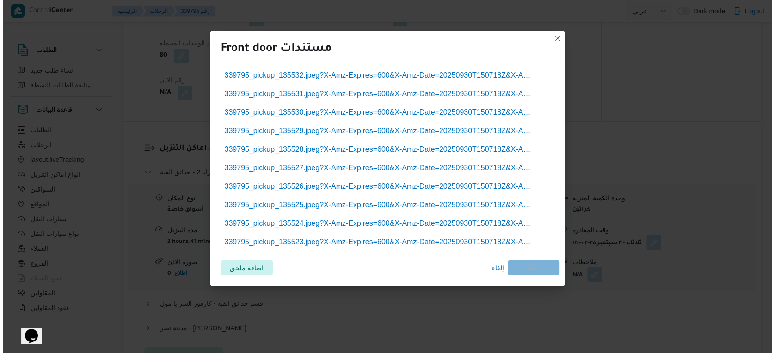
scroll to position [661, 0]
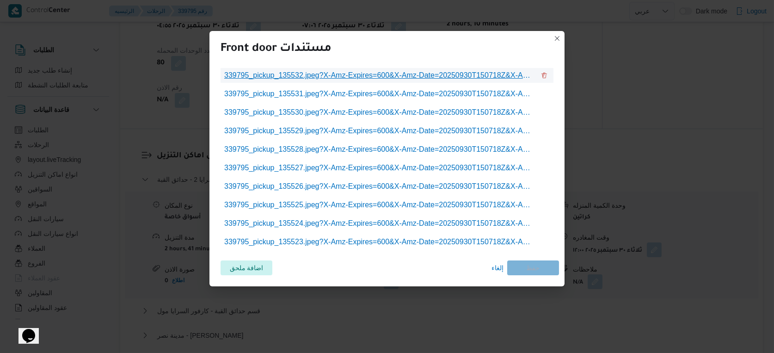
click at [371, 71] on span "339795_pickup_135532.jpeg?X-Amz-Expires=600&X-Amz-Date=20250930T150718Z&X-Amz-A…" at bounding box center [379, 75] width 311 height 11
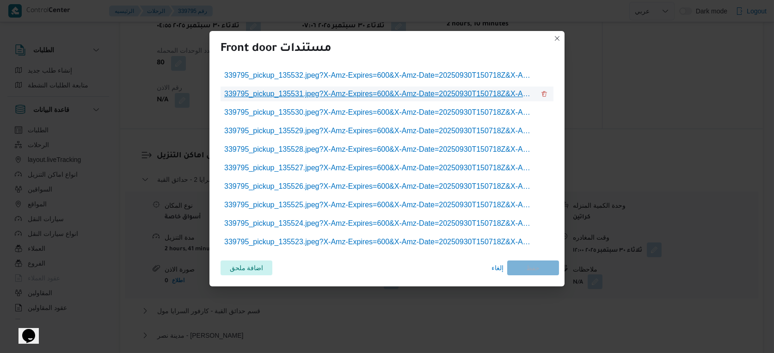
click at [371, 96] on span "339795_pickup_135531.jpeg?X-Amz-Expires=600&X-Amz-Date=20250930T150718Z&X-Amz-A…" at bounding box center [379, 93] width 311 height 11
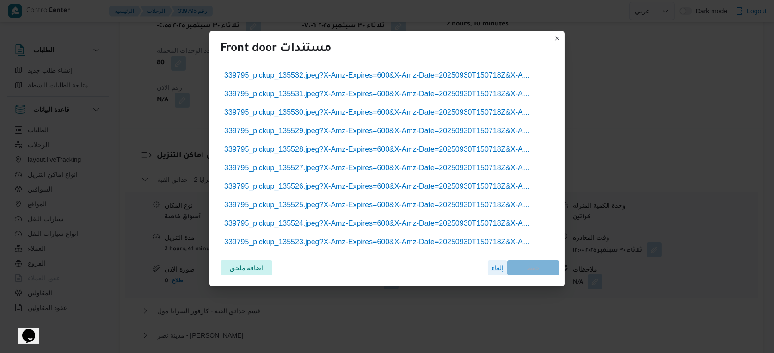
click at [495, 268] on span "إلغاء" at bounding box center [498, 267] width 12 height 11
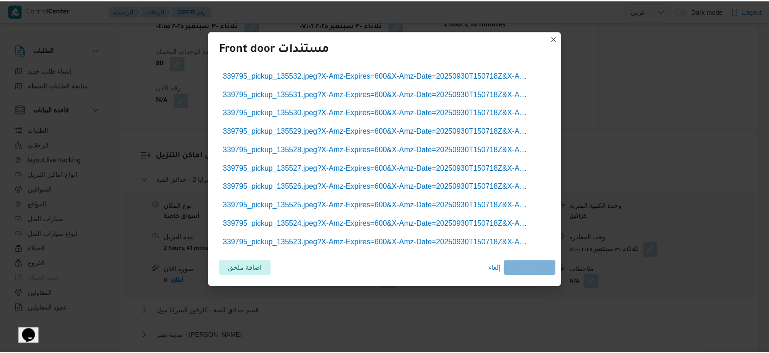
scroll to position [668, 0]
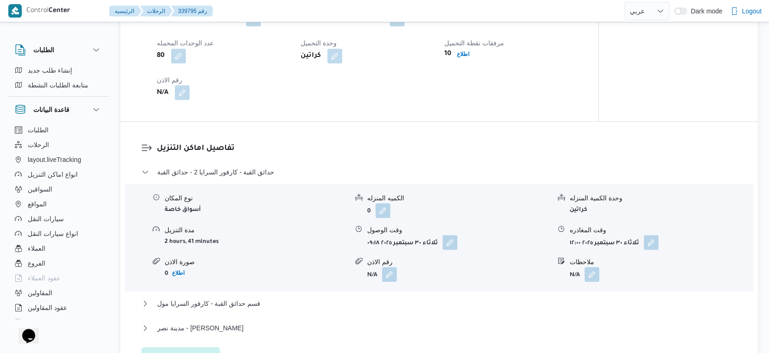
click at [180, 100] on button "button" at bounding box center [182, 92] width 15 height 15
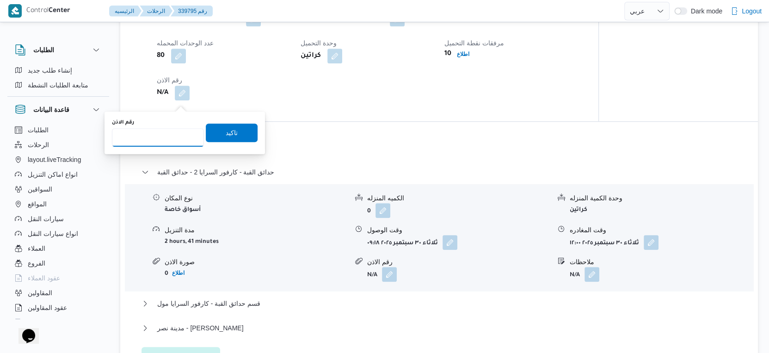
click at [155, 140] on input "رقم الاذن" at bounding box center [158, 137] width 92 height 19
type input "9228"
click at [226, 129] on span "تاكيد" at bounding box center [232, 132] width 12 height 11
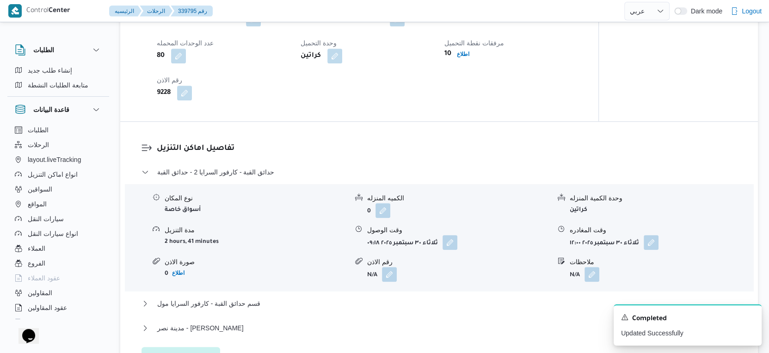
select select "ar"
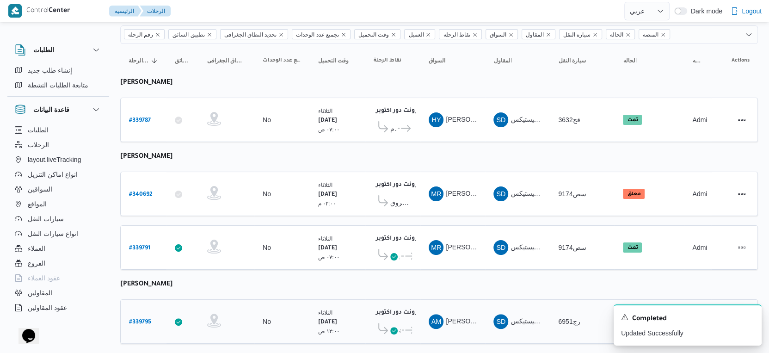
scroll to position [156, 0]
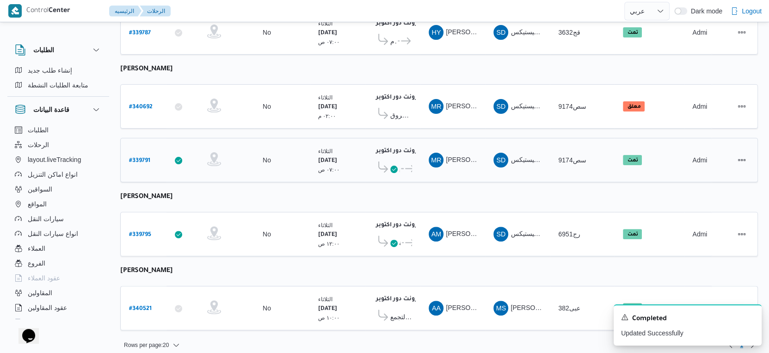
click at [144, 158] on b "# 339791" at bounding box center [139, 161] width 21 height 6
select select "ar"
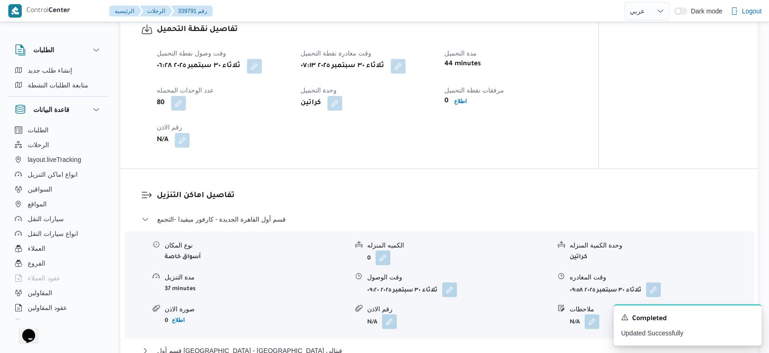
scroll to position [719, 0]
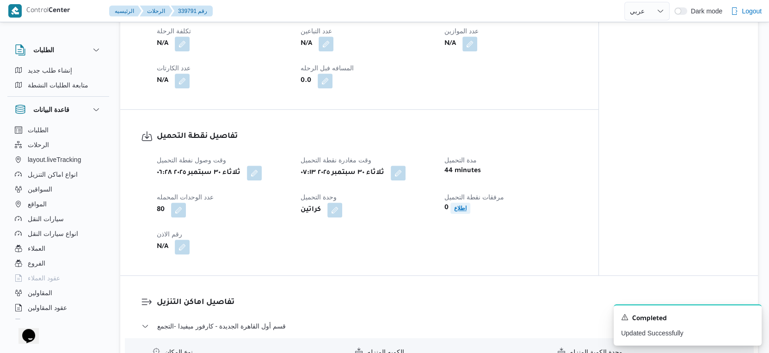
click at [462, 211] on b "اطلاع" at bounding box center [460, 208] width 12 height 6
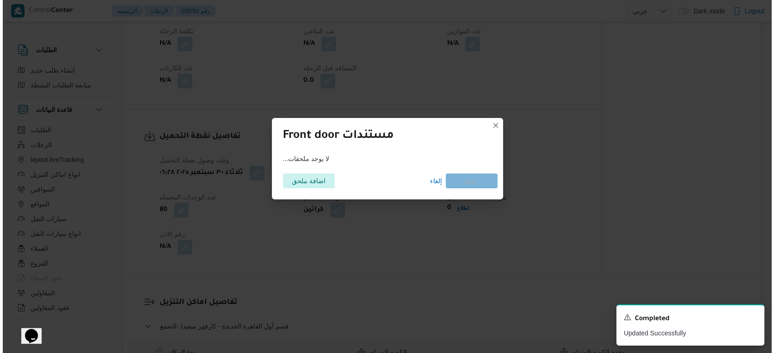
scroll to position [506, 0]
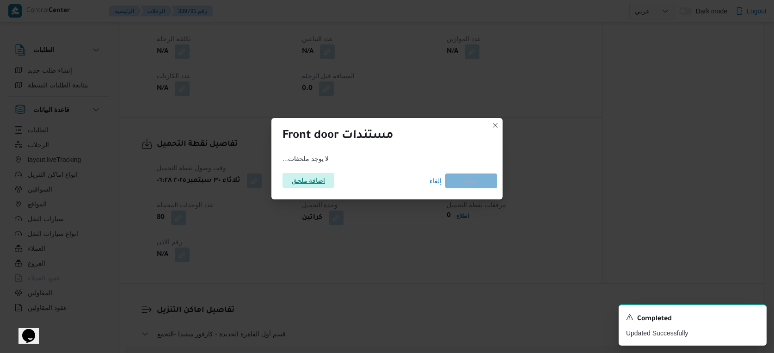
click at [326, 184] on span "اضافة ملحق" at bounding box center [309, 180] width 52 height 15
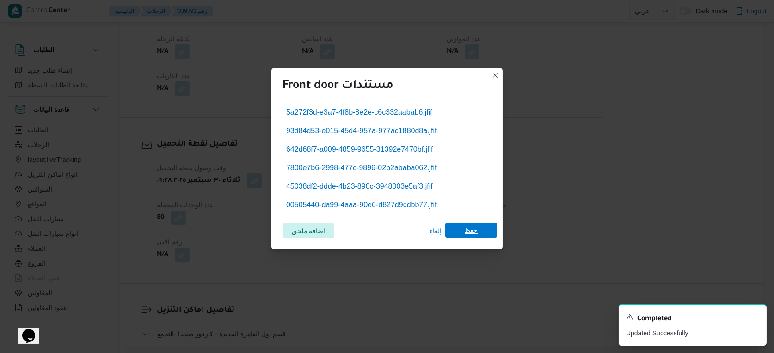
click at [473, 233] on span "حفظ" at bounding box center [471, 230] width 13 height 15
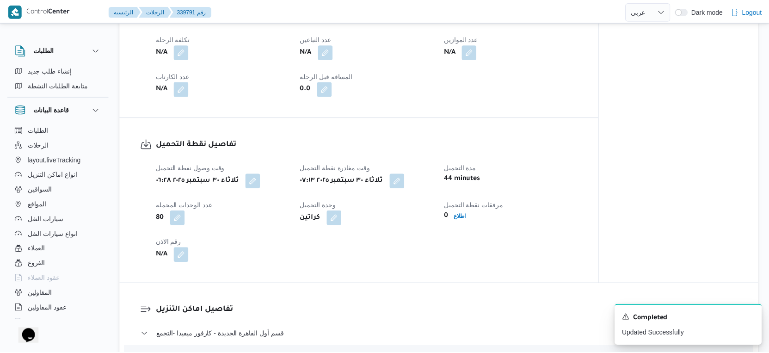
scroll to position [514, 0]
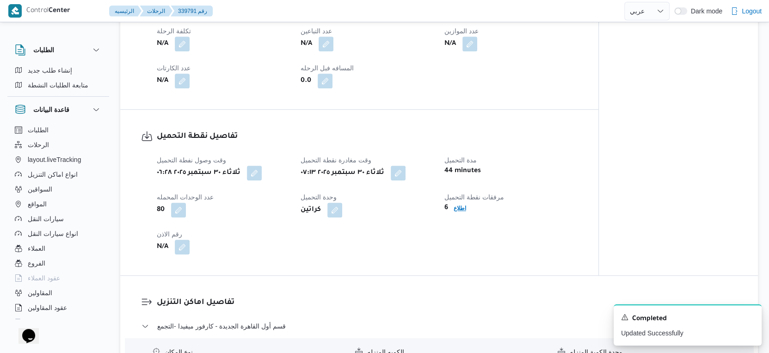
click at [455, 211] on b "اطلاع" at bounding box center [460, 208] width 12 height 6
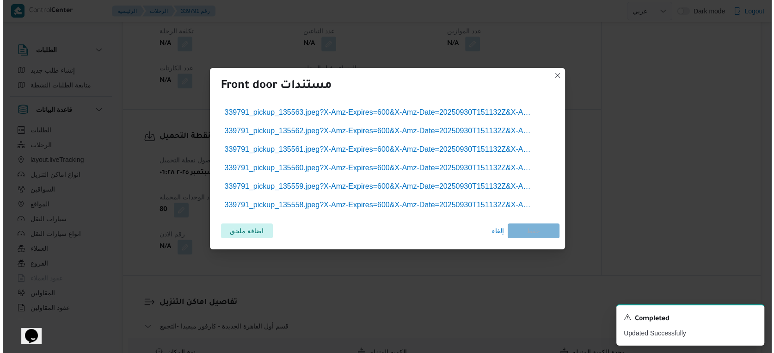
scroll to position [506, 0]
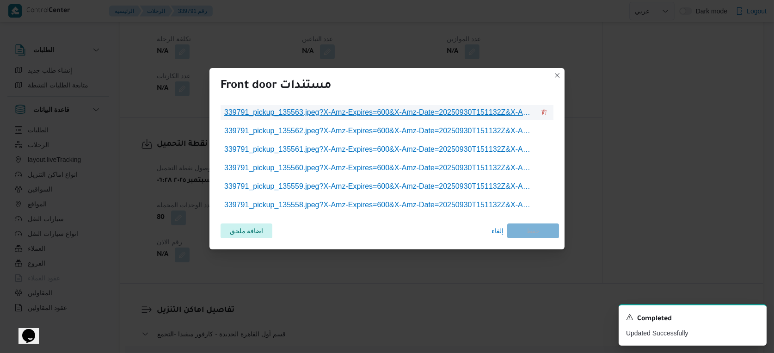
click at [381, 110] on span "339791_pickup_135563.jpeg?X-Amz-Expires=600&X-Amz-Date=20250930T151132Z&X-Amz-A…" at bounding box center [379, 112] width 311 height 11
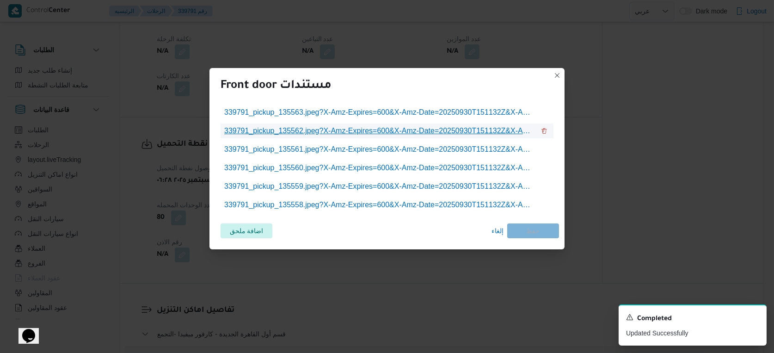
click at [403, 137] on link "339791_pickup_135562.jpeg?X-Amz-Expires=600&X-Amz-Date=20250930T151132Z&X-Amz-A…" at bounding box center [380, 131] width 318 height 15
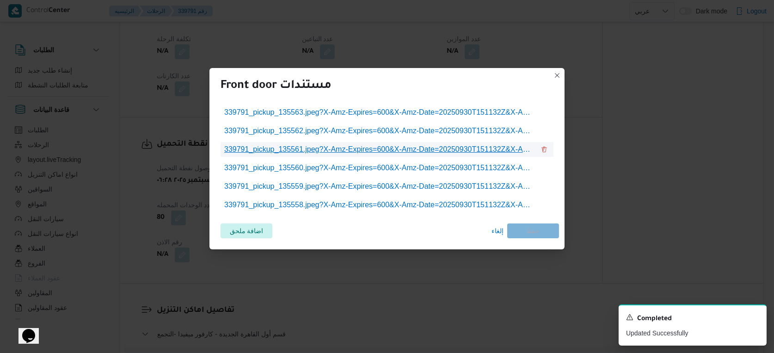
click at [356, 153] on span "339791_pickup_135561.jpeg?X-Amz-Expires=600&X-Amz-Date=20250930T151132Z&X-Amz-A…" at bounding box center [379, 149] width 311 height 11
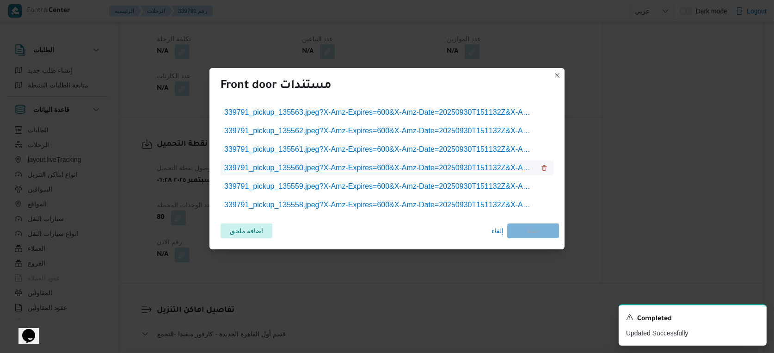
click at [398, 173] on span "339791_pickup_135560.jpeg?X-Amz-Expires=600&X-Amz-Date=20250930T151132Z&X-Amz-A…" at bounding box center [379, 167] width 311 height 11
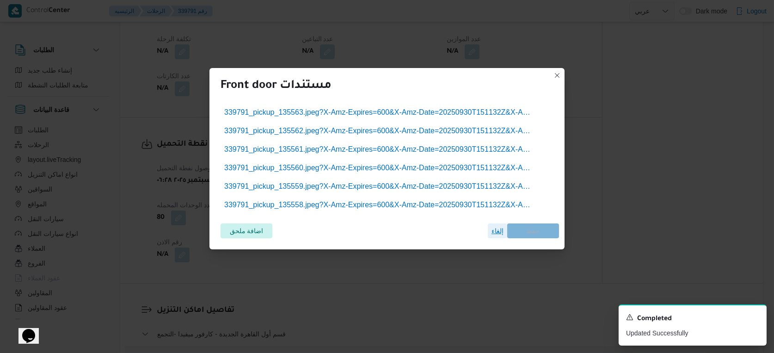
click at [495, 228] on span "إلغاء" at bounding box center [498, 230] width 12 height 11
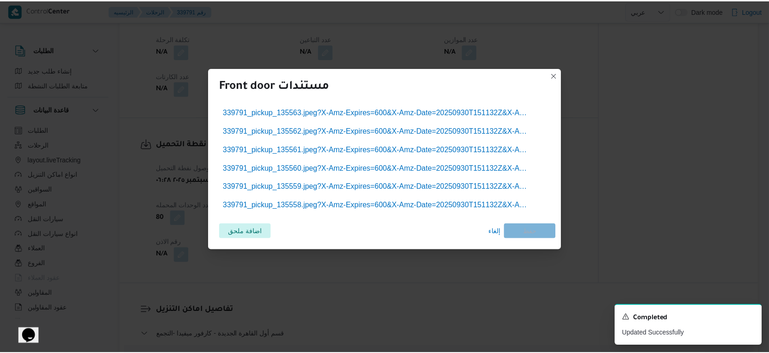
scroll to position [514, 0]
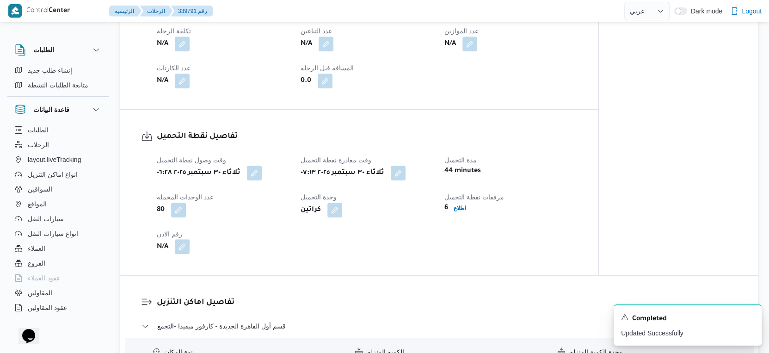
click at [175, 254] on span at bounding box center [179, 247] width 19 height 15
click at [184, 254] on button "button" at bounding box center [182, 246] width 15 height 15
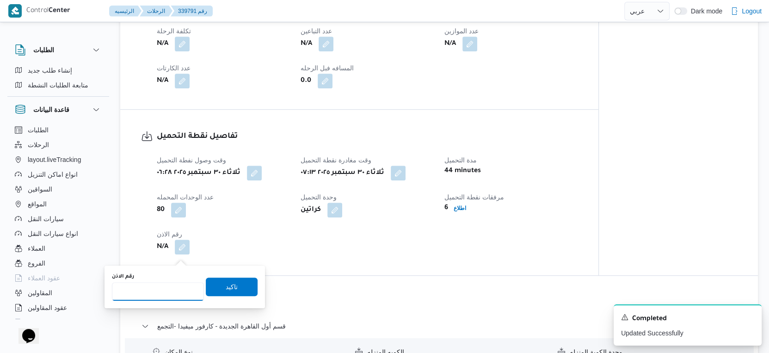
click at [158, 285] on input "رقم الاذن" at bounding box center [158, 291] width 92 height 19
type input "9207"
click at [238, 292] on span "تاكيد" at bounding box center [232, 286] width 52 height 19
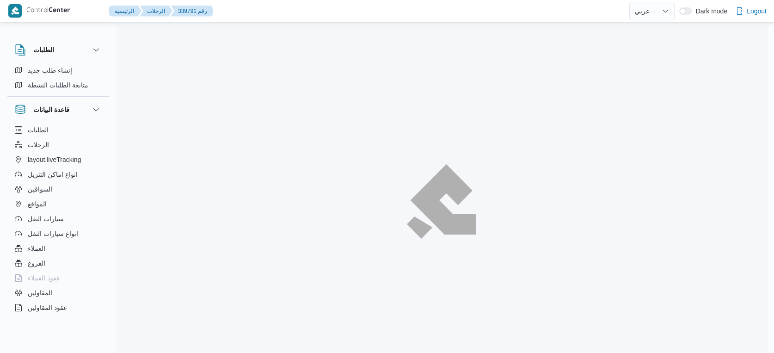
select select "ar"
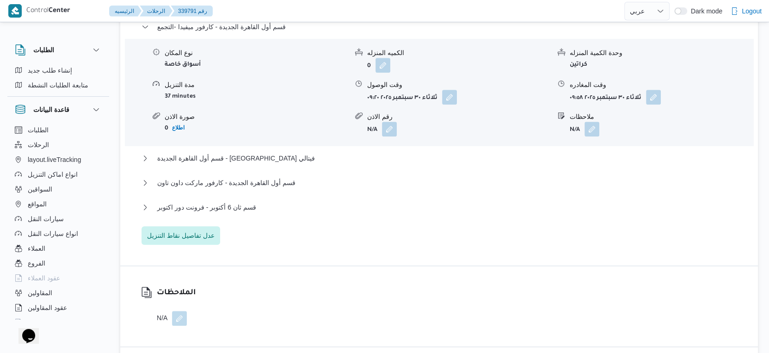
scroll to position [822, 0]
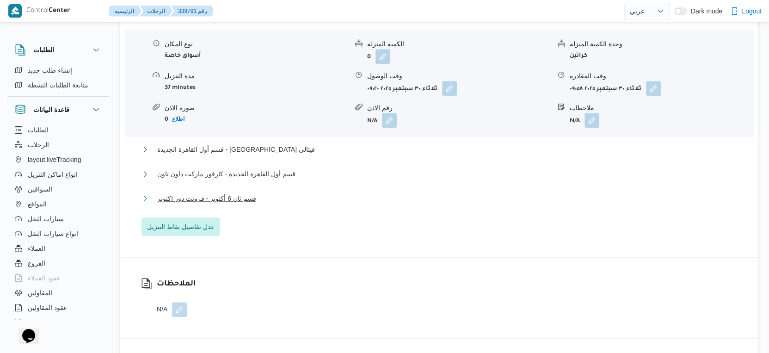
click at [260, 204] on button "قسم ثان 6 أكتوبر - فرونت دور اكتوبر" at bounding box center [440, 198] width 596 height 11
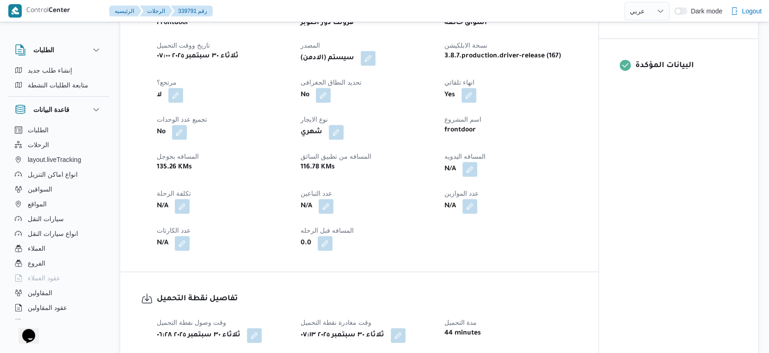
scroll to position [308, 0]
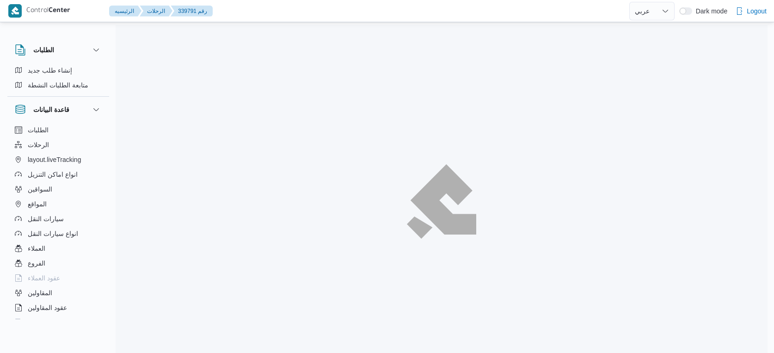
select select "ar"
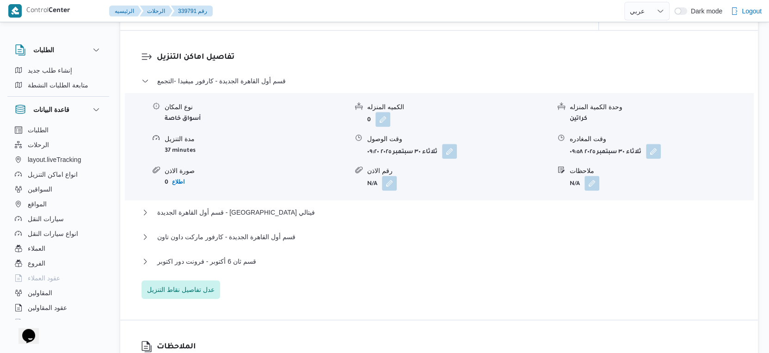
scroll to position [771, 0]
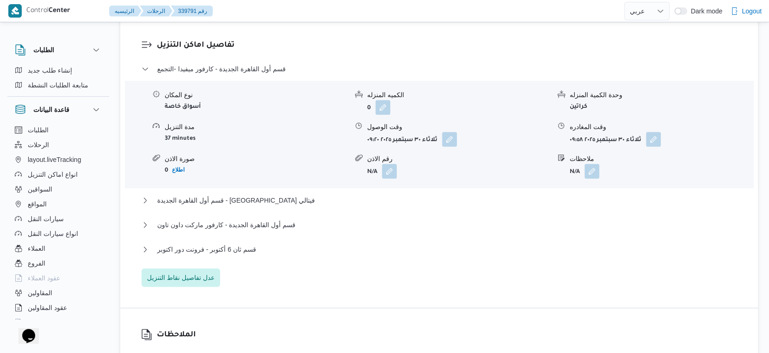
select select "ar"
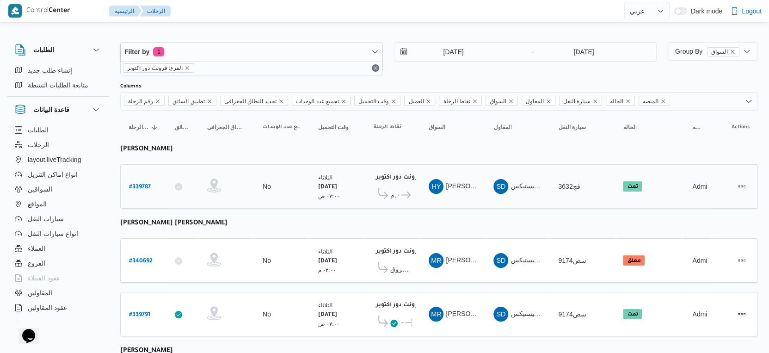
scroll to position [156, 0]
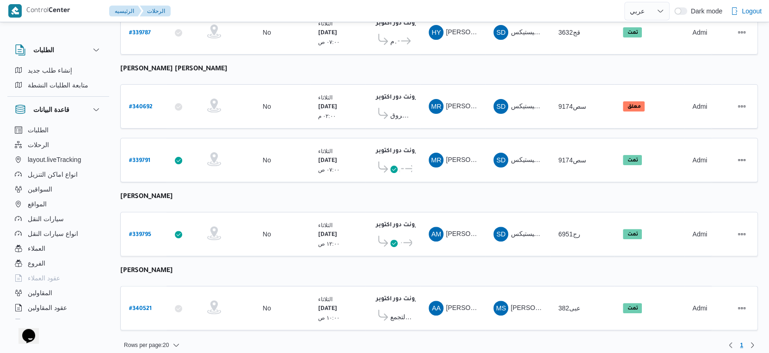
click at [376, 200] on table "رقم الرحلة Click to sort in ascending order تطبيق السائق Click to sort in ascen…" at bounding box center [439, 148] width 638 height 383
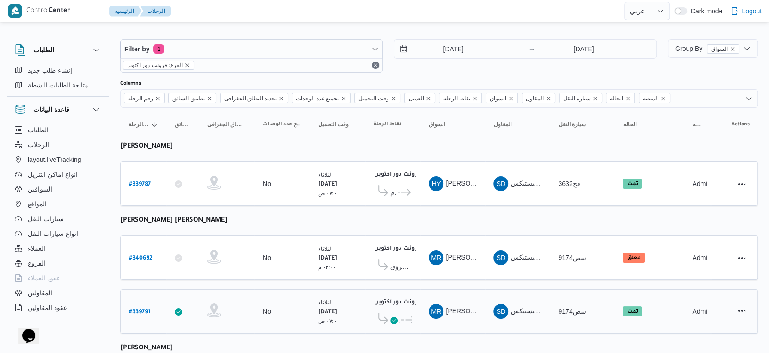
scroll to position [0, 0]
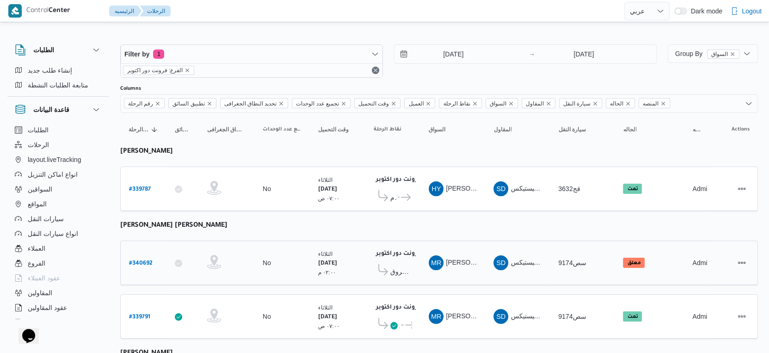
click at [402, 266] on span "كارفور الشروق" at bounding box center [401, 271] width 22 height 11
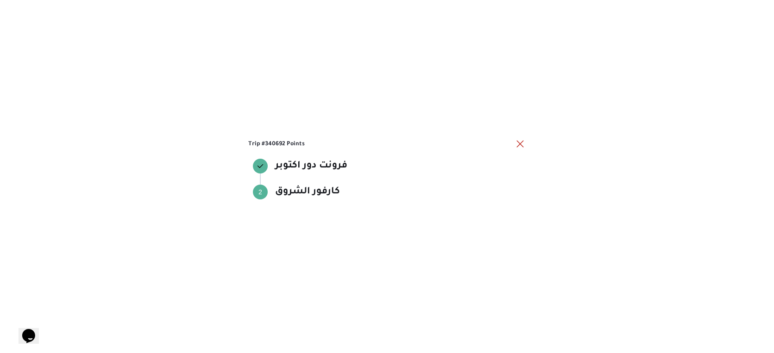
click at [402, 265] on div "Trip #340692 Points فرونت دور اكتوبر فرونت دور اكتوبر Step 2 2 كارفور الشروق كا…" at bounding box center [387, 176] width 774 height 353
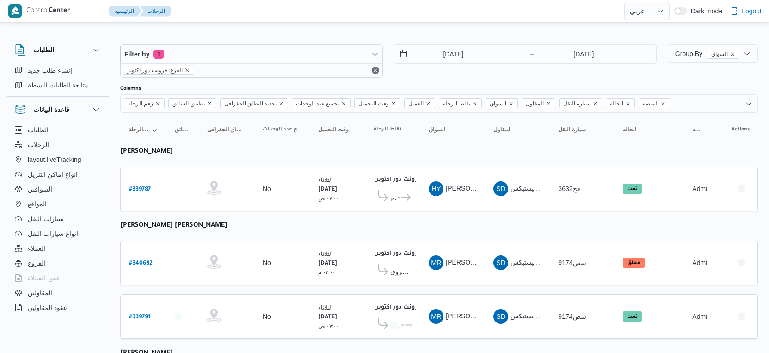
select select "ar"
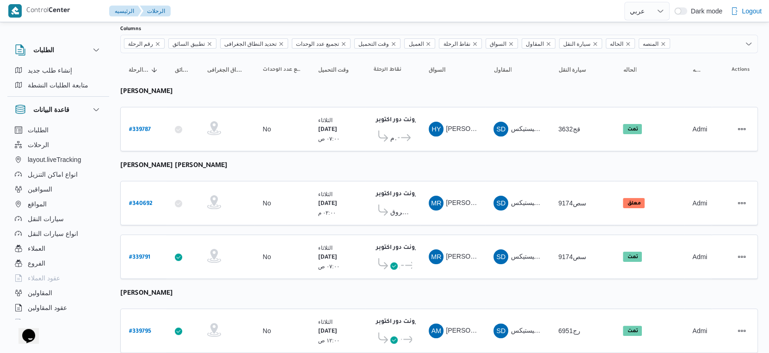
scroll to position [53, 0]
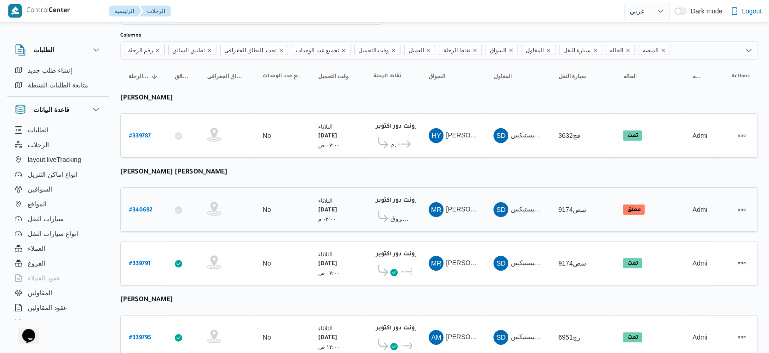
click at [408, 213] on span "كارفور الشروق" at bounding box center [401, 218] width 22 height 11
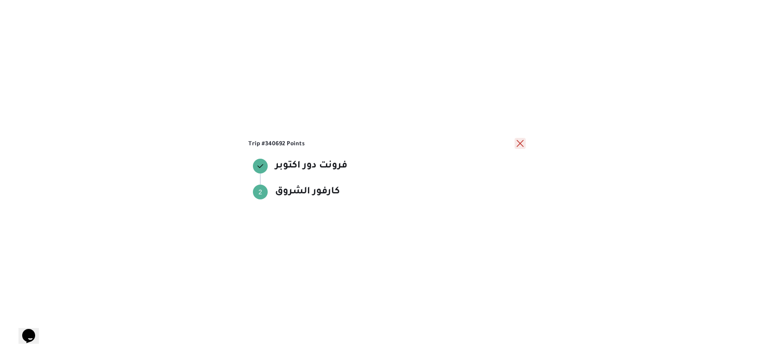
click at [520, 143] on button "close" at bounding box center [520, 143] width 11 height 11
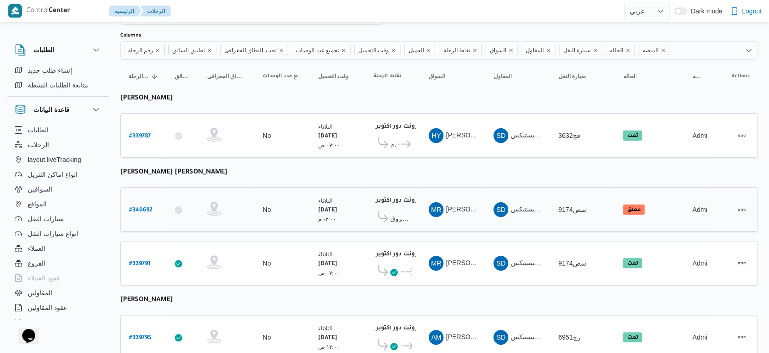
click at [141, 207] on b "# 340692" at bounding box center [141, 210] width 24 height 6
select select "ar"
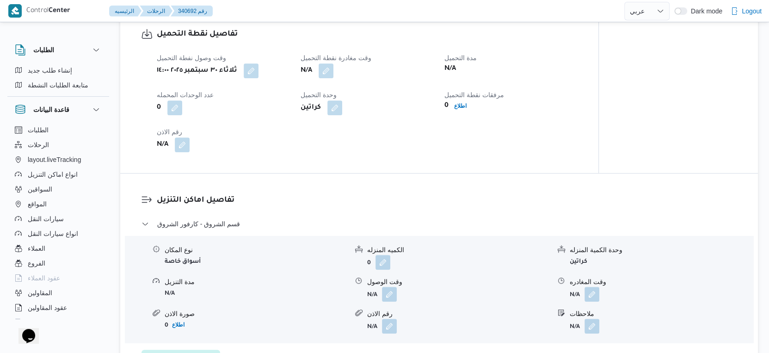
scroll to position [619, 0]
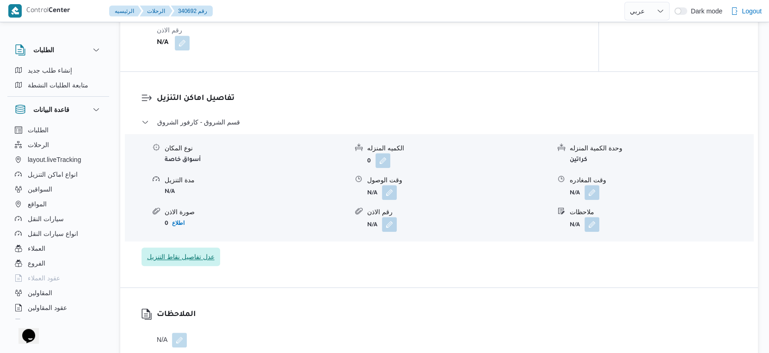
click at [186, 261] on span "عدل تفاصيل نقاط التنزيل" at bounding box center [181, 256] width 68 height 11
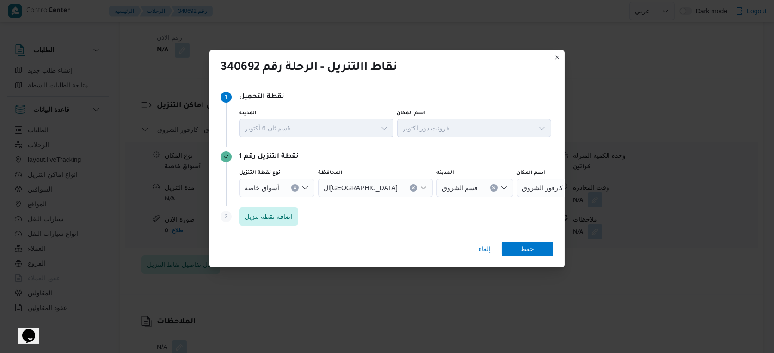
click at [291, 190] on button "Clear input" at bounding box center [294, 187] width 7 height 7
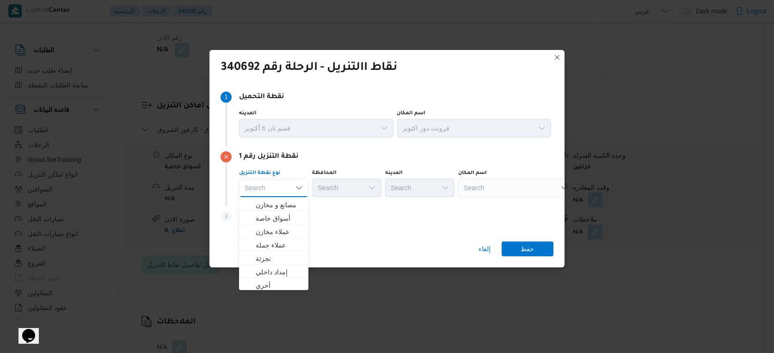
click at [495, 185] on div "Search" at bounding box center [516, 188] width 116 height 19
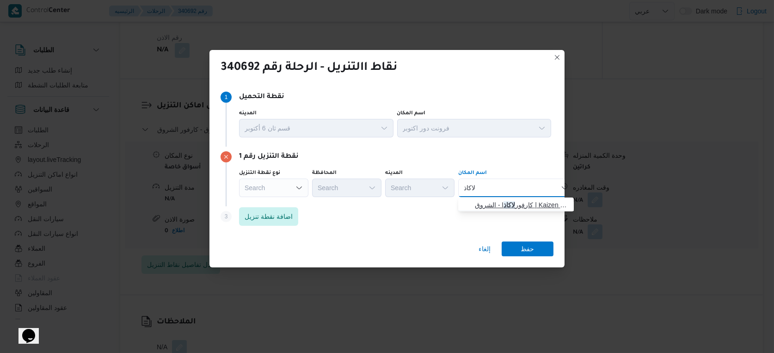
type input "لاكاذ"
click at [504, 204] on mark "لاكاذ" at bounding box center [510, 204] width 12 height 7
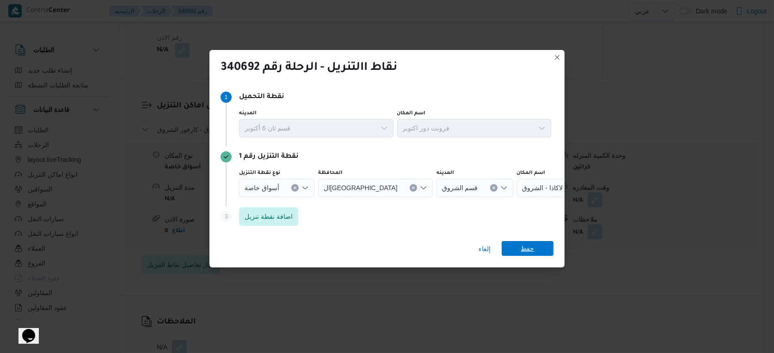
click at [526, 245] on span "حفظ" at bounding box center [527, 248] width 13 height 15
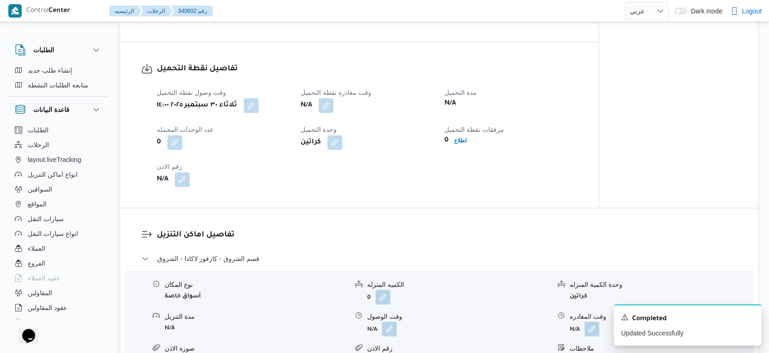
scroll to position [568, 0]
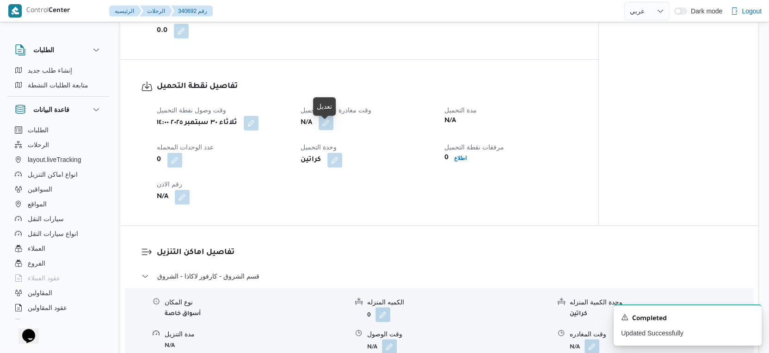
click at [328, 127] on button "button" at bounding box center [326, 122] width 15 height 15
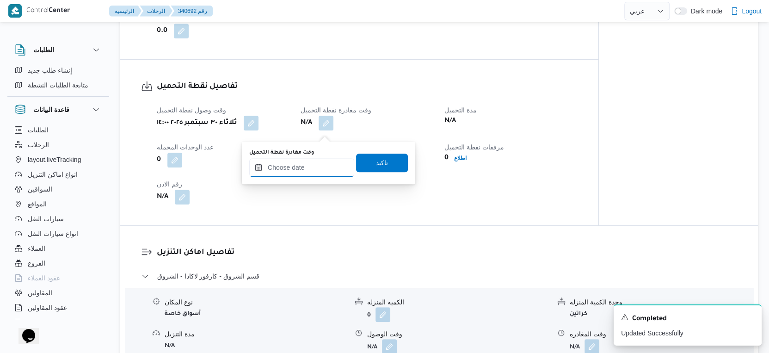
click at [315, 168] on input "وقت مغادرة نقطة التحميل" at bounding box center [301, 167] width 105 height 19
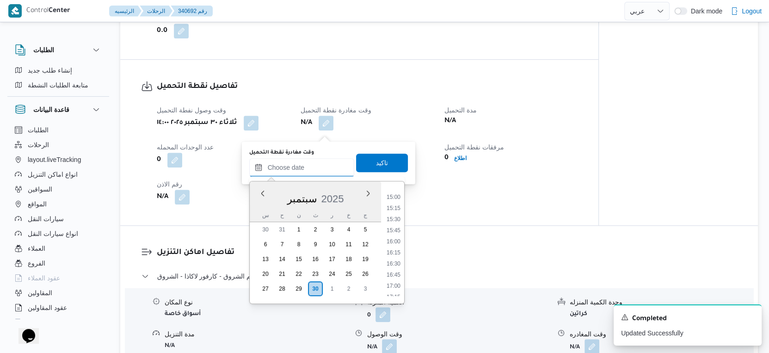
scroll to position [662, 0]
click at [398, 206] on li "15:15" at bounding box center [393, 208] width 21 height 9
type input "[DATE] ١٥:١٥"
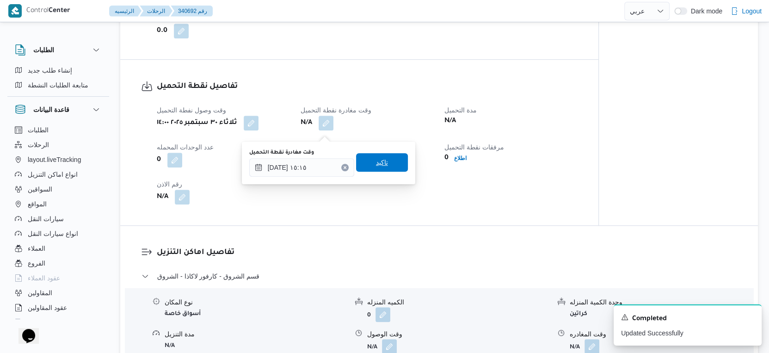
click at [376, 156] on span "تاكيد" at bounding box center [382, 162] width 52 height 19
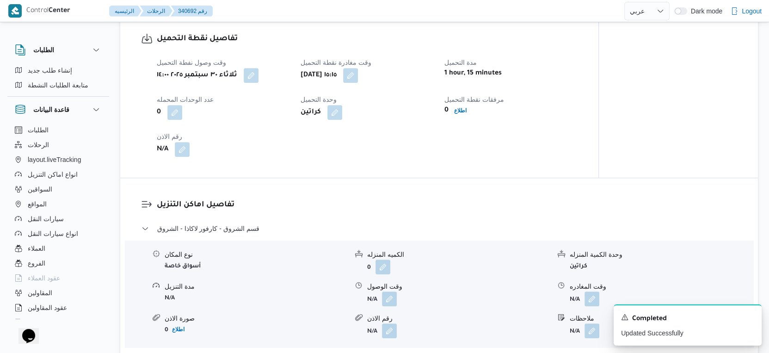
scroll to position [670, 0]
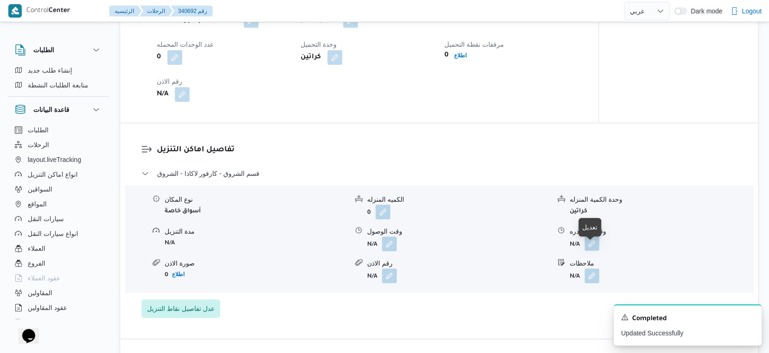
click at [587, 247] on button "button" at bounding box center [592, 243] width 15 height 15
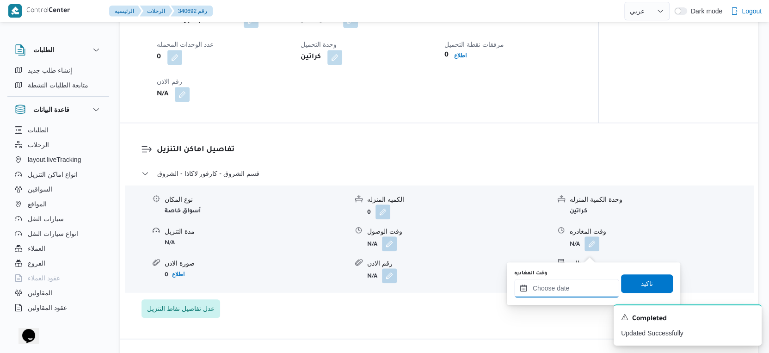
click at [580, 281] on input "وقت المغادره" at bounding box center [566, 288] width 105 height 19
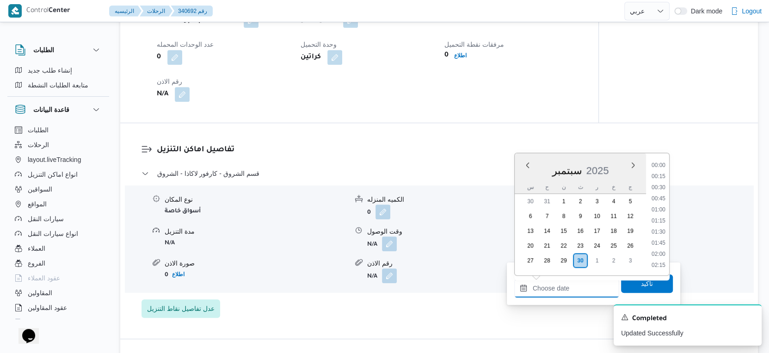
scroll to position [764, 0]
drag, startPoint x: 664, startPoint y: 219, endPoint x: 659, endPoint y: 241, distance: 22.3
click at [664, 219] on li "18:30" at bounding box center [658, 222] width 21 height 9
type input "[DATE] ١٨:٣٠"
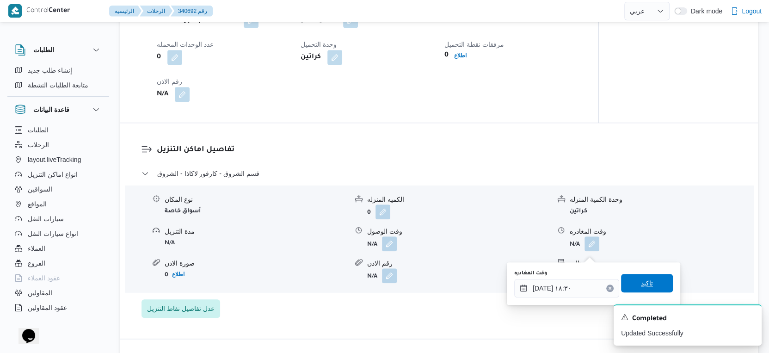
click at [650, 280] on span "تاكيد" at bounding box center [647, 283] width 52 height 19
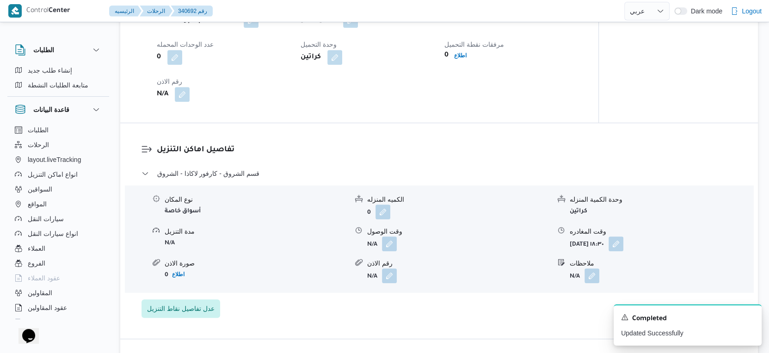
select select "ar"
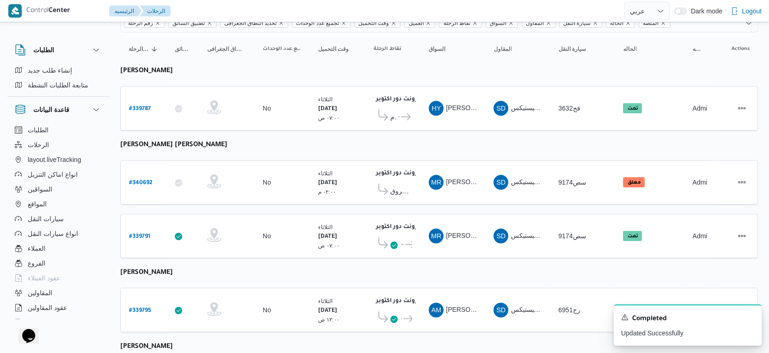
scroll to position [105, 0]
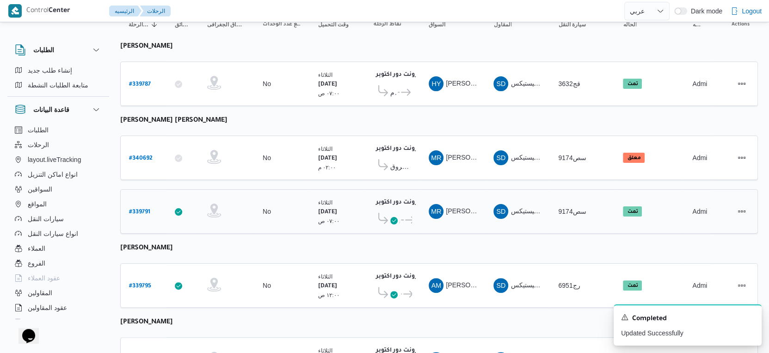
click at [133, 209] on b "# 339791" at bounding box center [139, 212] width 21 height 6
select select "ar"
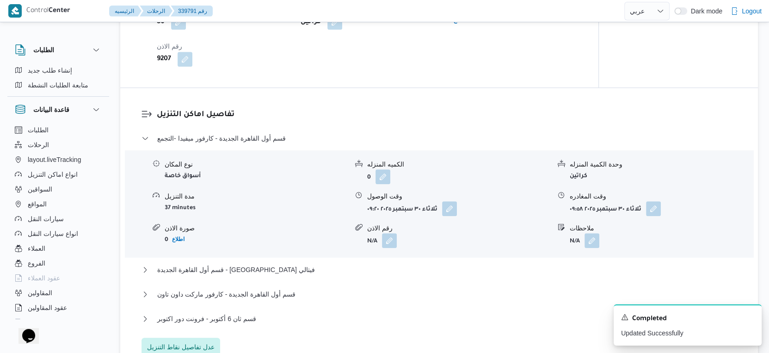
scroll to position [722, 0]
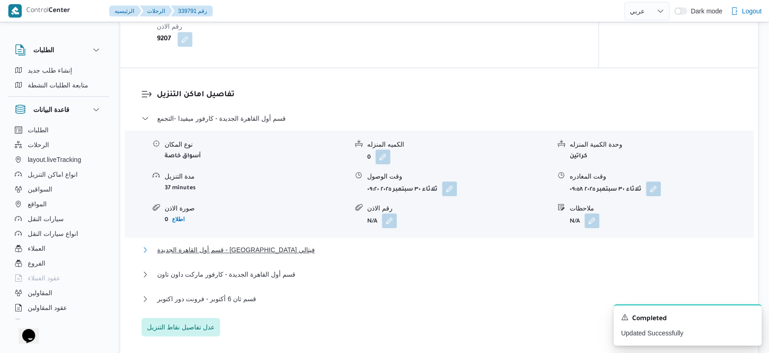
click at [310, 255] on button "قسم أول القاهرة الجديدة - [GEOGRAPHIC_DATA] فيتالي" at bounding box center [440, 249] width 596 height 11
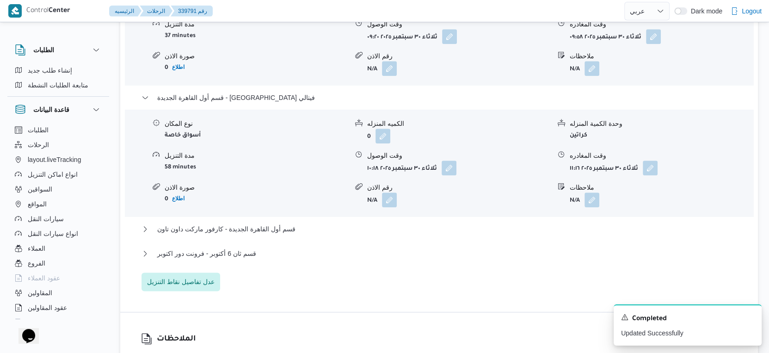
scroll to position [876, 0]
click at [303, 233] on button "قسم أول القاهرة الجديدة - كارفور ماركت داون تاون" at bounding box center [440, 227] width 596 height 11
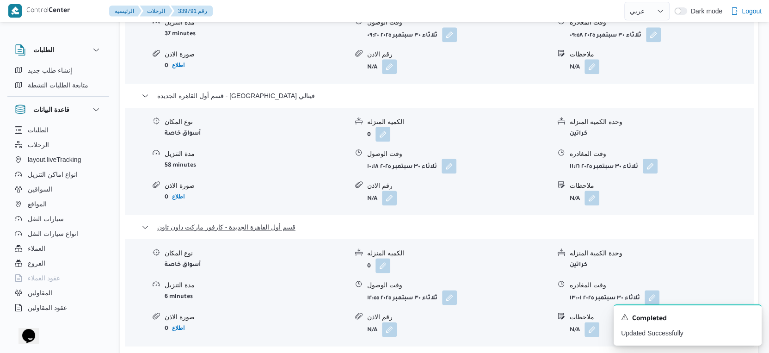
scroll to position [979, 0]
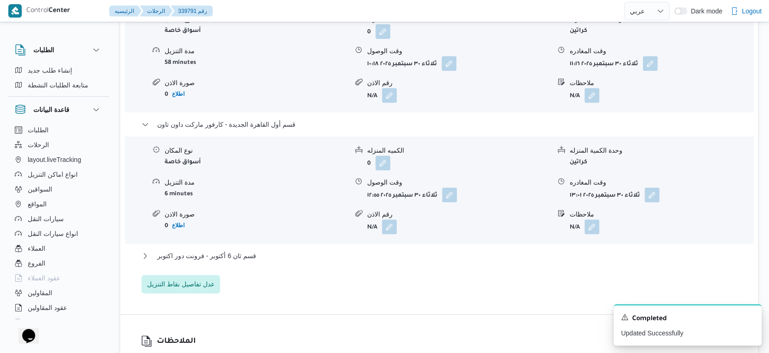
click at [314, 216] on div "نوع المكان أسواق خاصة الكميه المنزله 0 وحدة الكمية المنزله كراتين مدة التنزيل 6…" at bounding box center [439, 189] width 636 height 105
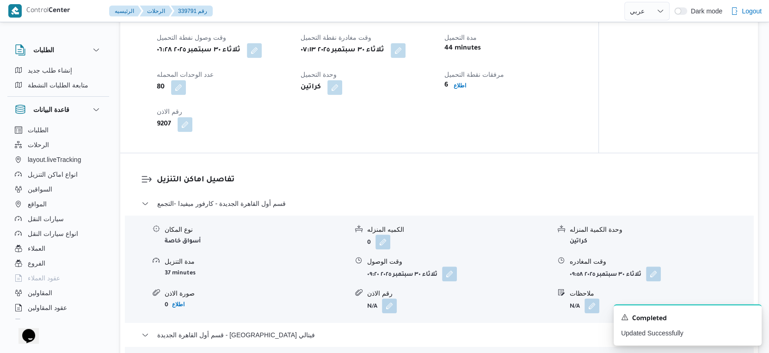
scroll to position [619, 0]
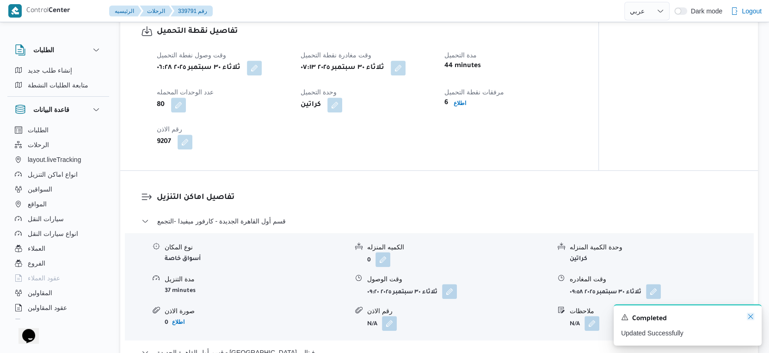
click at [748, 317] on icon "Dismiss toast" at bounding box center [750, 316] width 7 height 7
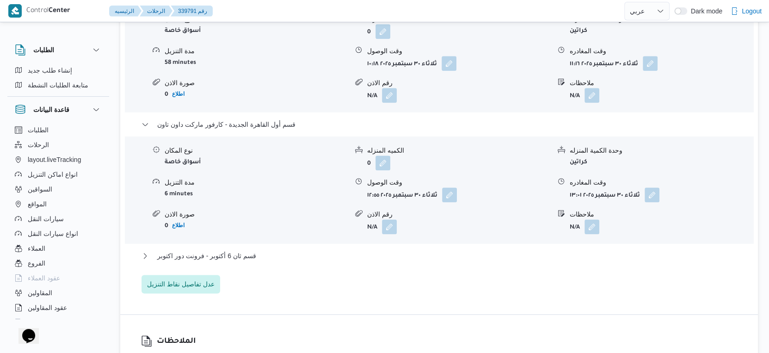
scroll to position [1082, 0]
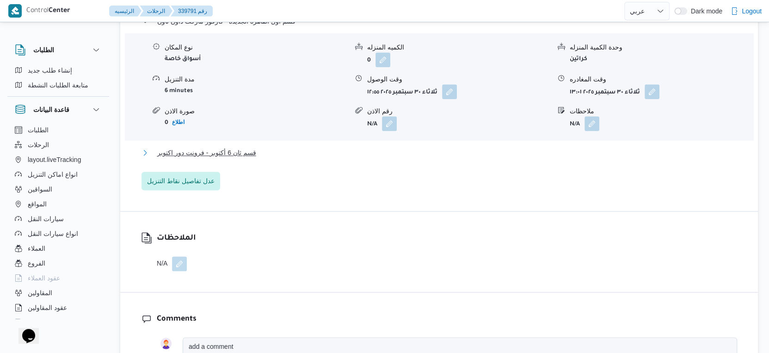
click at [279, 158] on button "قسم ثان 6 أكتوبر - فرونت دور اكتوبر" at bounding box center [440, 152] width 596 height 11
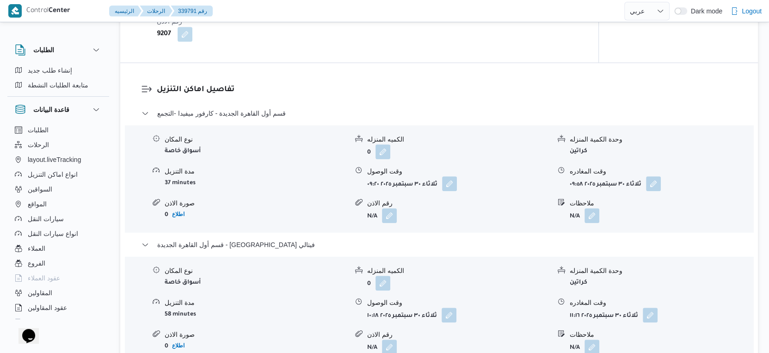
scroll to position [822, 0]
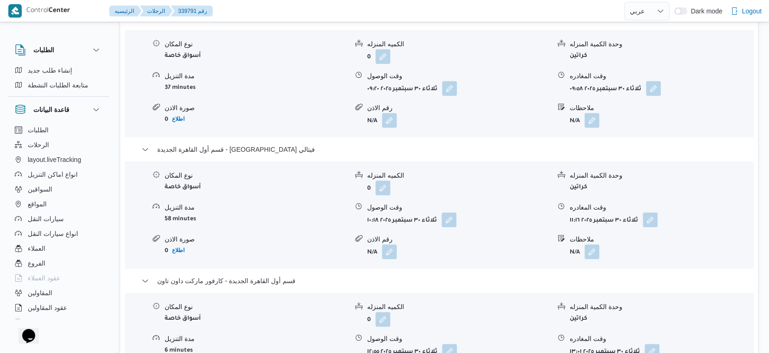
select select "ar"
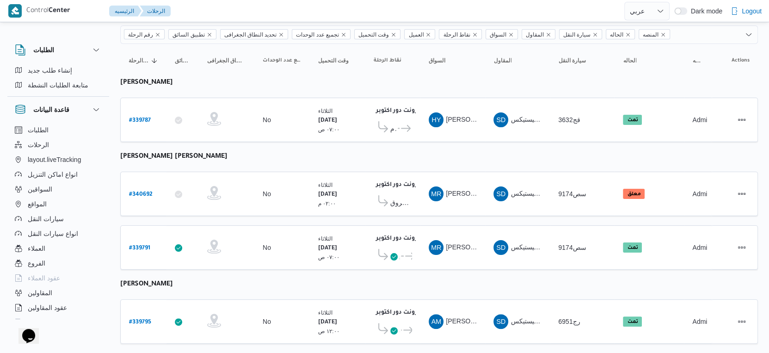
scroll to position [156, 0]
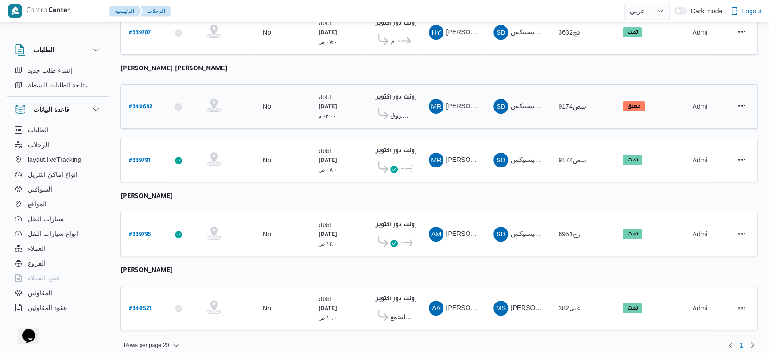
click at [143, 104] on b "# 340692" at bounding box center [141, 107] width 24 height 6
select select "ar"
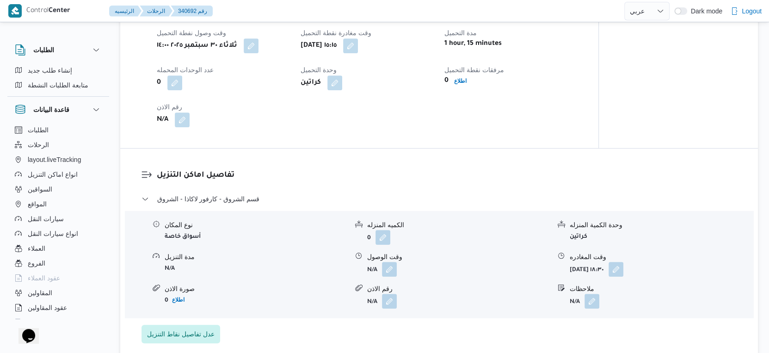
scroll to position [668, 0]
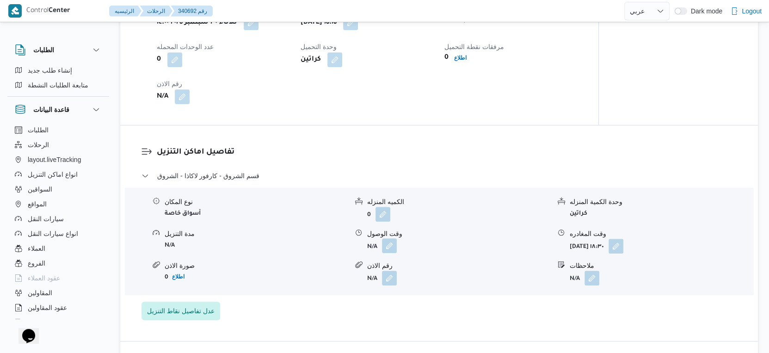
click at [391, 253] on button "button" at bounding box center [389, 245] width 15 height 15
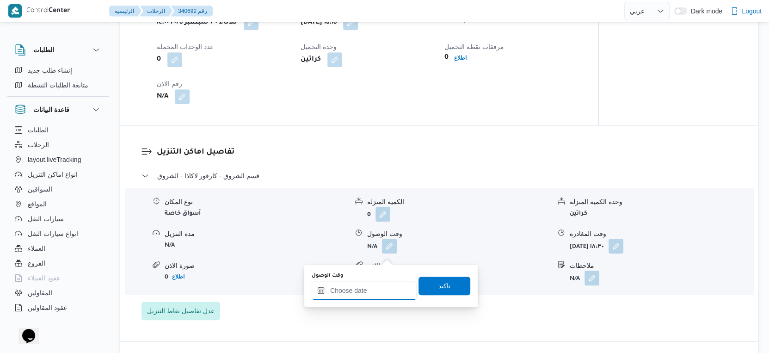
click at [375, 292] on input "وقت الوصول" at bounding box center [364, 290] width 105 height 19
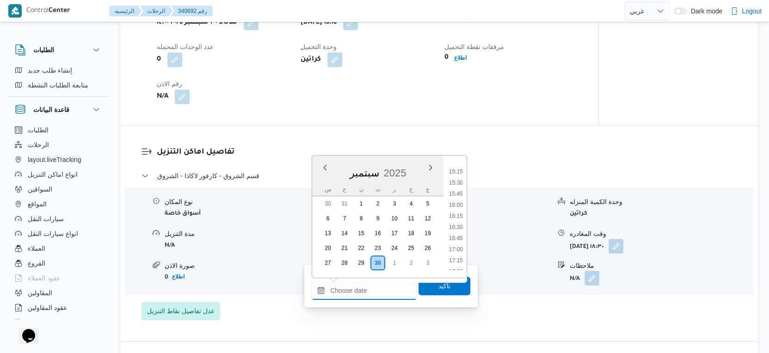
scroll to position [673, 0]
drag, startPoint x: 455, startPoint y: 227, endPoint x: 450, endPoint y: 238, distance: 12.6
click at [455, 227] on li "16:30" at bounding box center [456, 227] width 21 height 9
type input "[DATE] ١٦:٣٠"
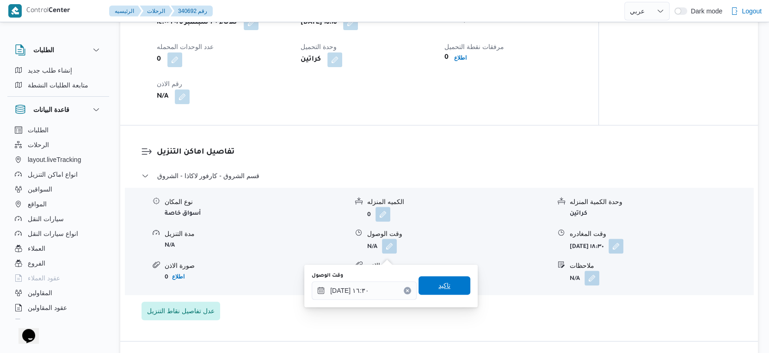
click at [451, 284] on span "تاكيد" at bounding box center [445, 285] width 52 height 19
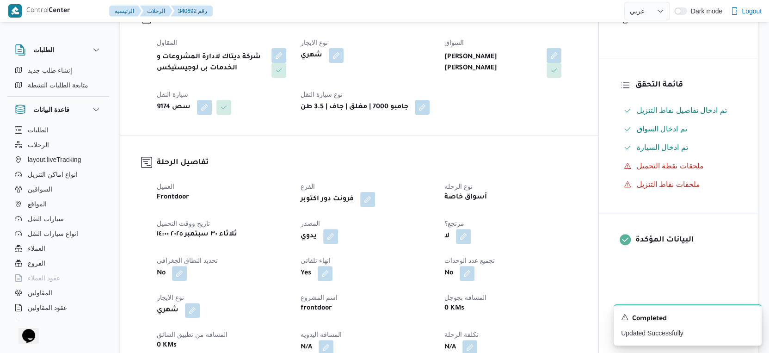
scroll to position [154, 0]
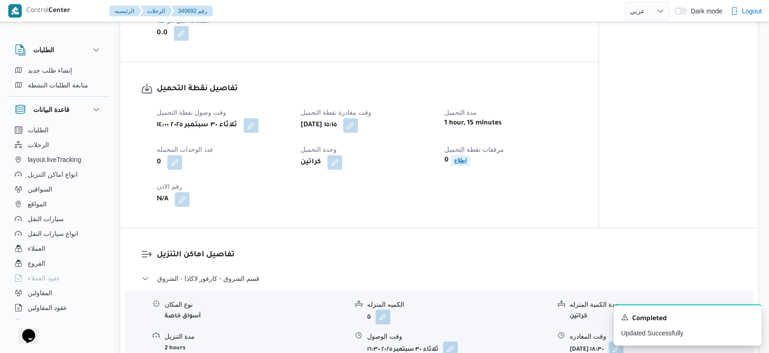
click at [463, 164] on b "اطلاع" at bounding box center [460, 160] width 12 height 6
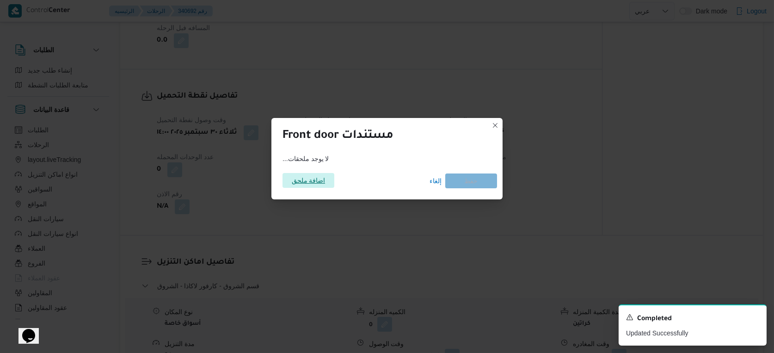
click at [304, 178] on span "اضافة ملحق" at bounding box center [309, 180] width 34 height 15
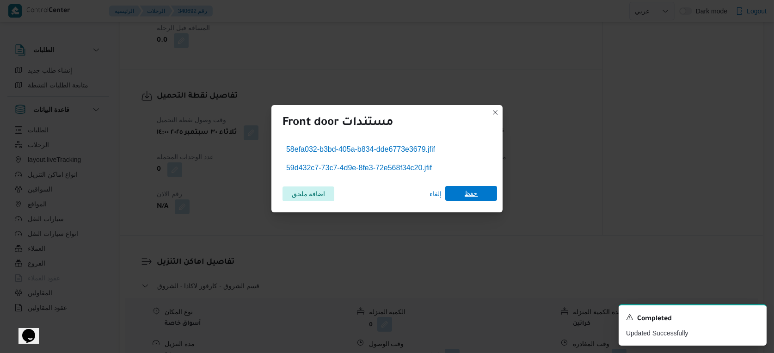
click at [461, 190] on span "حفظ" at bounding box center [472, 193] width 52 height 15
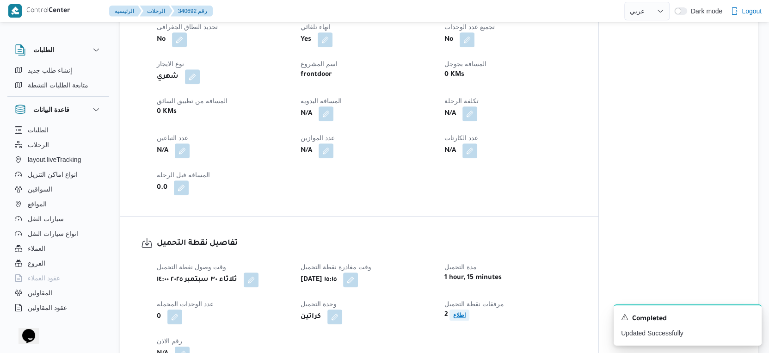
scroll to position [360, 0]
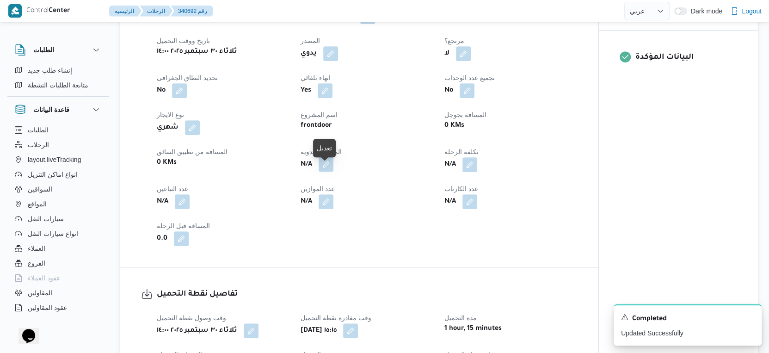
click at [324, 169] on button "button" at bounding box center [326, 164] width 15 height 15
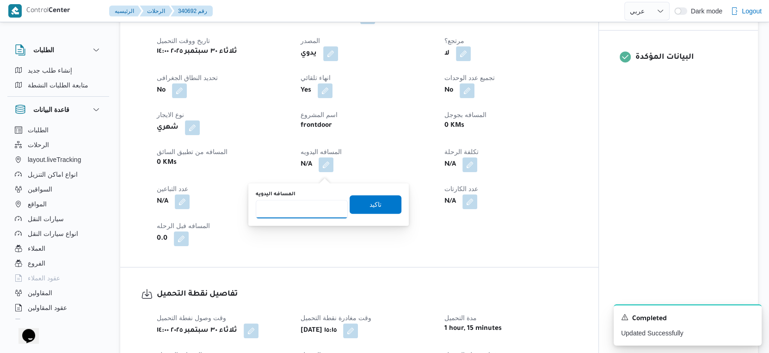
click at [304, 200] on input "المسافه اليدويه" at bounding box center [302, 209] width 92 height 19
type input "218"
click at [373, 200] on span "تاكيد" at bounding box center [376, 203] width 12 height 11
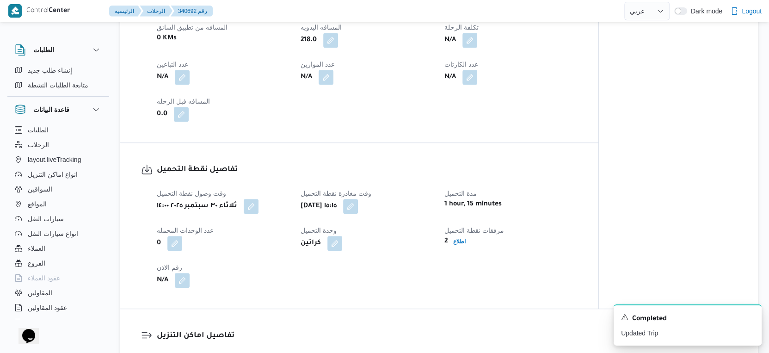
scroll to position [617, 0]
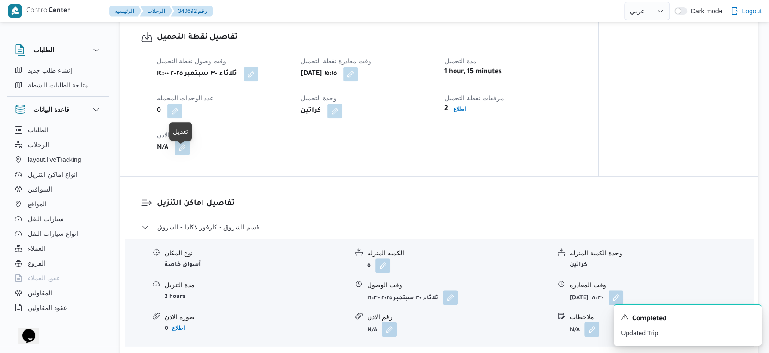
click at [182, 155] on button "button" at bounding box center [182, 147] width 15 height 15
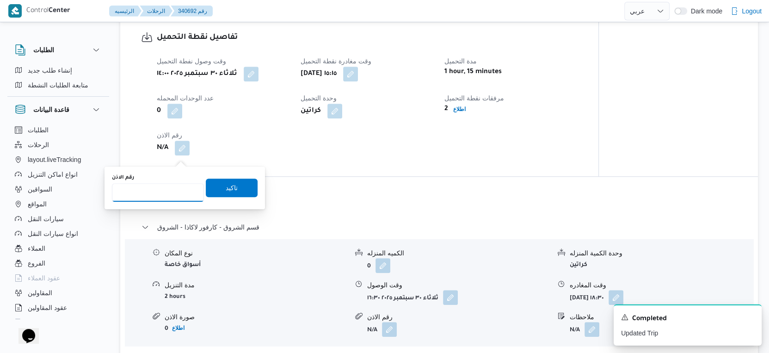
click at [161, 195] on input "رقم الاذن" at bounding box center [158, 192] width 92 height 19
type input "9198"
click at [213, 192] on span "تاكيد" at bounding box center [232, 187] width 52 height 19
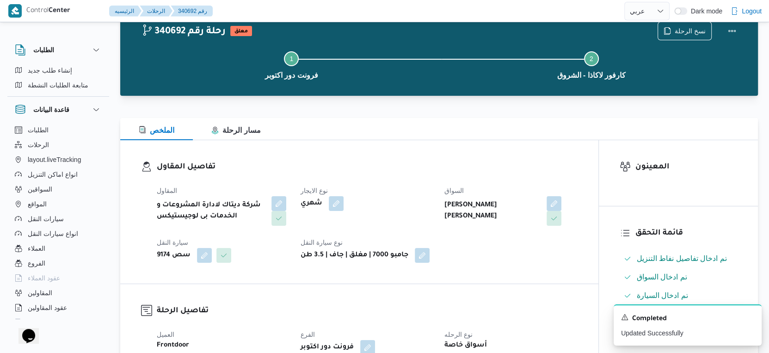
scroll to position [0, 0]
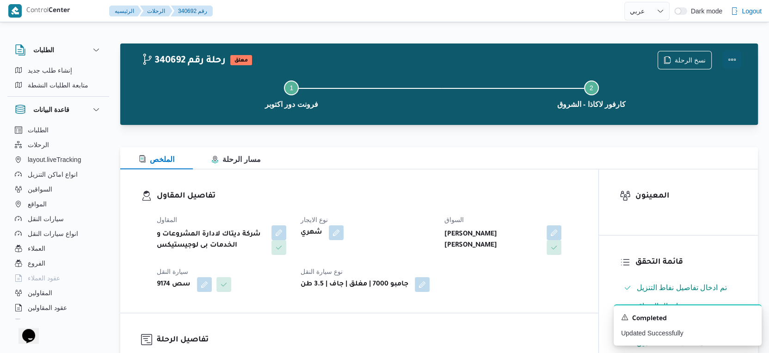
click at [731, 58] on button "Actions" at bounding box center [732, 59] width 19 height 19
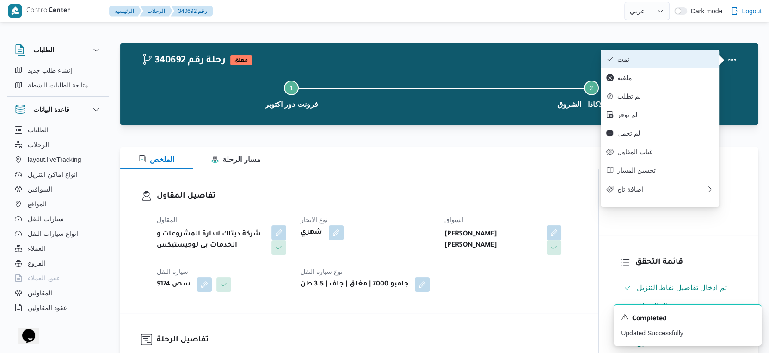
click at [642, 58] on span "تمت" at bounding box center [666, 59] width 96 height 7
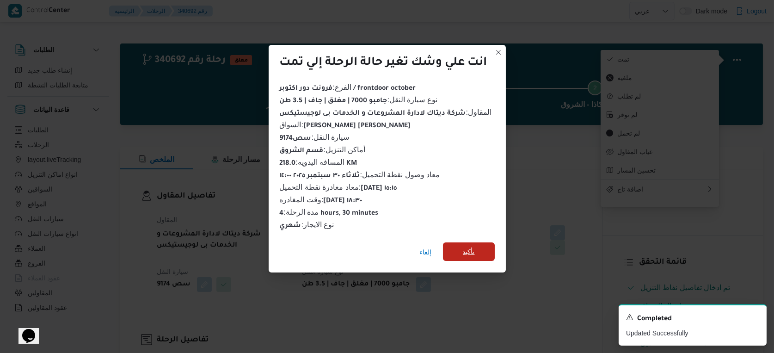
click at [470, 242] on span "تأكيد" at bounding box center [469, 251] width 52 height 19
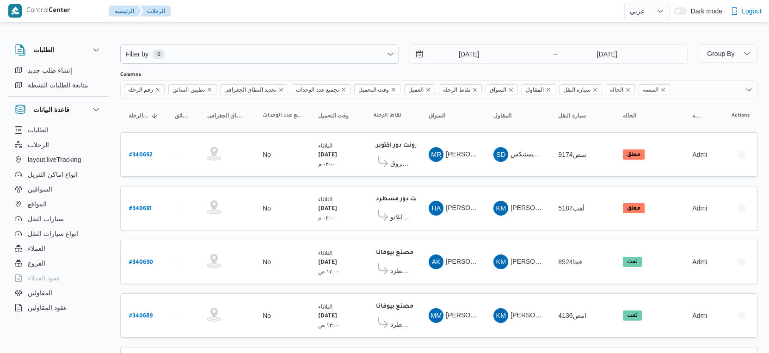
select select "ar"
click at [56, 202] on button "المواقع" at bounding box center [58, 204] width 94 height 15
select select "ar"
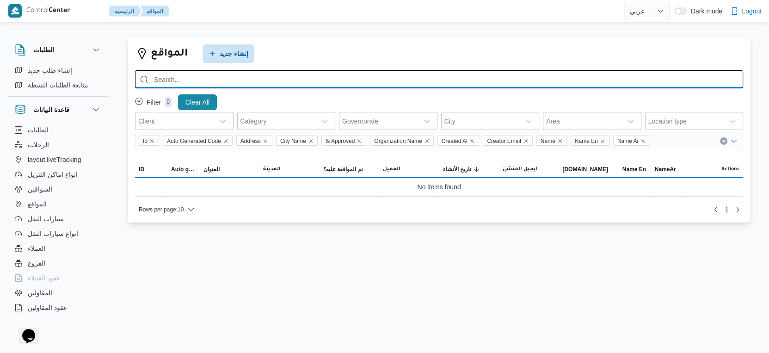
click at [281, 77] on input "search" at bounding box center [439, 79] width 608 height 18
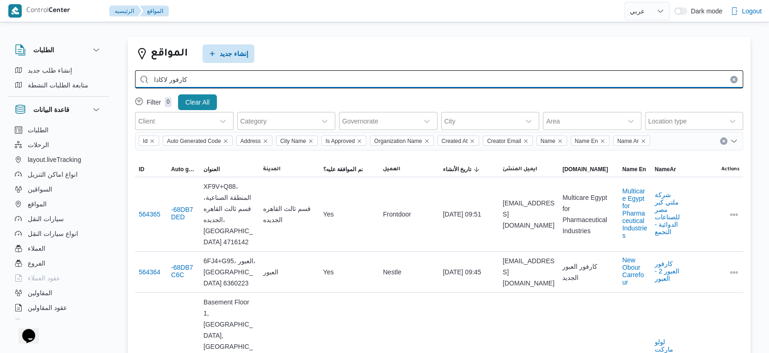
type input "كارفور لاكاذا"
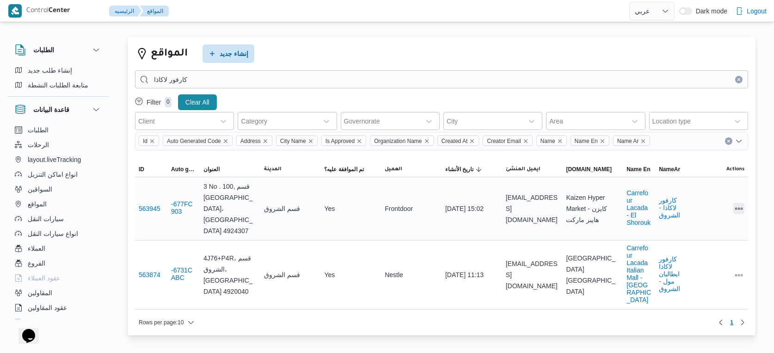
click at [740, 203] on button "All actions" at bounding box center [739, 208] width 11 height 11
click at [712, 185] on button "Preview" at bounding box center [704, 179] width 52 height 19
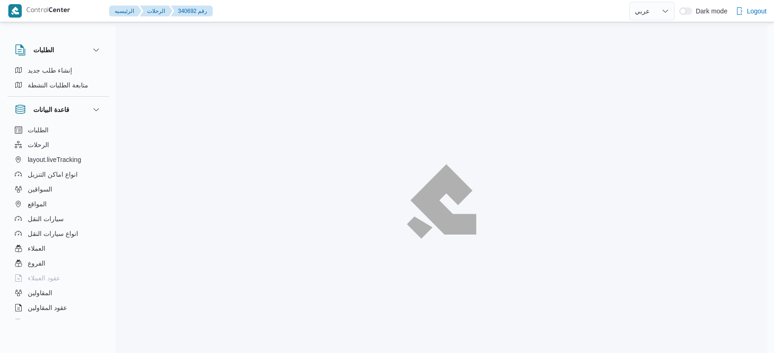
select select "ar"
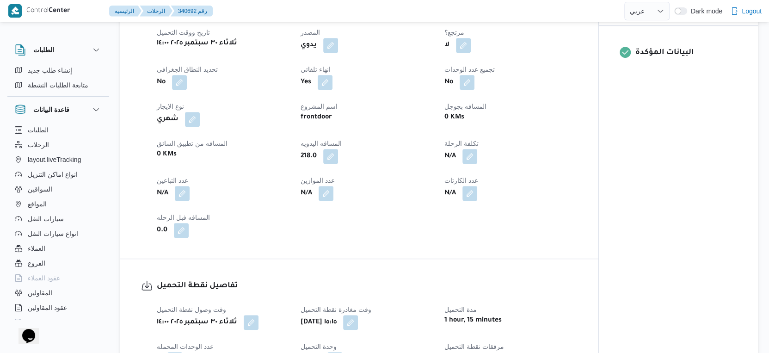
scroll to position [308, 0]
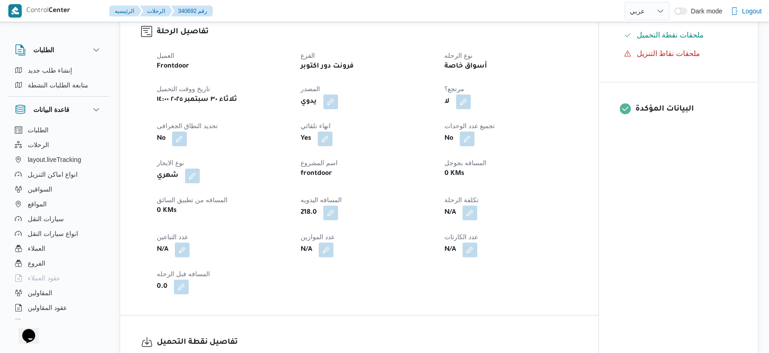
select select "ar"
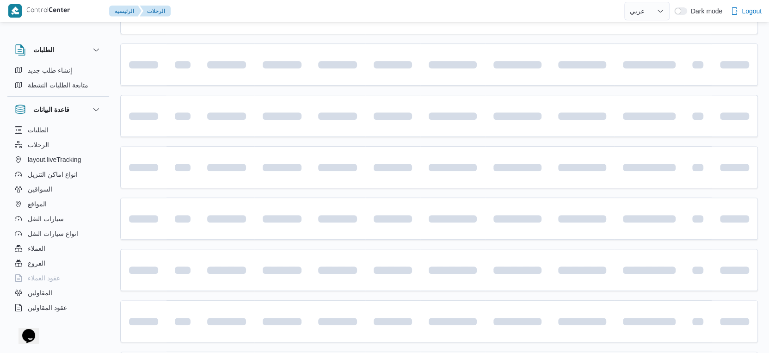
scroll to position [156, 0]
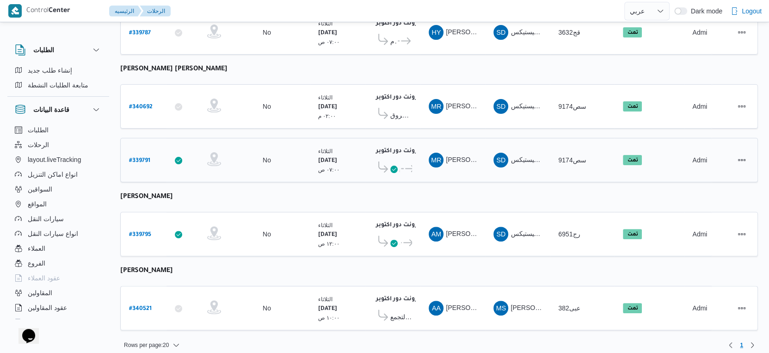
click at [147, 158] on b "# 339791" at bounding box center [139, 161] width 21 height 6
select select "ar"
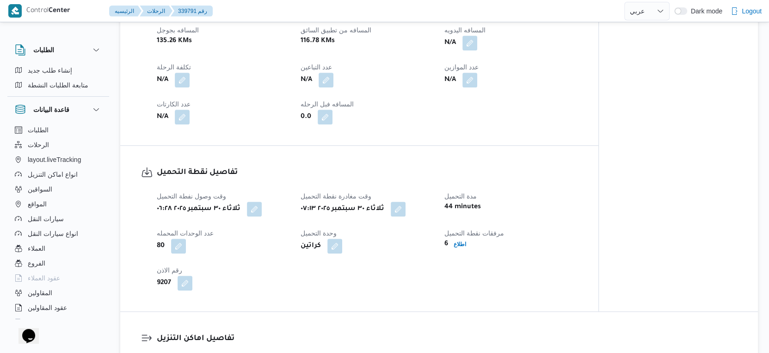
scroll to position [411, 0]
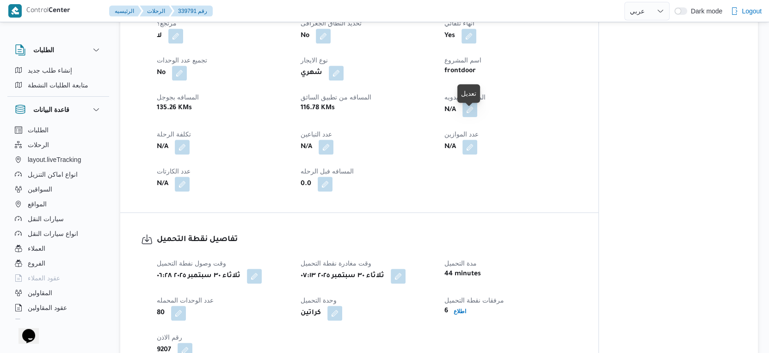
click at [467, 117] on button "button" at bounding box center [470, 109] width 15 height 15
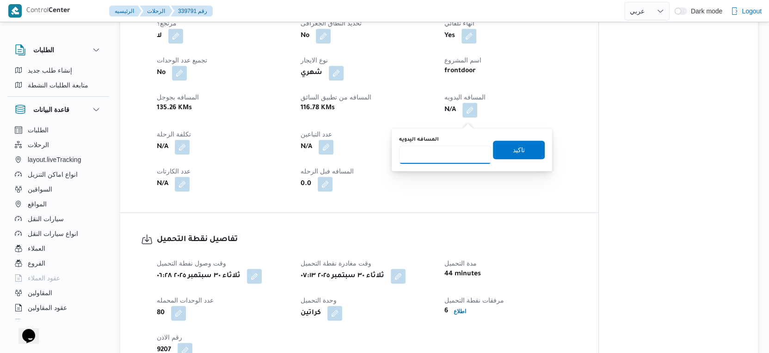
click at [442, 162] on input "المسافه اليدويه" at bounding box center [445, 154] width 92 height 19
type input "174"
click at [517, 151] on span "تاكيد" at bounding box center [519, 149] width 12 height 11
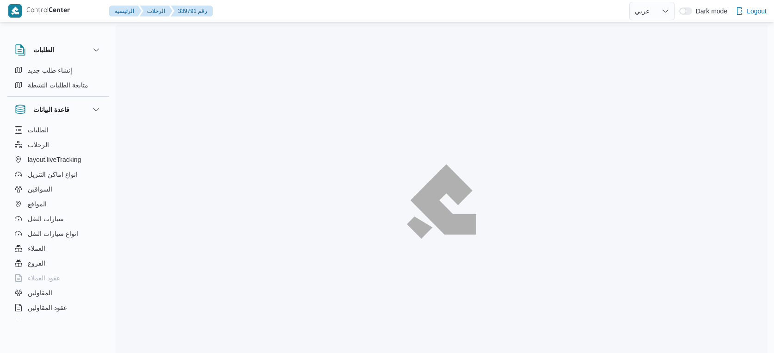
select select "ar"
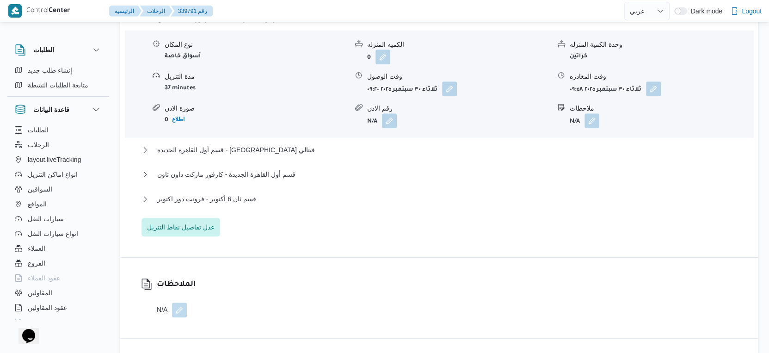
scroll to position [822, 0]
click at [251, 204] on span "قسم ثان 6 أكتوبر - فرونت دور اكتوبر" at bounding box center [206, 198] width 99 height 11
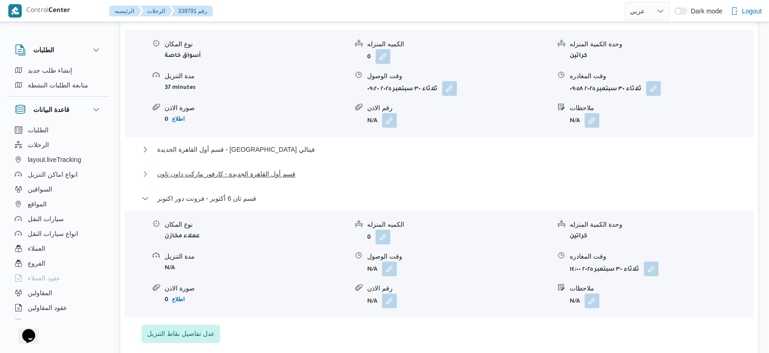
click at [260, 180] on span "قسم أول القاهرة الجديدة - كارفور ماركت داون تاون" at bounding box center [226, 173] width 138 height 11
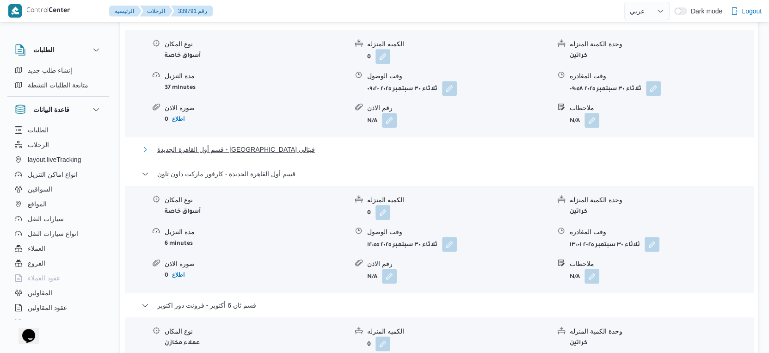
click at [265, 153] on button "قسم أول القاهرة الجديدة - [GEOGRAPHIC_DATA] فيتالي" at bounding box center [440, 149] width 596 height 11
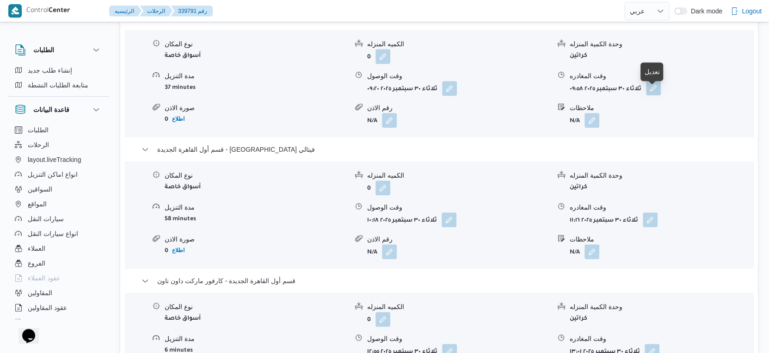
click at [653, 95] on button "button" at bounding box center [653, 88] width 15 height 15
click at [461, 161] on div "قسم أول القاهرة الجديدة - [GEOGRAPHIC_DATA] فيتالي" at bounding box center [440, 153] width 596 height 18
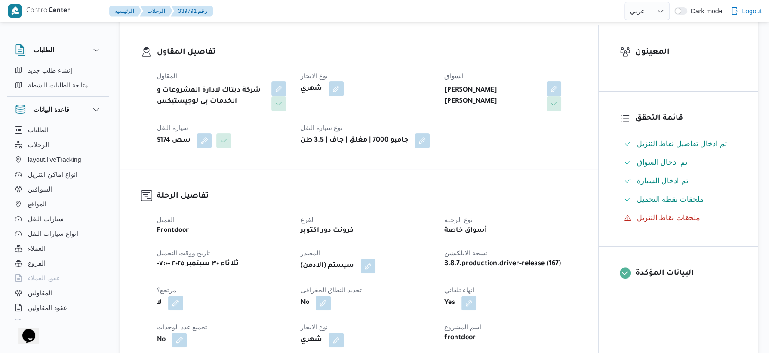
scroll to position [308, 0]
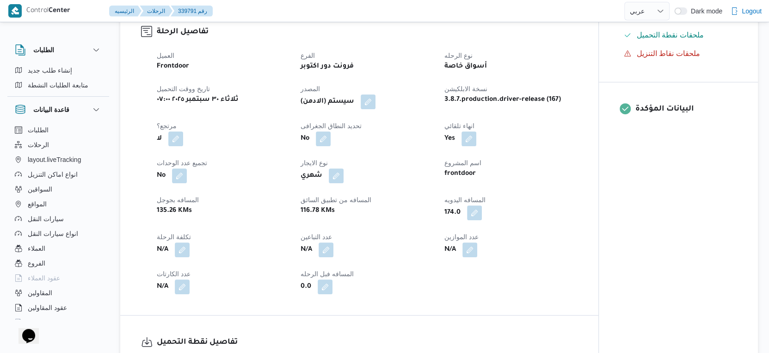
scroll to position [156, 0]
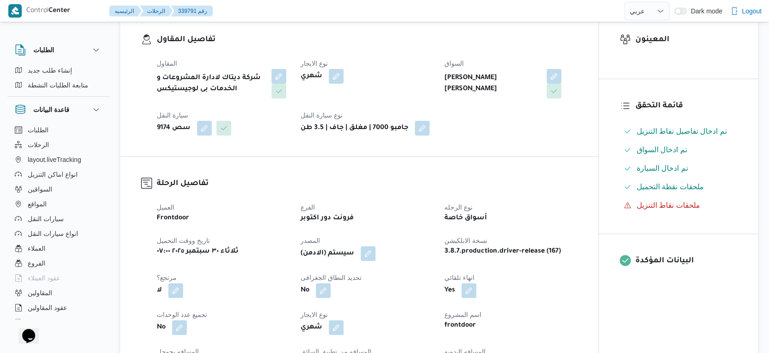
select select "ar"
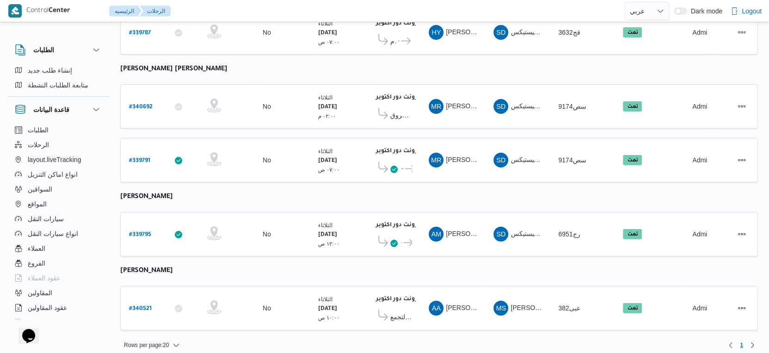
select select "ar"
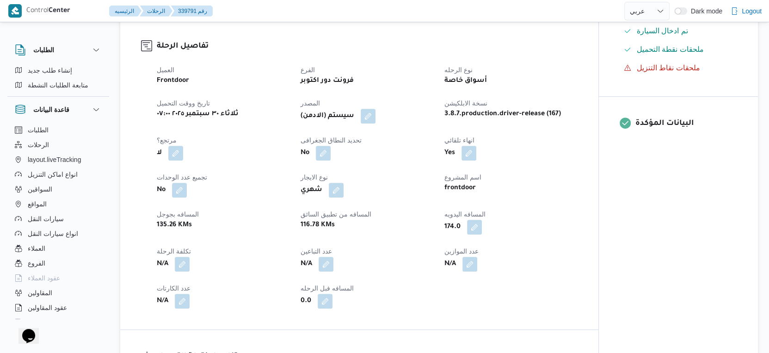
scroll to position [257, 0]
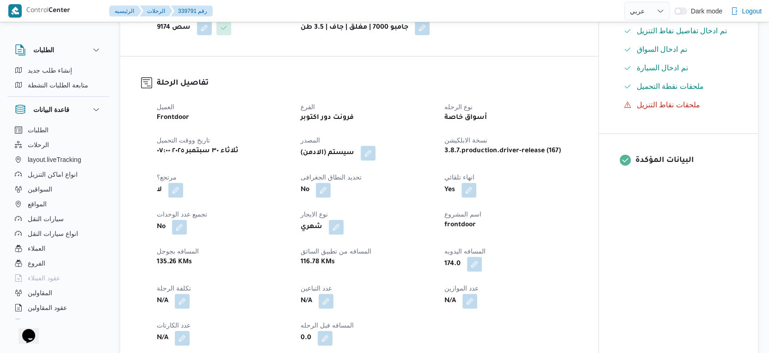
select select "ar"
